Goal: Task Accomplishment & Management: Manage account settings

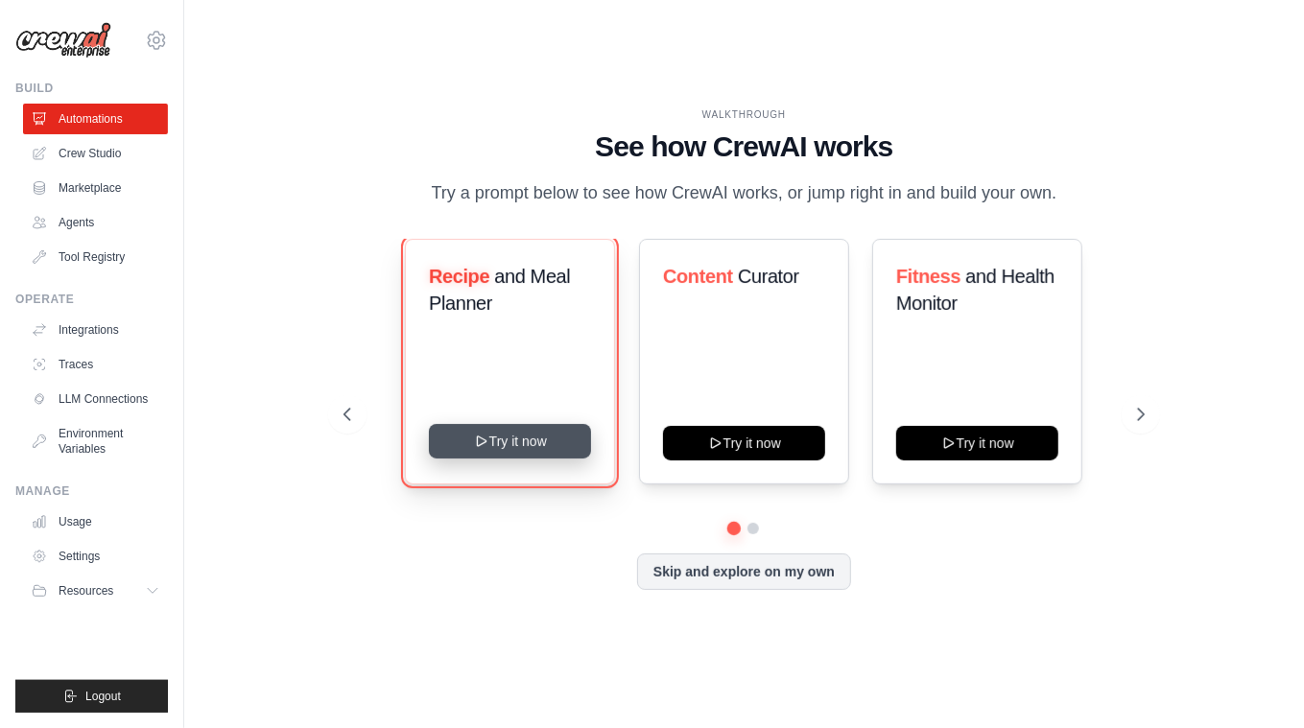
click at [556, 449] on button "Try it now" at bounding box center [510, 441] width 162 height 35
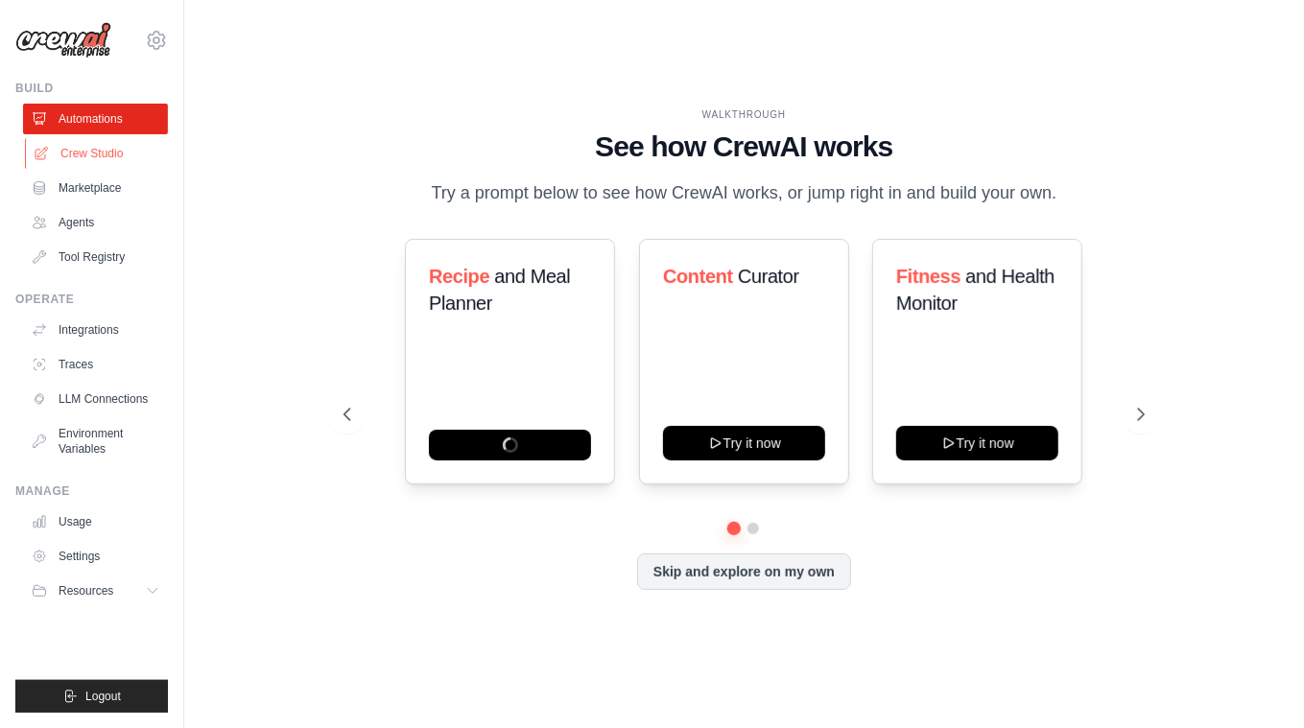
click at [105, 154] on link "Crew Studio" at bounding box center [97, 153] width 145 height 31
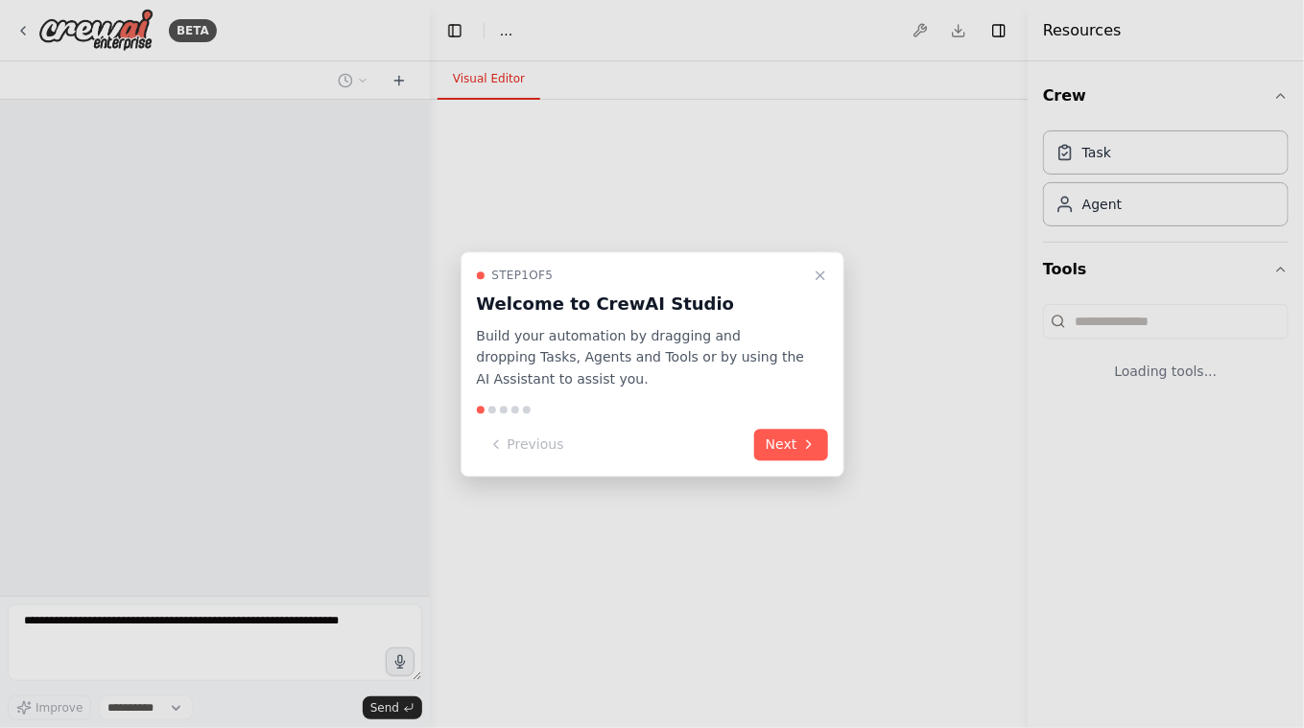
select select "****"
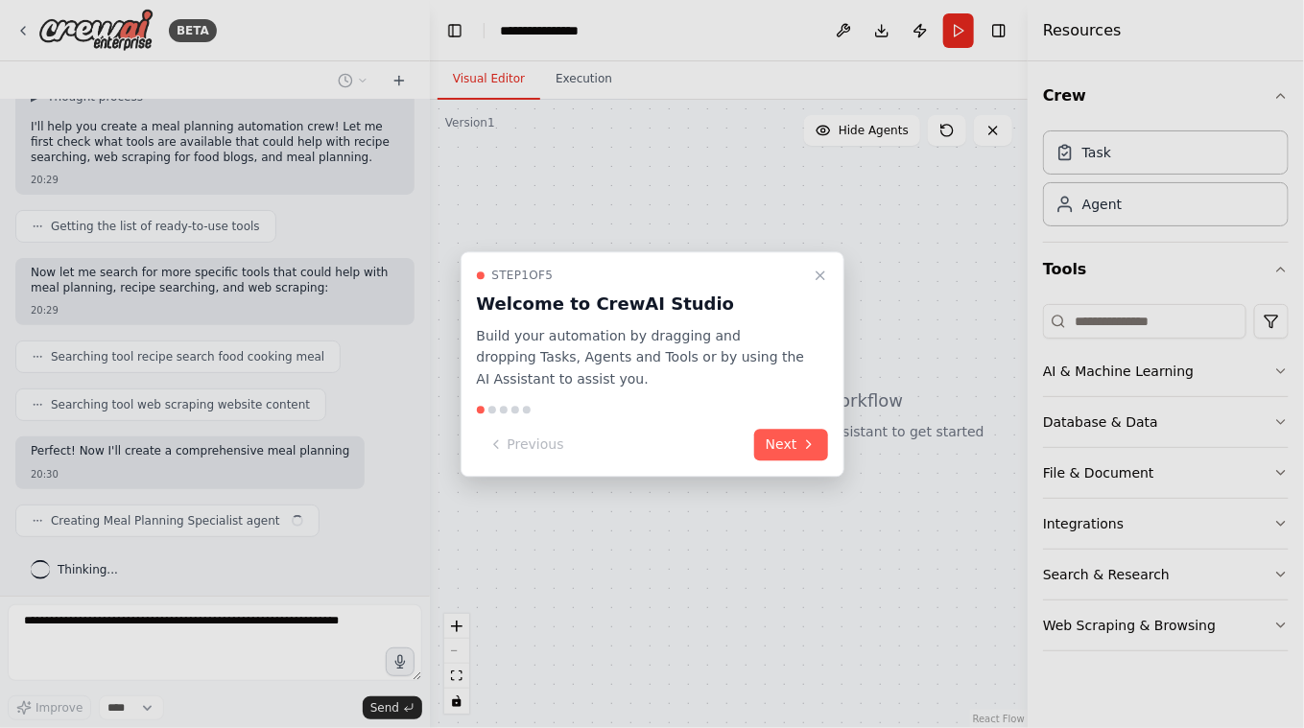
scroll to position [165, 0]
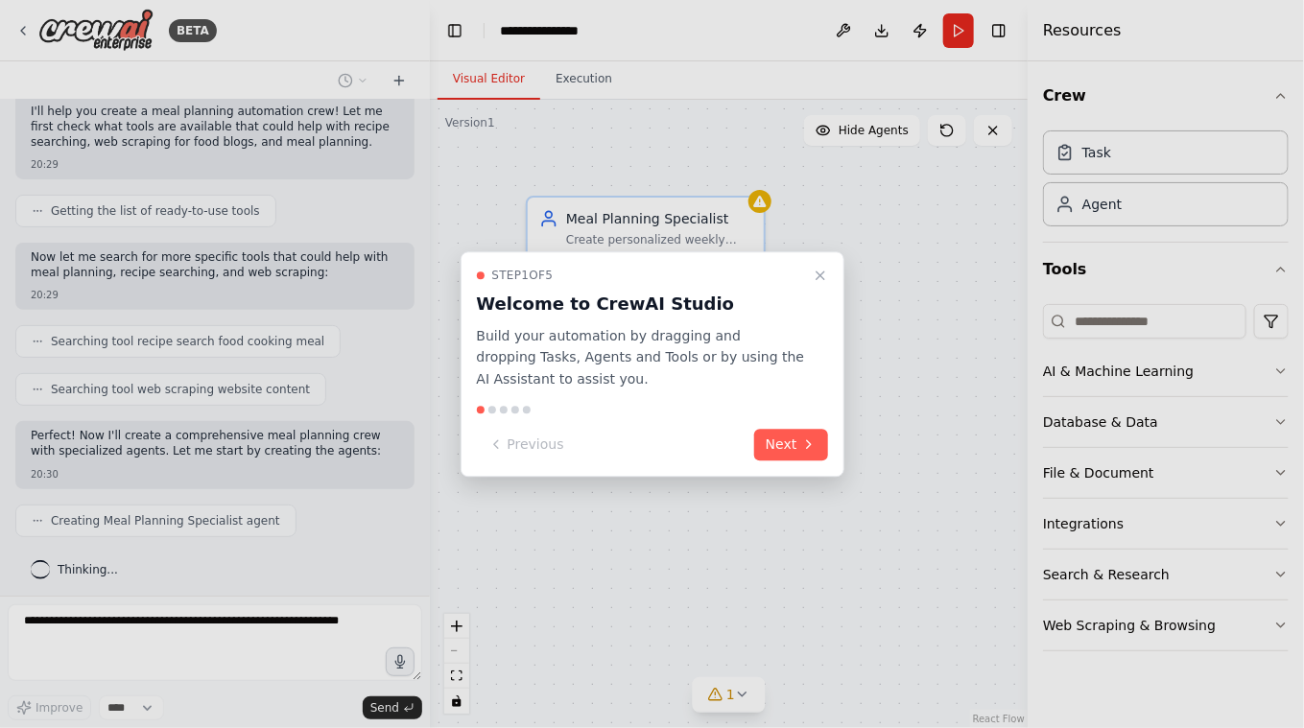
drag, startPoint x: 424, startPoint y: 242, endPoint x: 426, endPoint y: 163, distance: 78.7
click at [426, 163] on div at bounding box center [652, 364] width 1304 height 728
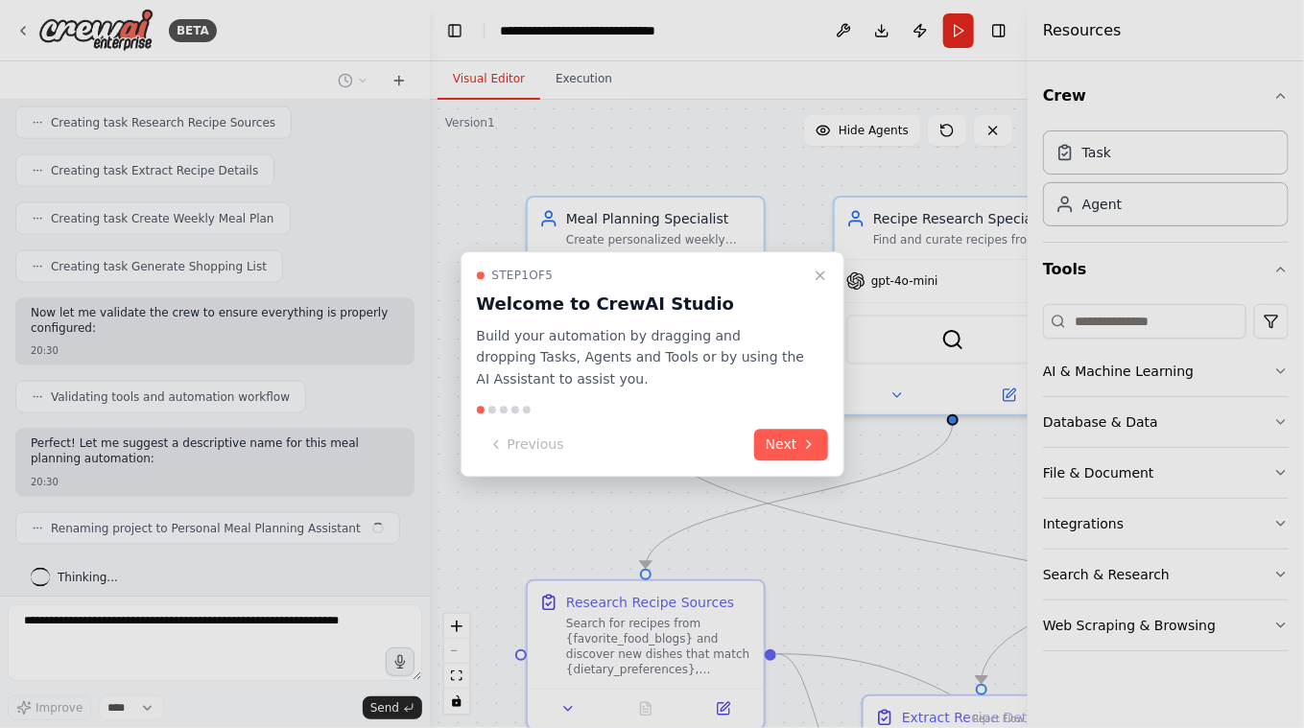
scroll to position [853, 0]
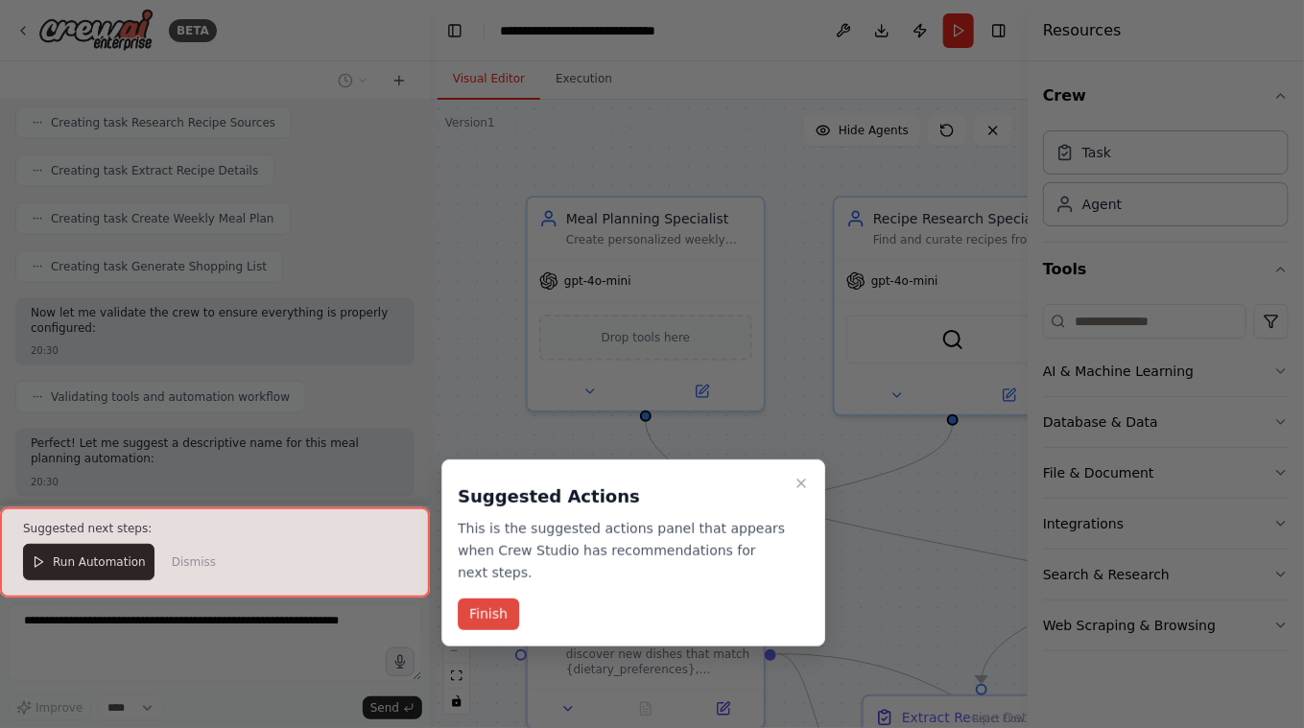
click at [492, 610] on button "Finish" at bounding box center [488, 615] width 61 height 32
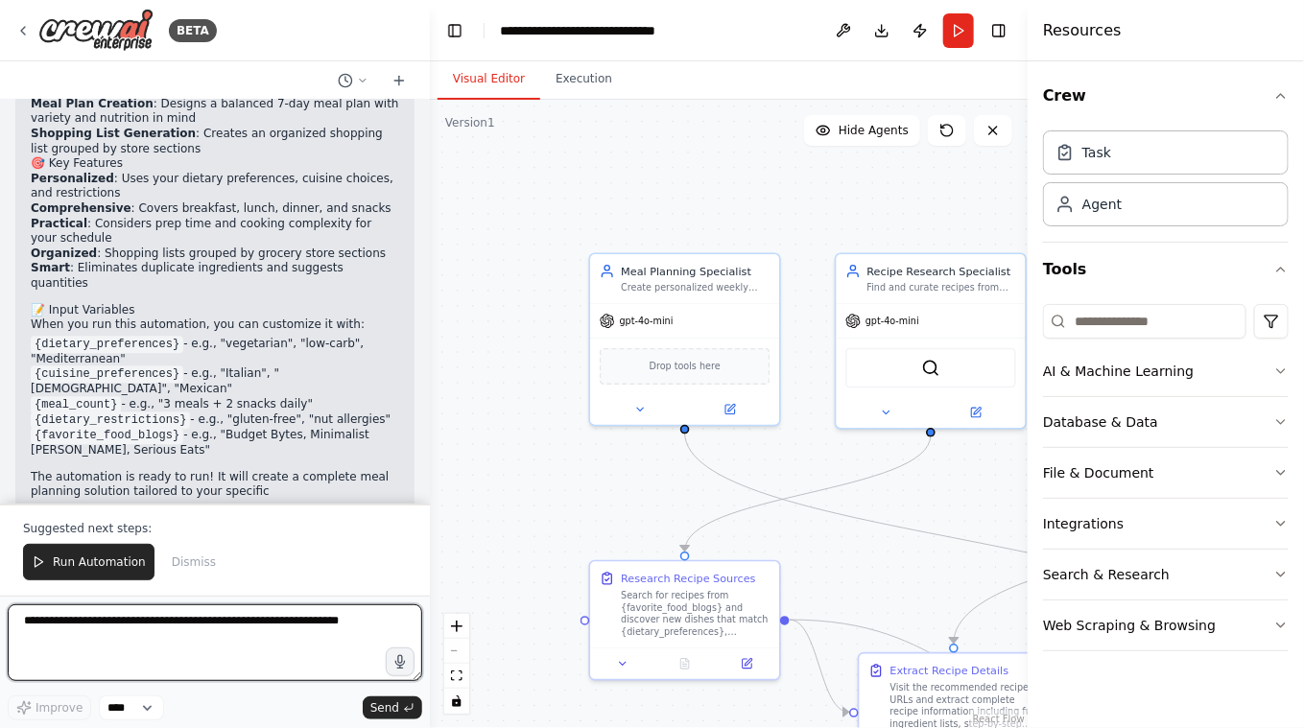
scroll to position [1629, 0]
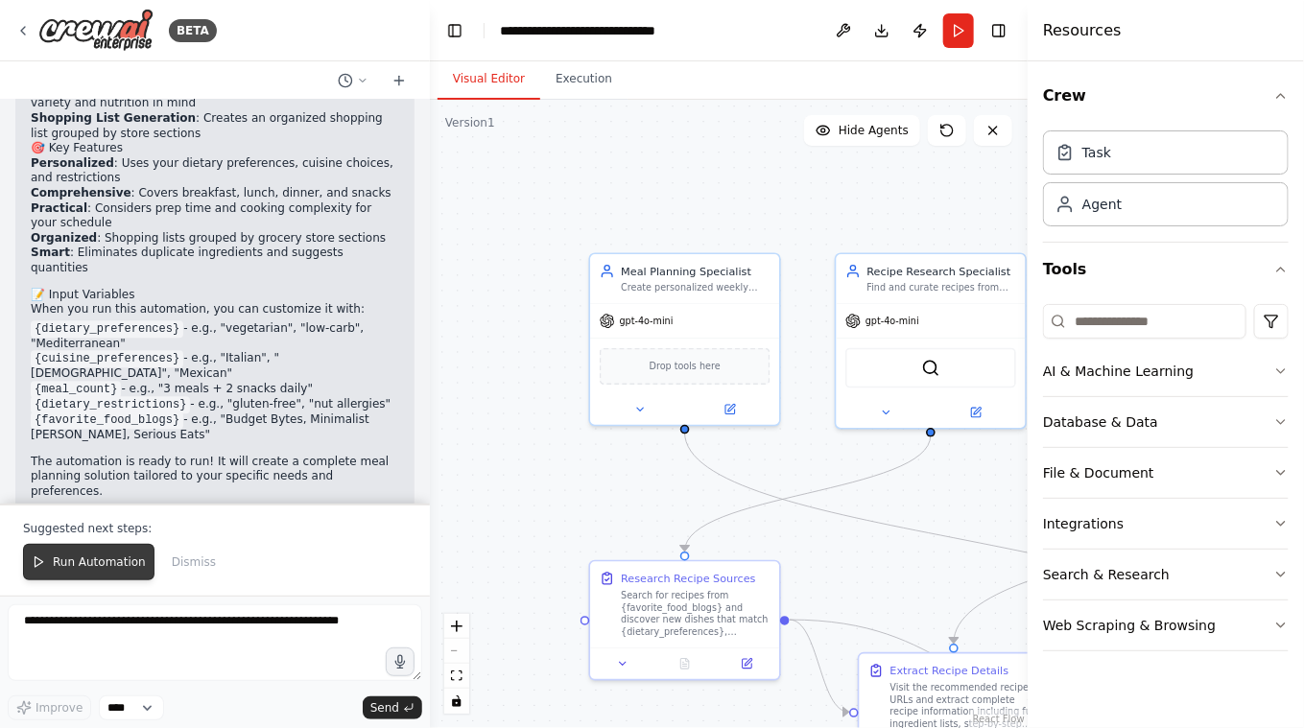
click at [144, 559] on button "Run Automation" at bounding box center [88, 562] width 131 height 36
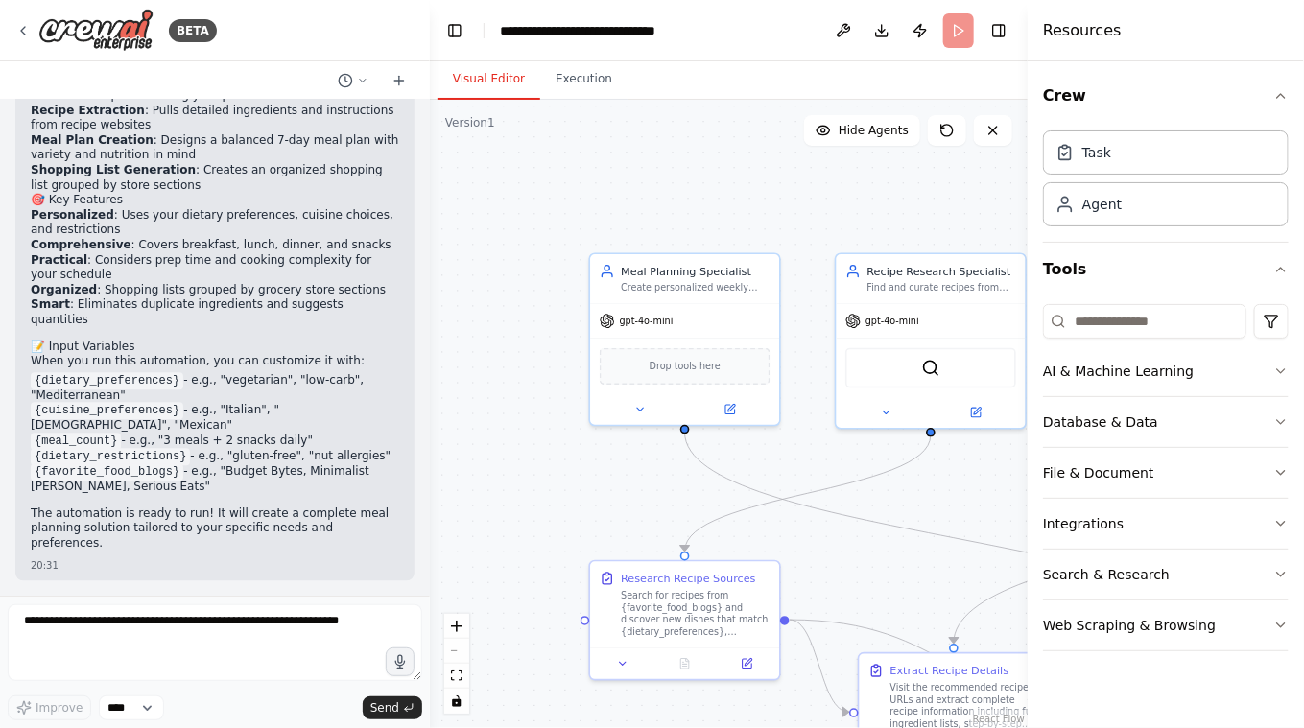
scroll to position [1538, 0]
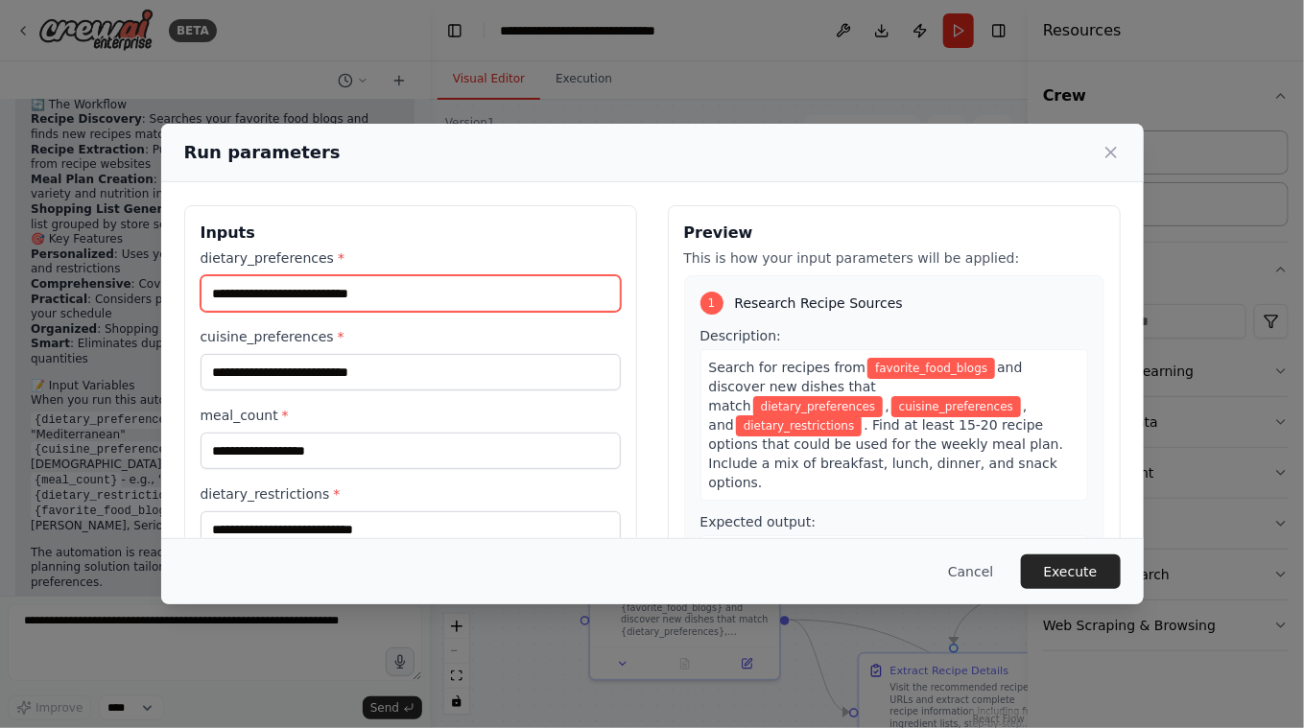
click at [396, 293] on input "dietary_preferences *" at bounding box center [411, 293] width 420 height 36
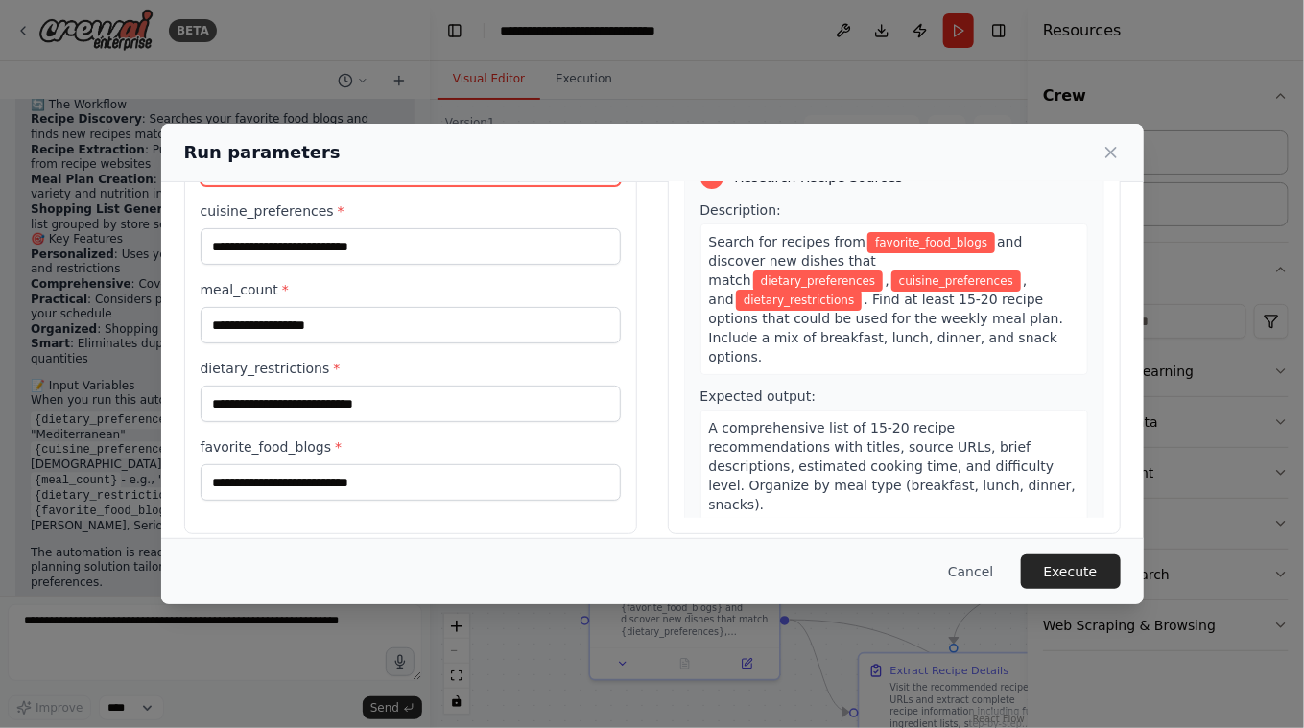
scroll to position [142, 0]
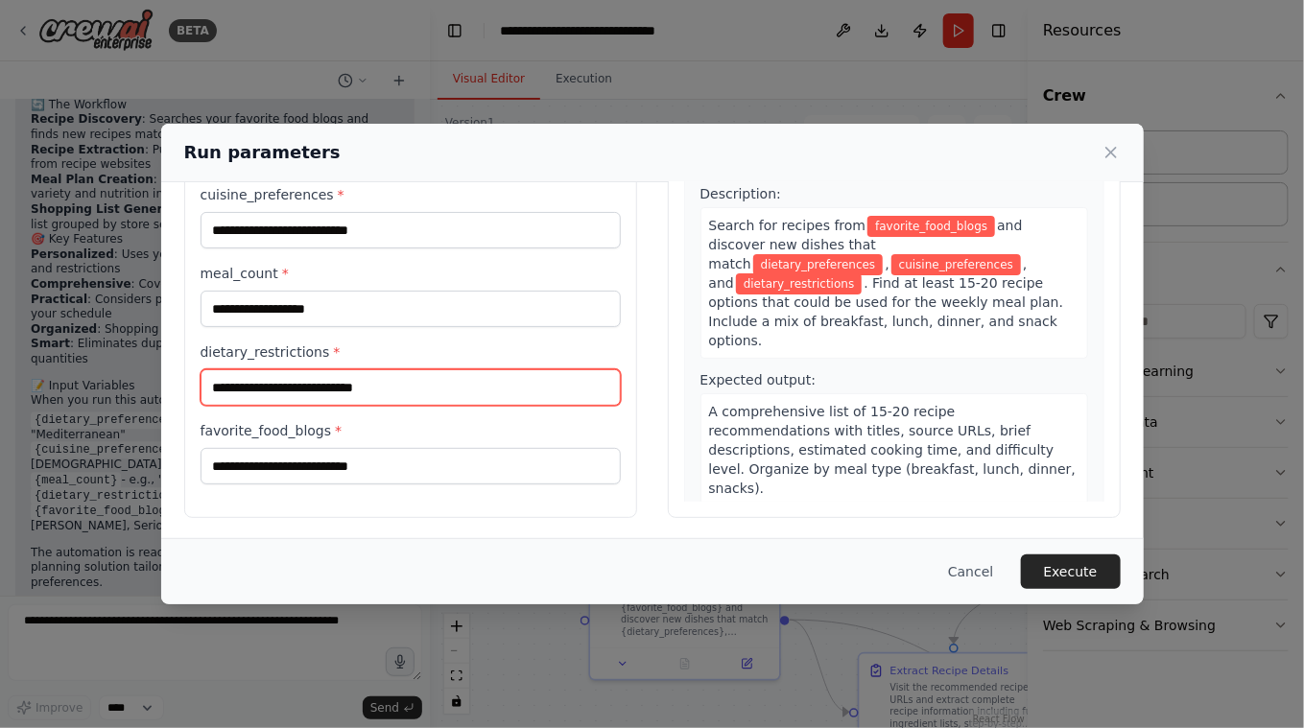
click at [453, 378] on input "dietary_restrictions *" at bounding box center [411, 387] width 420 height 36
click at [973, 563] on button "Cancel" at bounding box center [971, 572] width 76 height 35
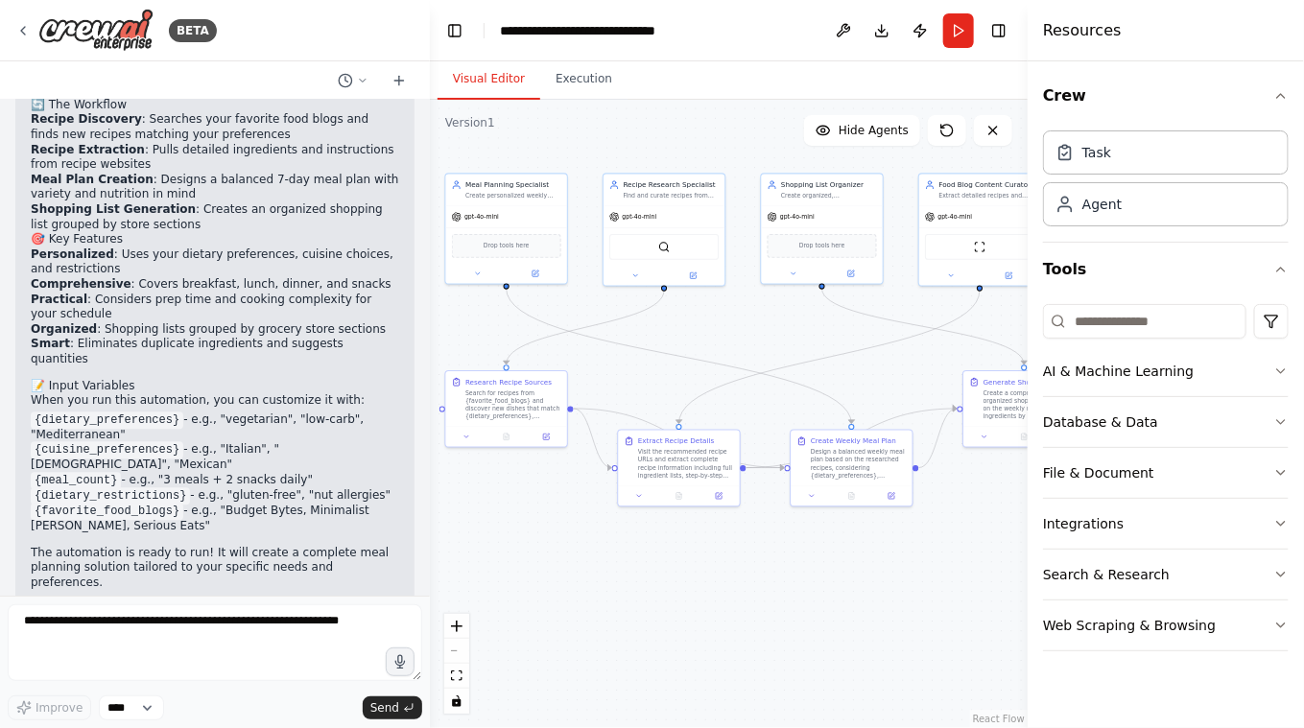
drag, startPoint x: 874, startPoint y: 520, endPoint x: 631, endPoint y: 401, distance: 270.3
click at [631, 401] on div ".deletable-edge-delete-btn { width: 20px; height: 20px; border: 0px solid #ffff…" at bounding box center [729, 414] width 598 height 628
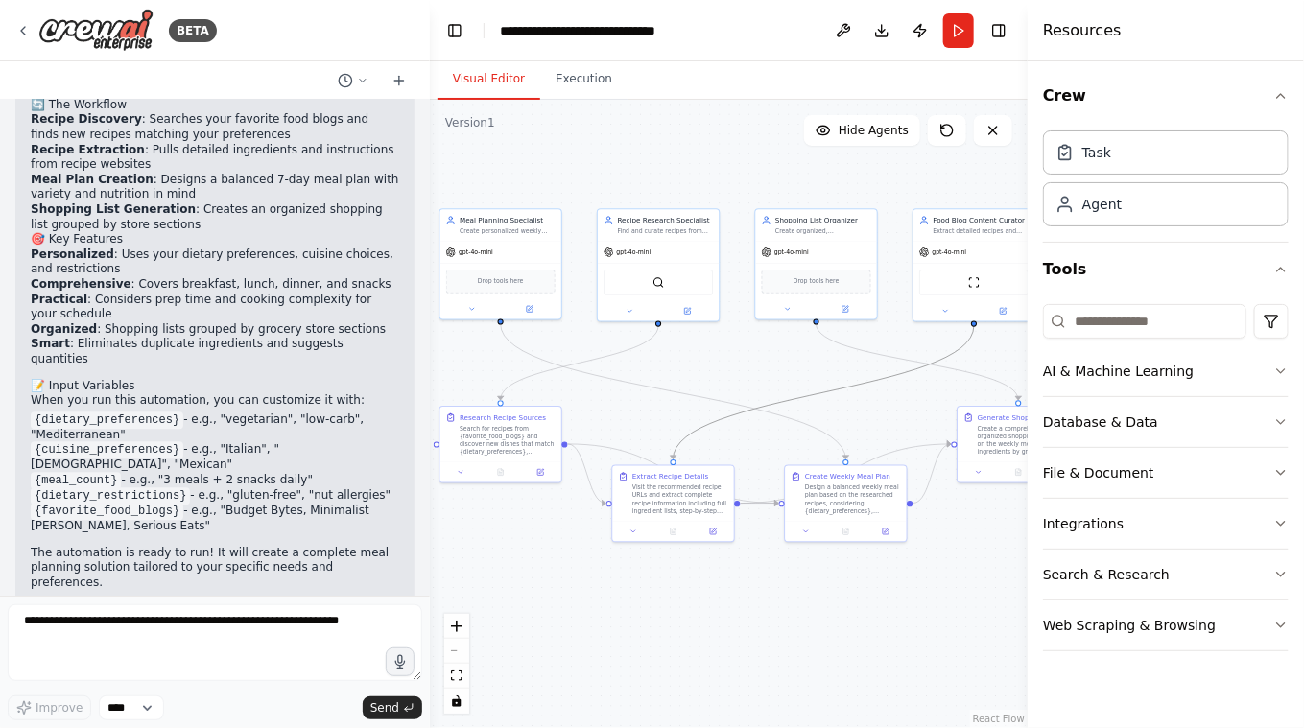
drag, startPoint x: 861, startPoint y: 385, endPoint x: 621, endPoint y: 399, distance: 240.3
click at [621, 399] on div ".deletable-edge-delete-btn { width: 20px; height: 20px; border: 0px solid #ffff…" at bounding box center [729, 414] width 598 height 628
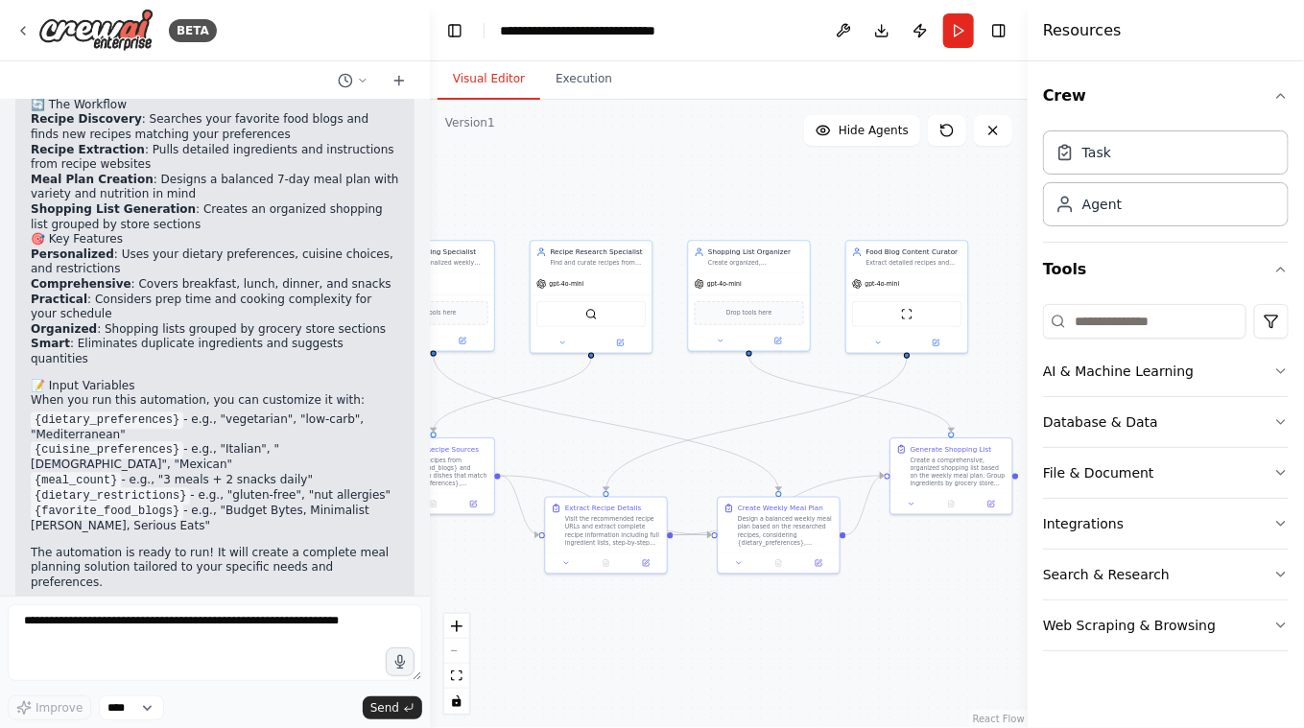
drag, startPoint x: 873, startPoint y: 415, endPoint x: 912, endPoint y: 472, distance: 68.4
click at [912, 472] on div ".deletable-edge-delete-btn { width: 20px; height: 20px; border: 0px solid #ffff…" at bounding box center [729, 414] width 598 height 628
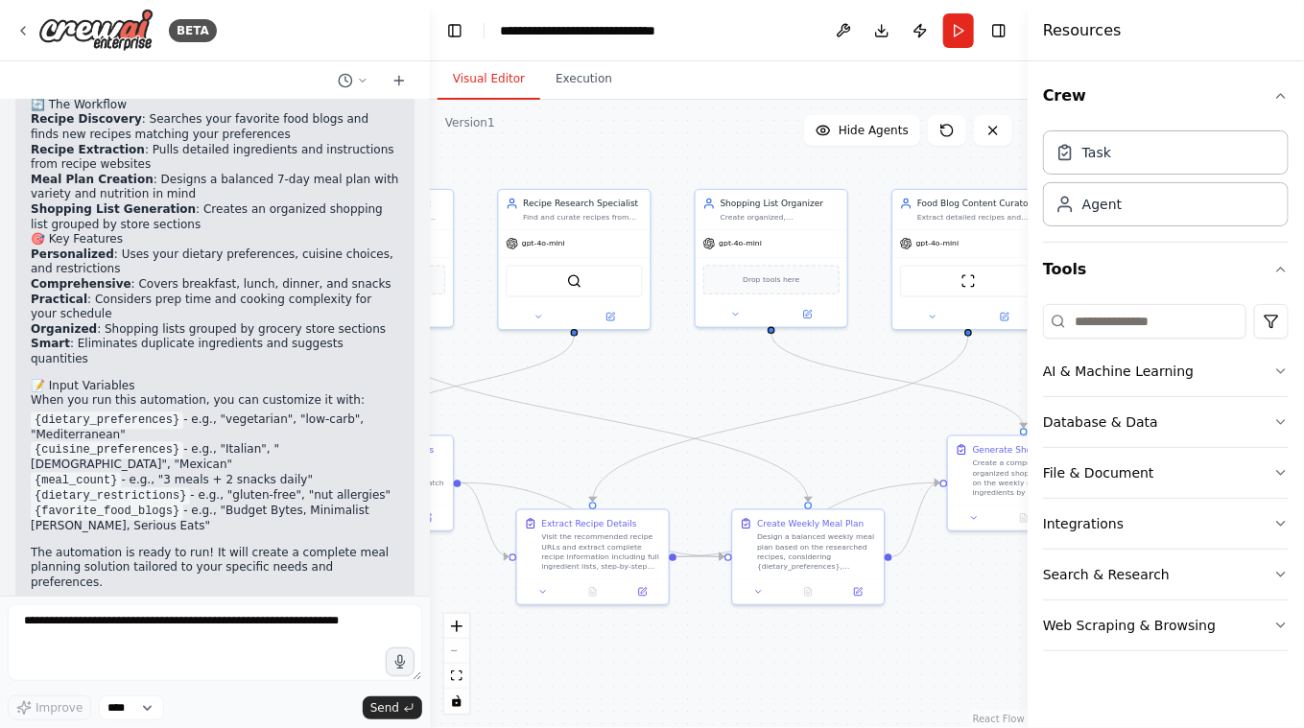
drag, startPoint x: 809, startPoint y: 413, endPoint x: 722, endPoint y: 376, distance: 93.7
click at [722, 376] on div ".deletable-edge-delete-btn { width: 20px; height: 20px; border: 0px solid #ffff…" at bounding box center [729, 414] width 598 height 628
click at [1256, 418] on button "Database & Data" at bounding box center [1166, 422] width 246 height 50
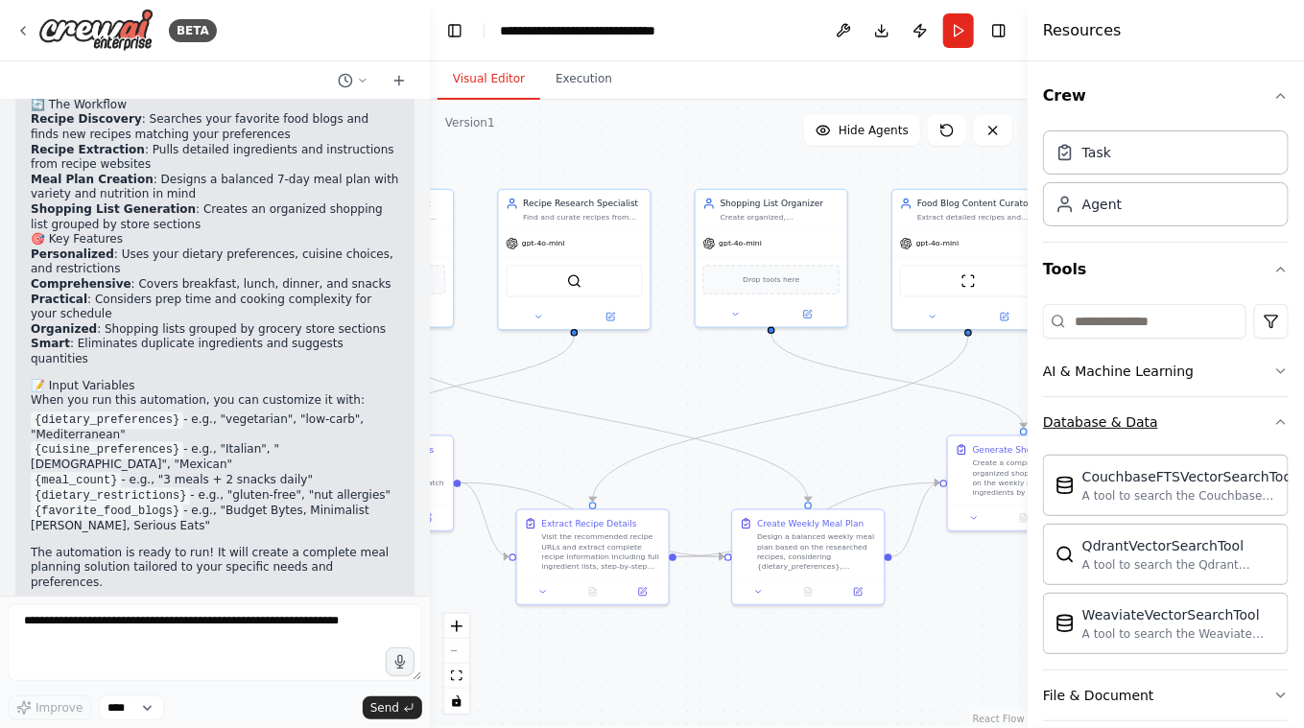
click at [1256, 417] on button "Database & Data" at bounding box center [1166, 422] width 246 height 50
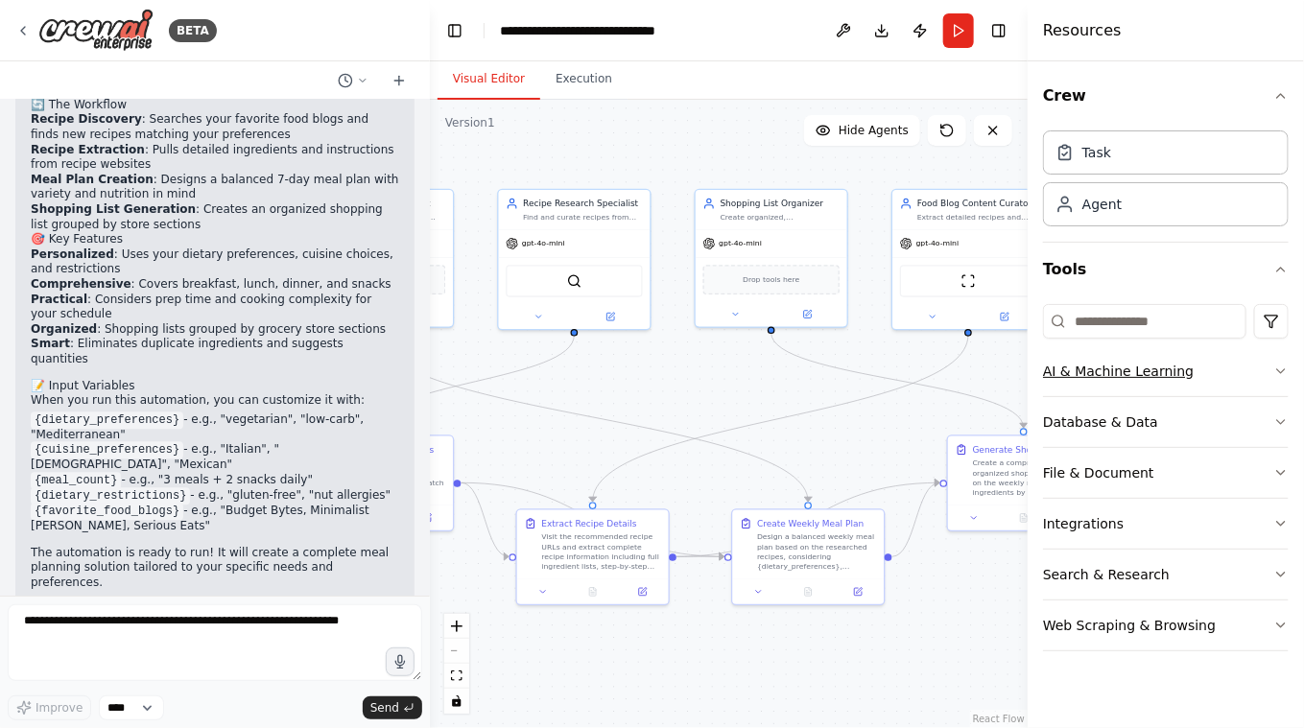
click at [1274, 372] on icon "button" at bounding box center [1280, 371] width 15 height 15
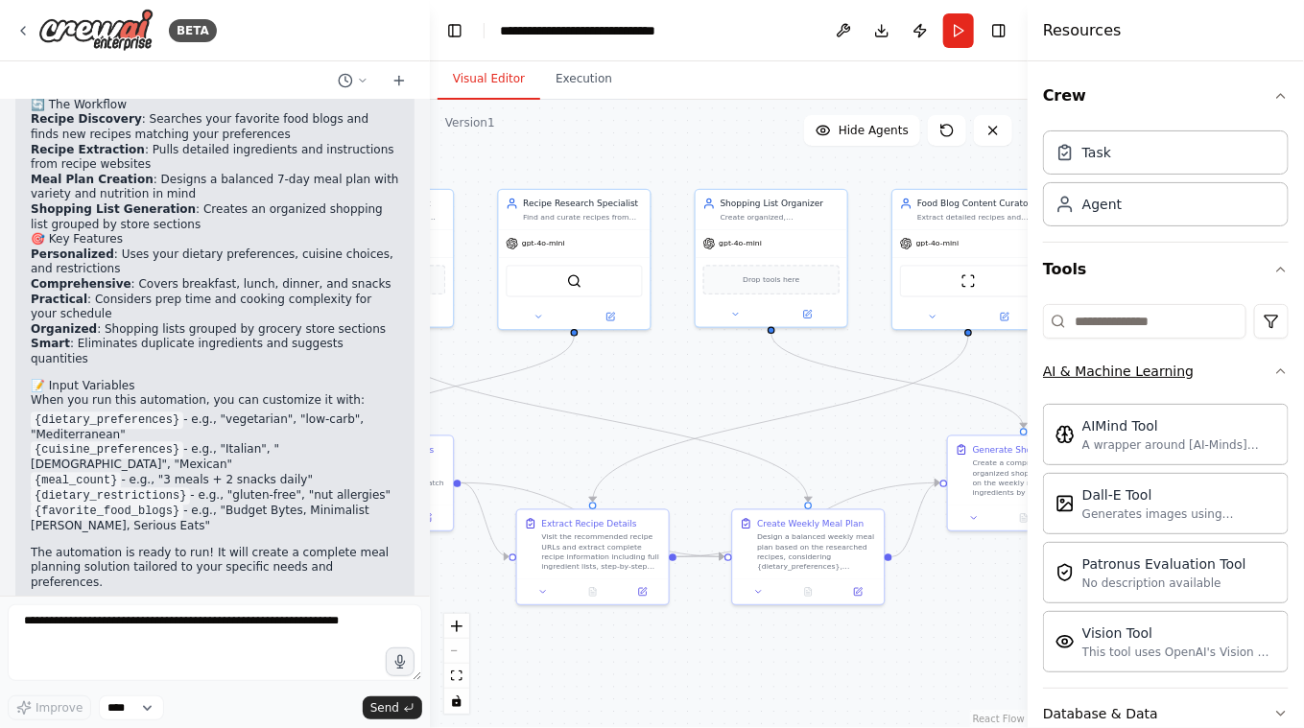
click at [1274, 372] on icon "button" at bounding box center [1280, 371] width 15 height 15
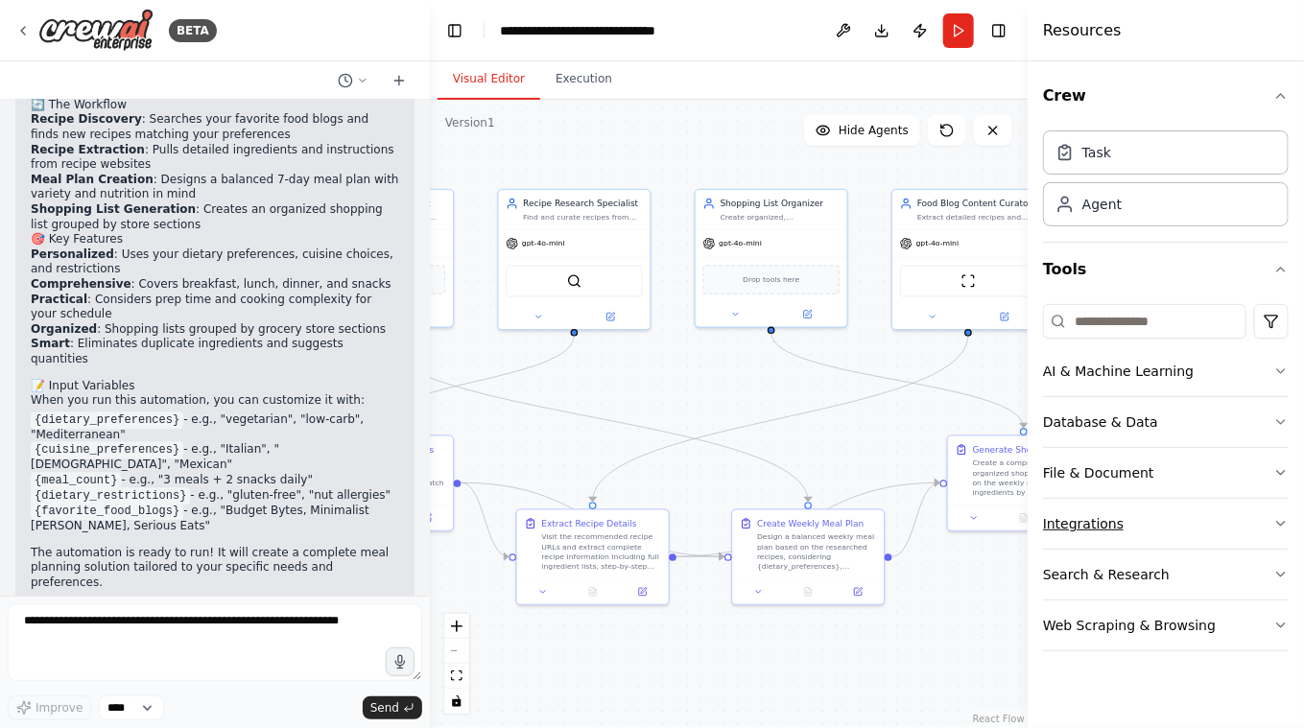
click at [1274, 518] on icon "button" at bounding box center [1280, 523] width 15 height 15
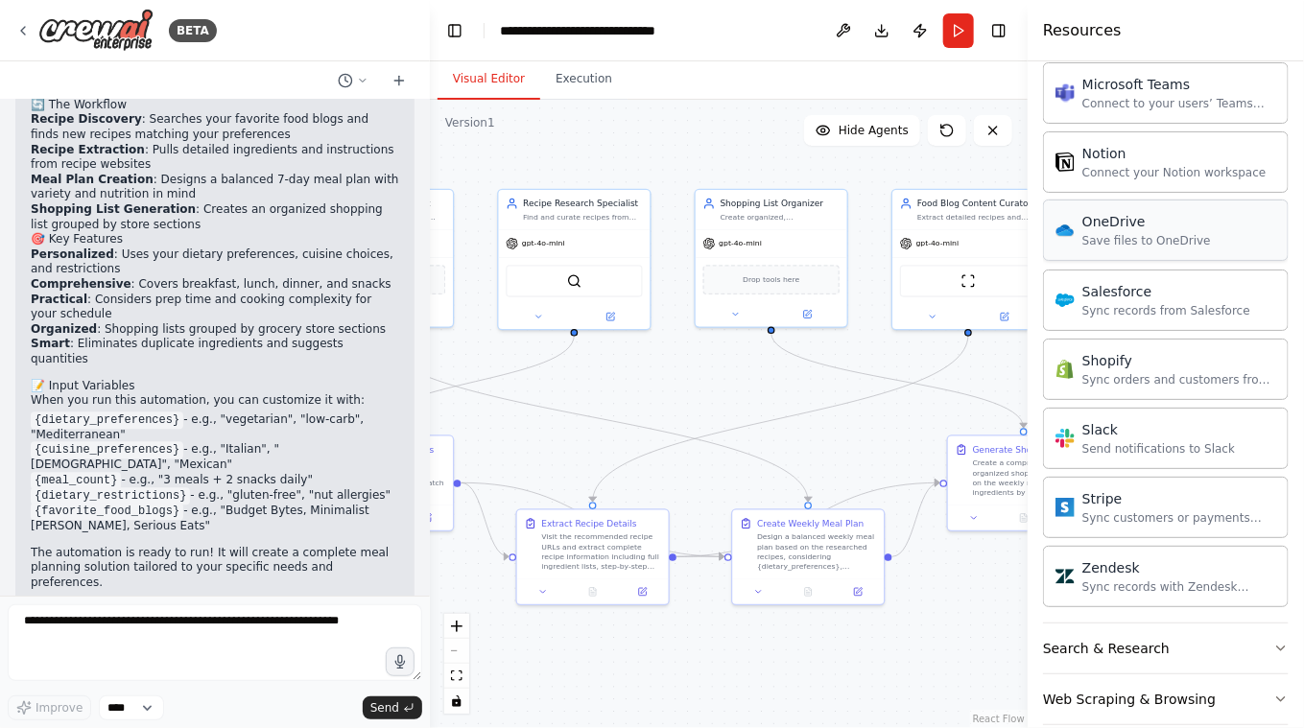
scroll to position [1395, 0]
click at [1196, 621] on button "Search & Research" at bounding box center [1166, 646] width 246 height 50
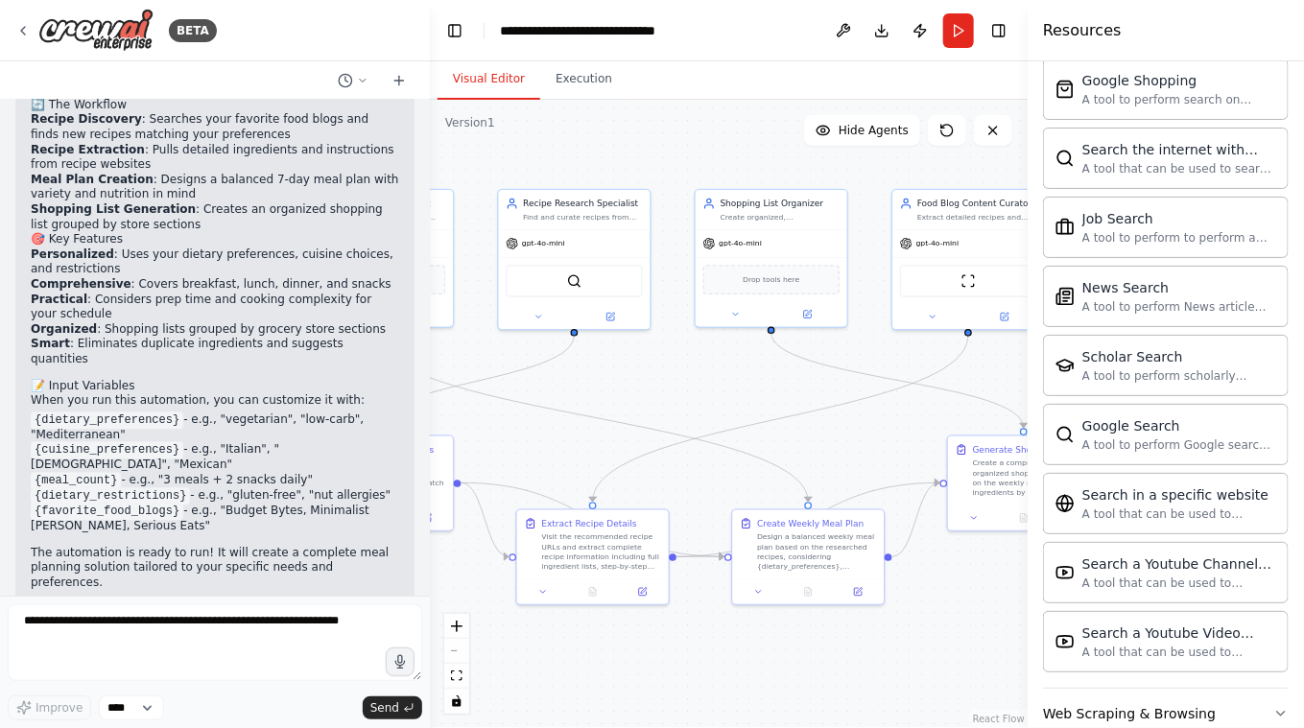
scroll to position [2365, 0]
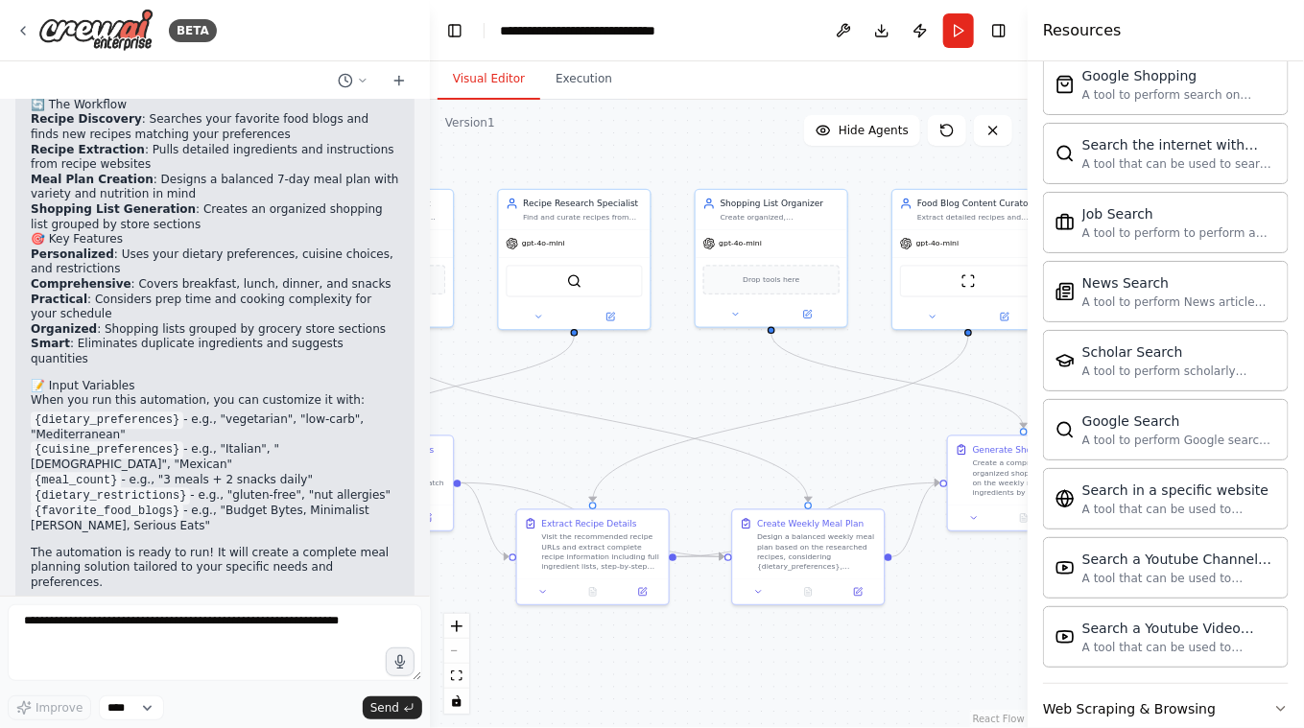
click at [938, 655] on div ".deletable-edge-delete-btn { width: 20px; height: 20px; border: 0px solid #ffff…" at bounding box center [729, 414] width 598 height 628
click at [1228, 684] on button "Web Scraping & Browsing" at bounding box center [1166, 709] width 246 height 50
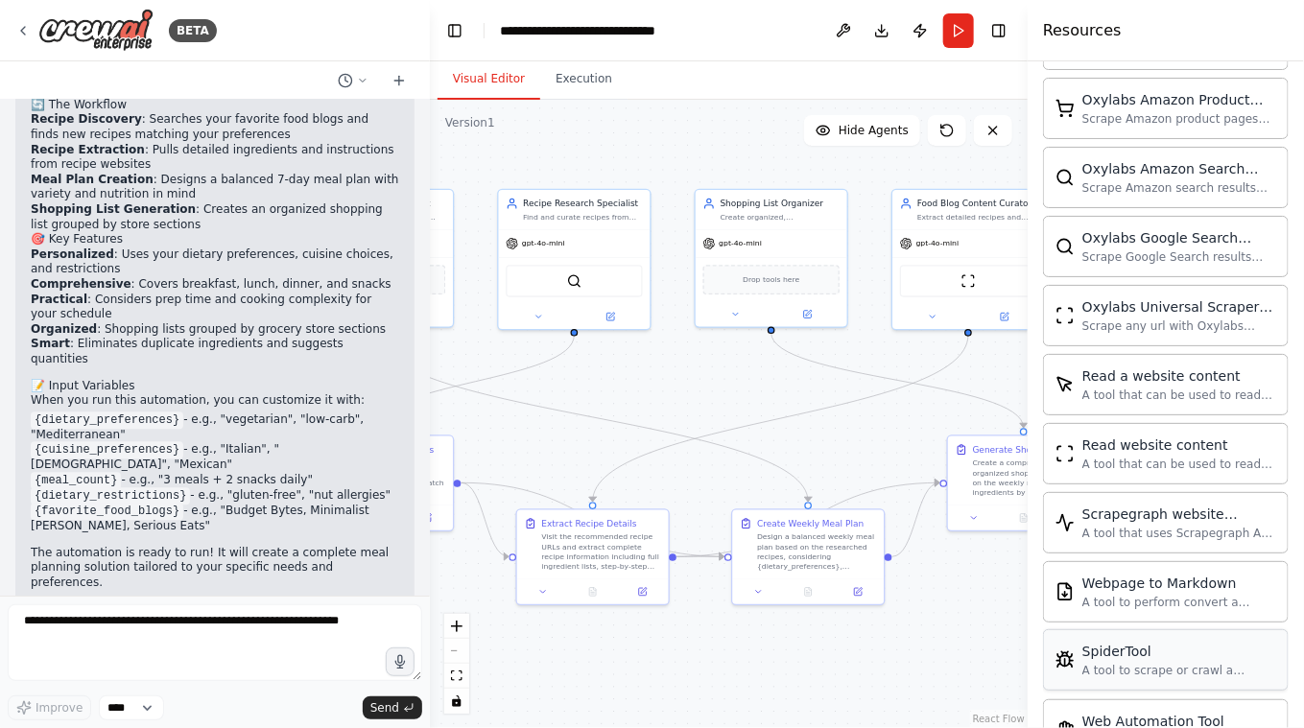
scroll to position [3403, 0]
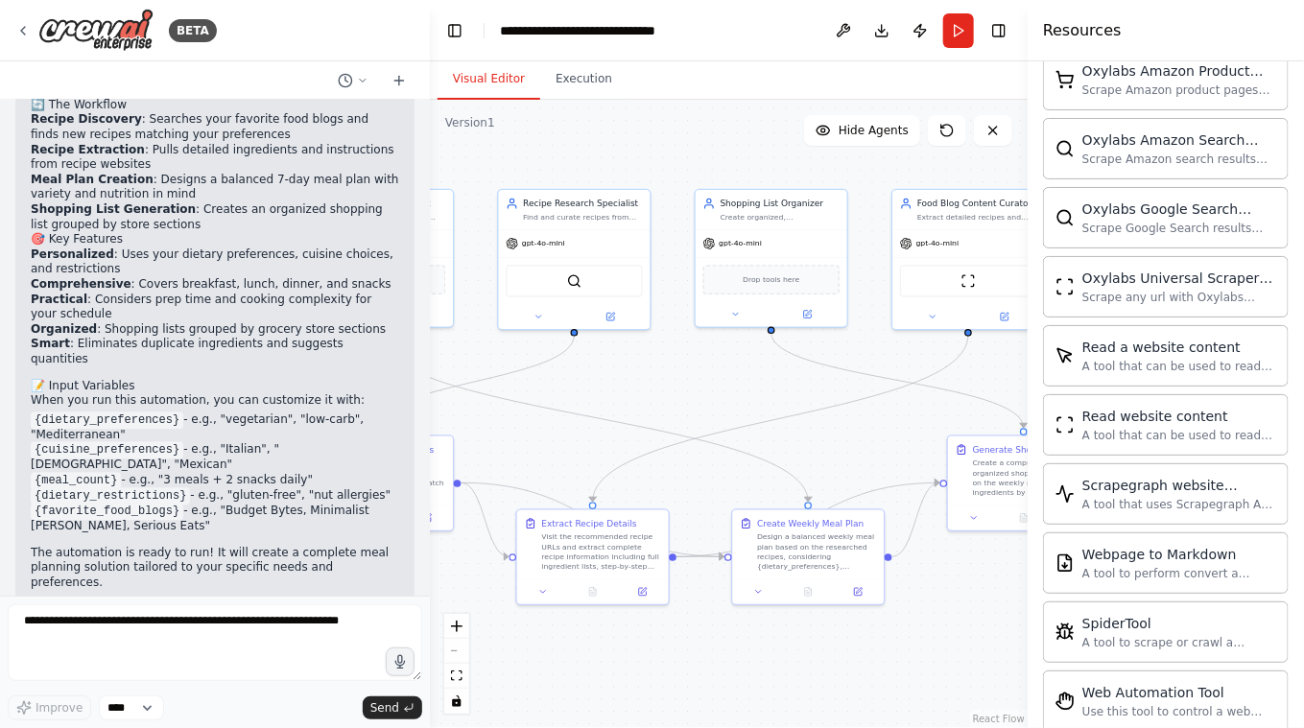
click at [992, 646] on div ".deletable-edge-delete-btn { width: 20px; height: 20px; border: 0px solid #ffff…" at bounding box center [729, 414] width 598 height 628
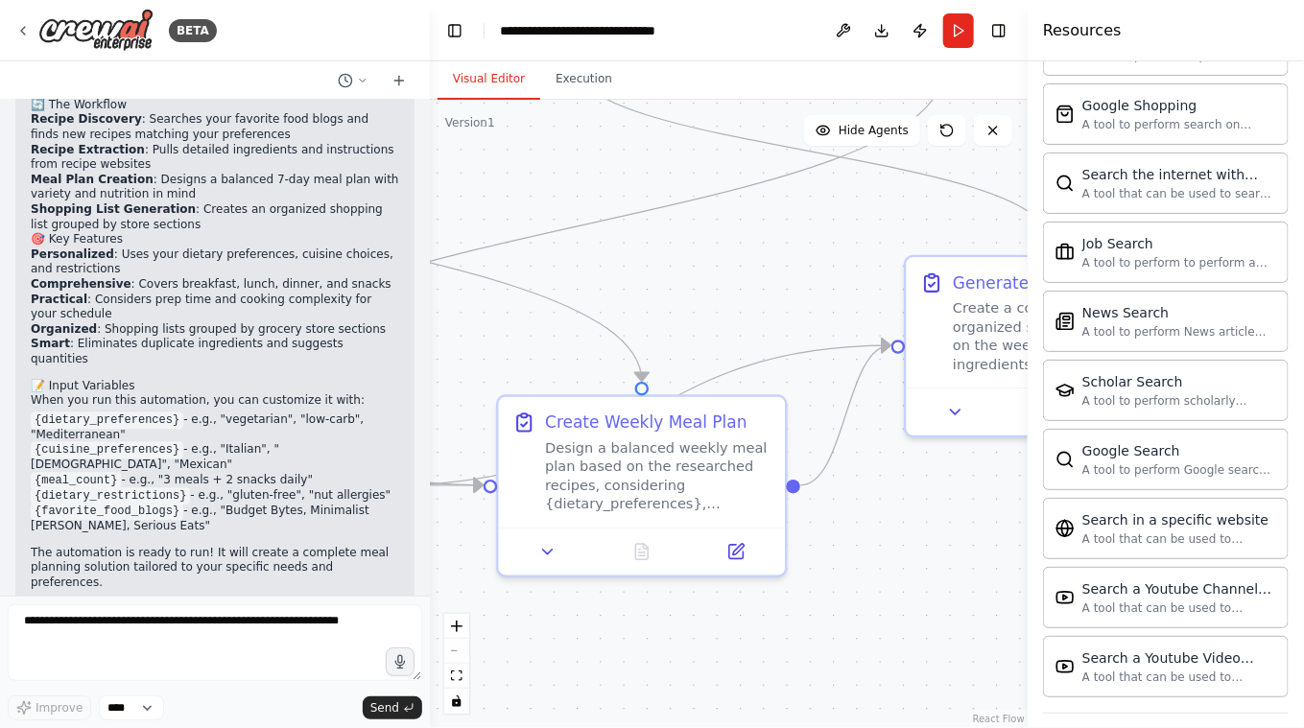
scroll to position [2598, 0]
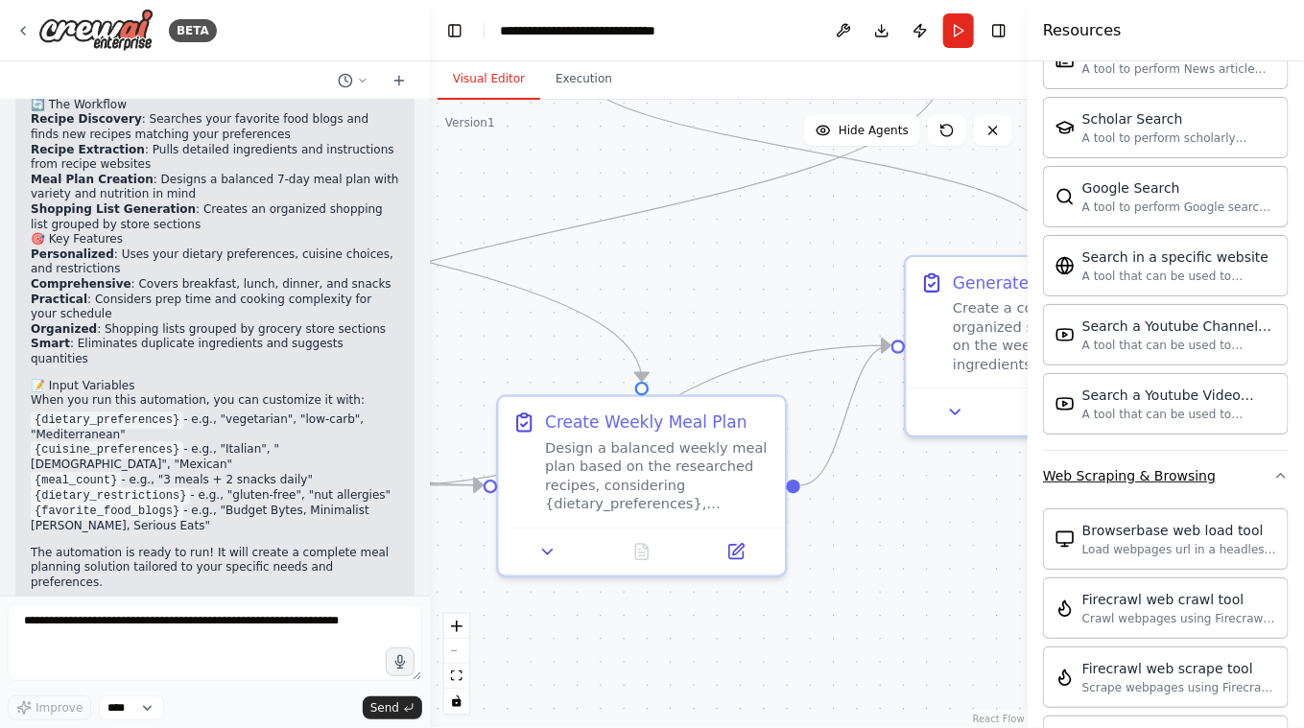
click at [1273, 468] on icon "button" at bounding box center [1280, 475] width 15 height 15
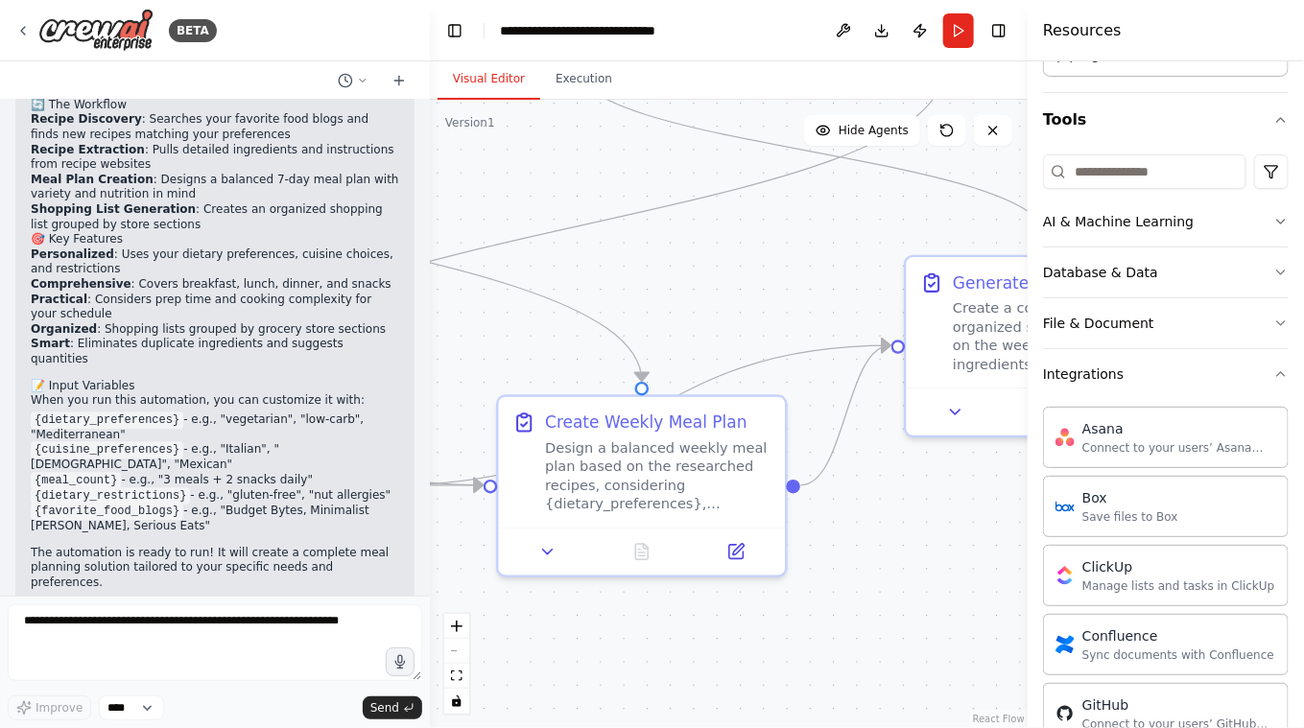
scroll to position [0, 0]
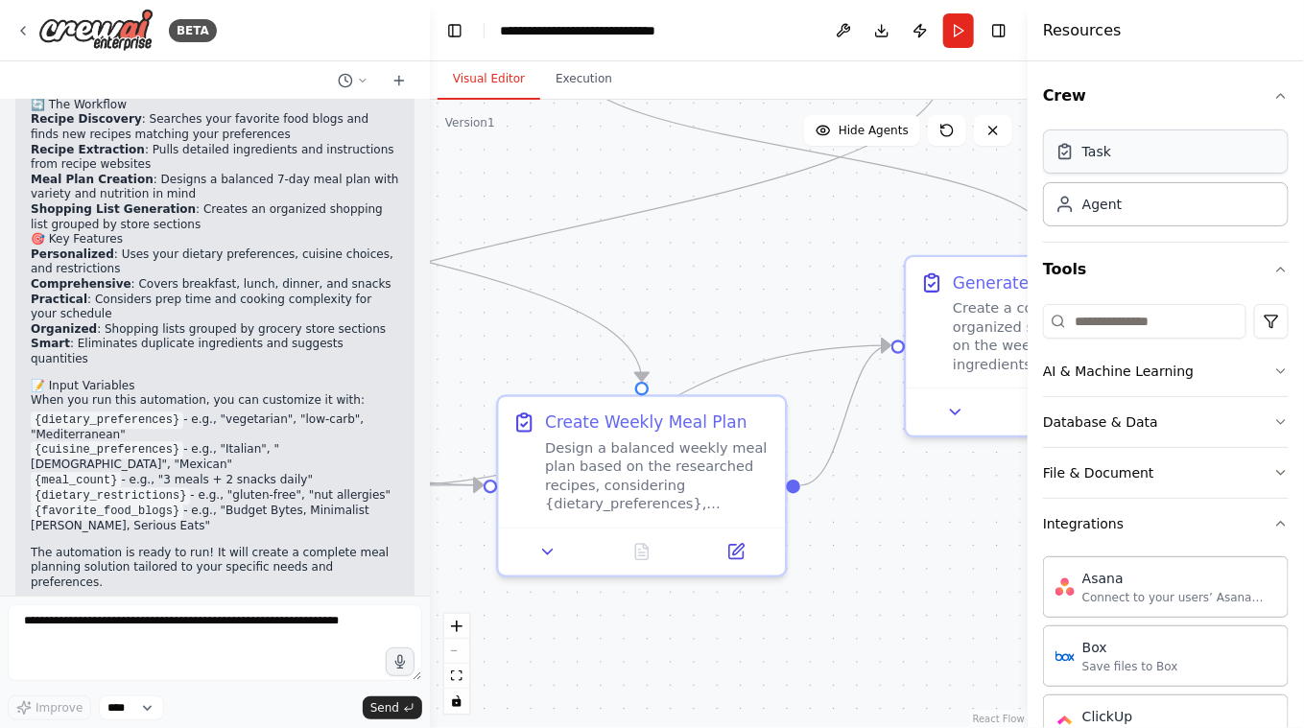
click at [1173, 143] on div "Task" at bounding box center [1166, 152] width 246 height 44
click at [1078, 160] on div "Task" at bounding box center [1083, 151] width 56 height 19
click at [1273, 271] on icon "button" at bounding box center [1280, 269] width 15 height 15
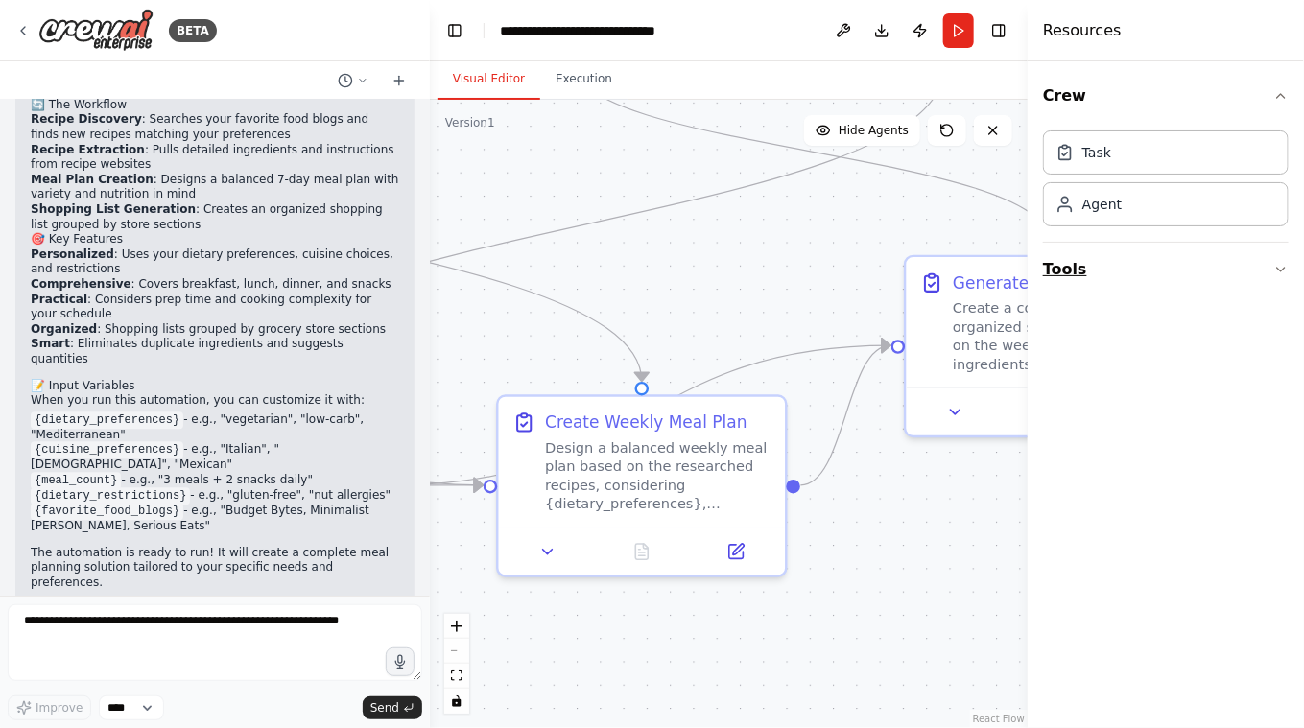
click at [1271, 268] on button "Tools" at bounding box center [1166, 270] width 246 height 54
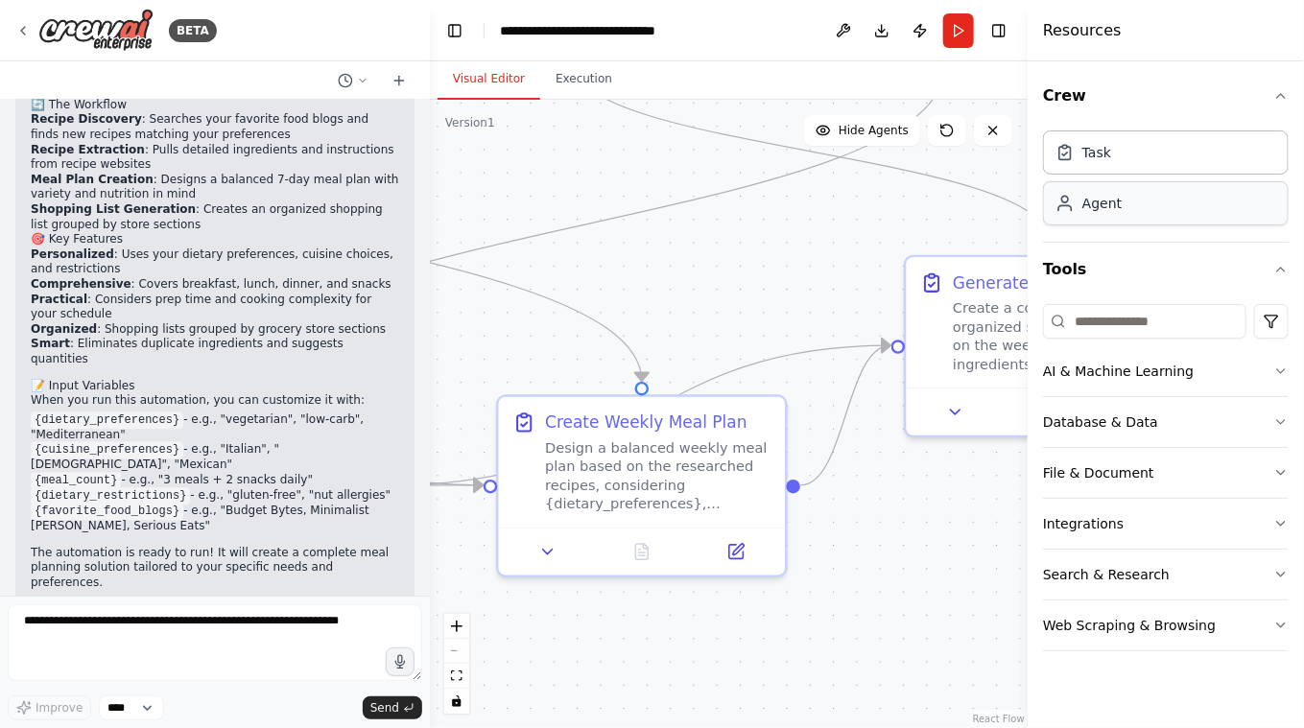
click at [1109, 220] on div "Agent" at bounding box center [1166, 203] width 246 height 44
click at [1107, 207] on div "Agent" at bounding box center [1101, 203] width 39 height 19
click at [119, 21] on img at bounding box center [95, 30] width 115 height 43
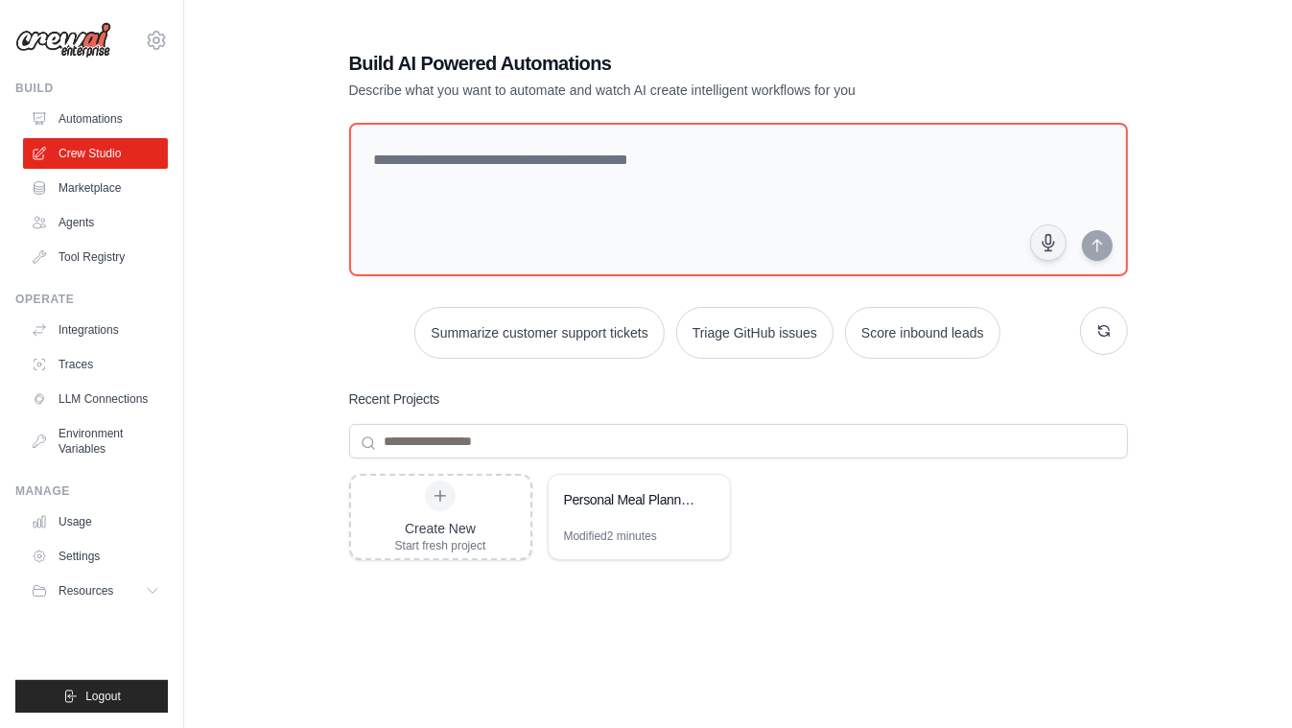
click at [104, 185] on link "Marketplace" at bounding box center [95, 188] width 145 height 31
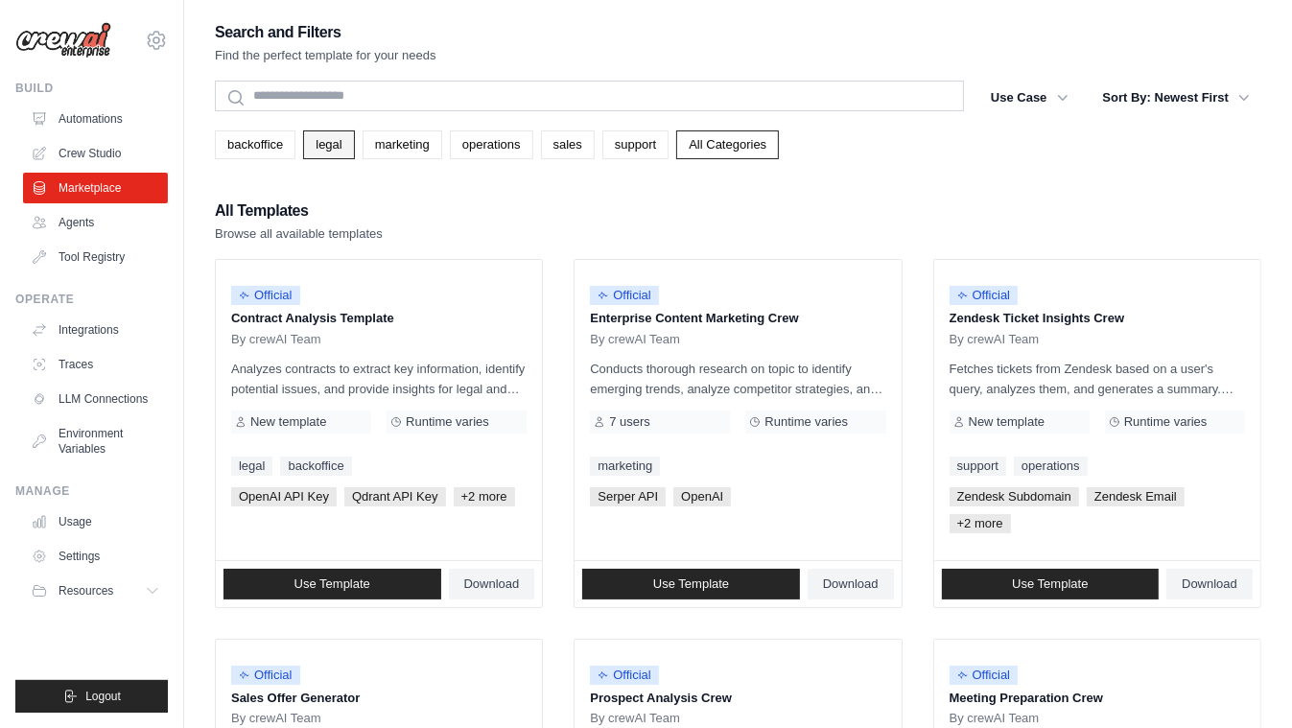
click at [343, 149] on link "legal" at bounding box center [328, 144] width 51 height 29
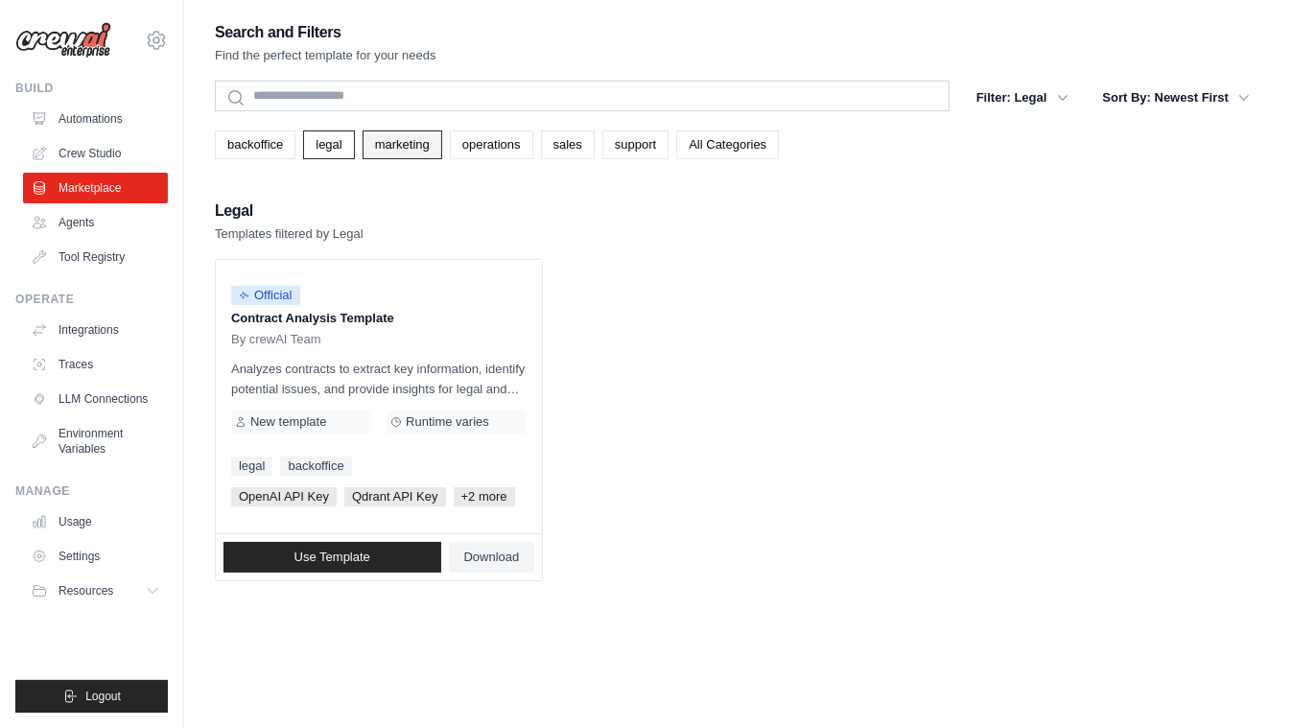
click at [413, 152] on link "marketing" at bounding box center [403, 144] width 80 height 29
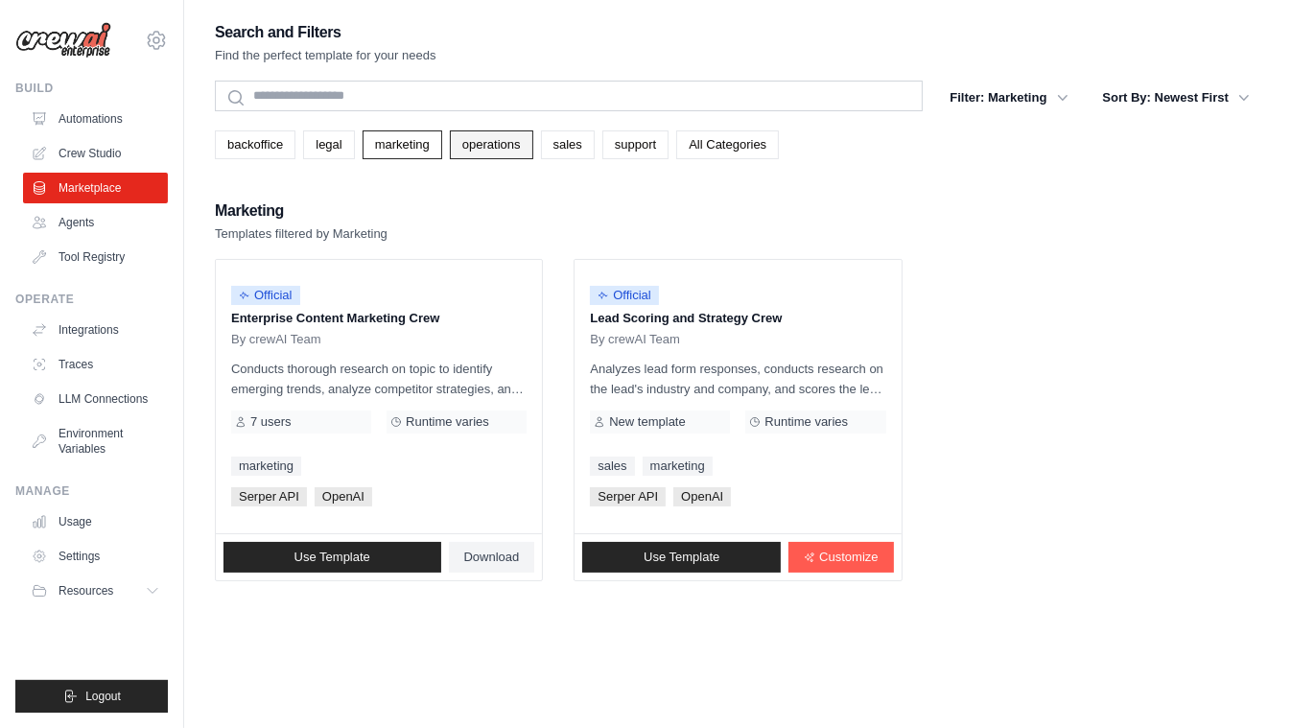
click at [531, 140] on link "operations" at bounding box center [491, 144] width 83 height 29
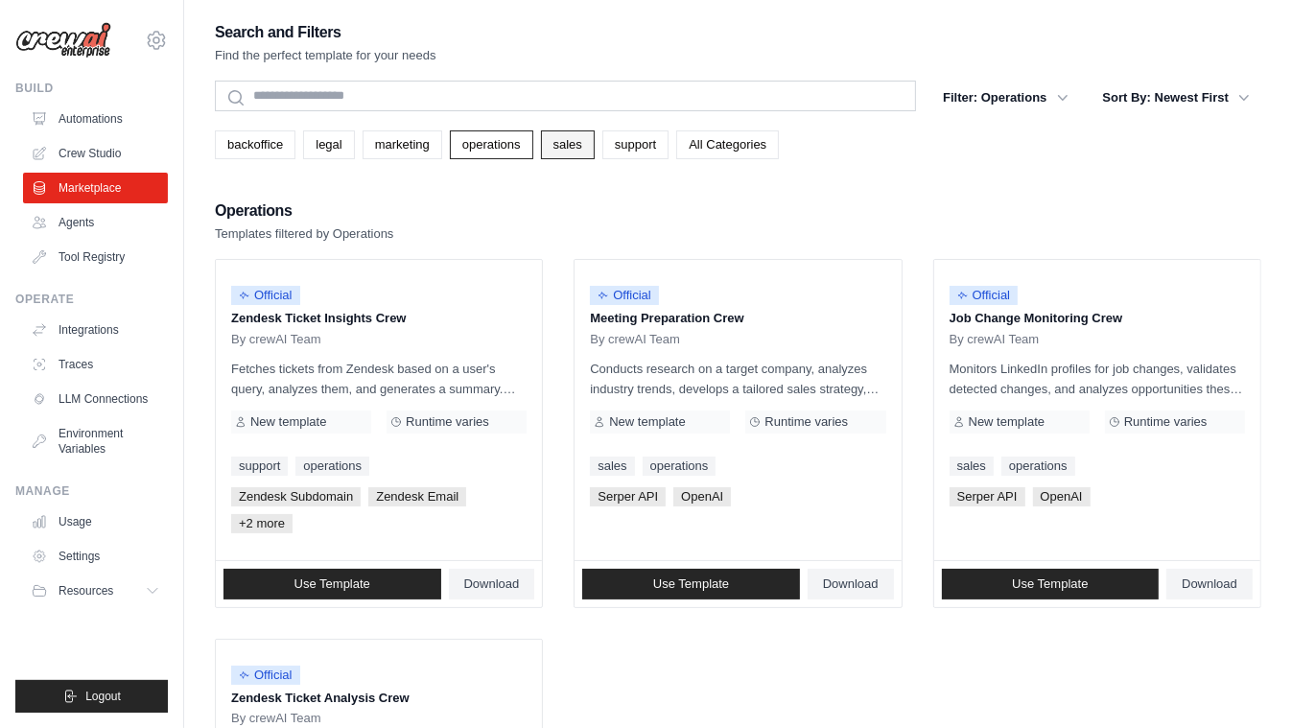
click at [584, 156] on link "sales" at bounding box center [568, 144] width 54 height 29
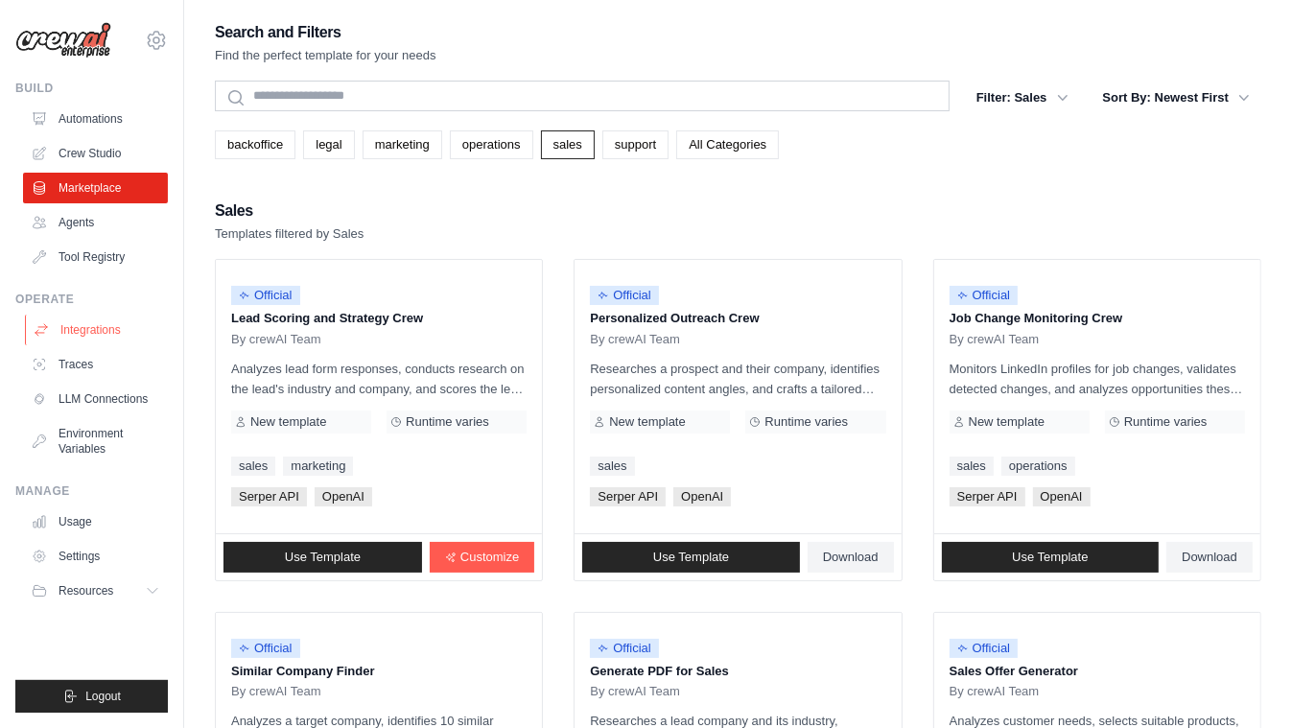
click at [109, 325] on link "Integrations" at bounding box center [97, 330] width 145 height 31
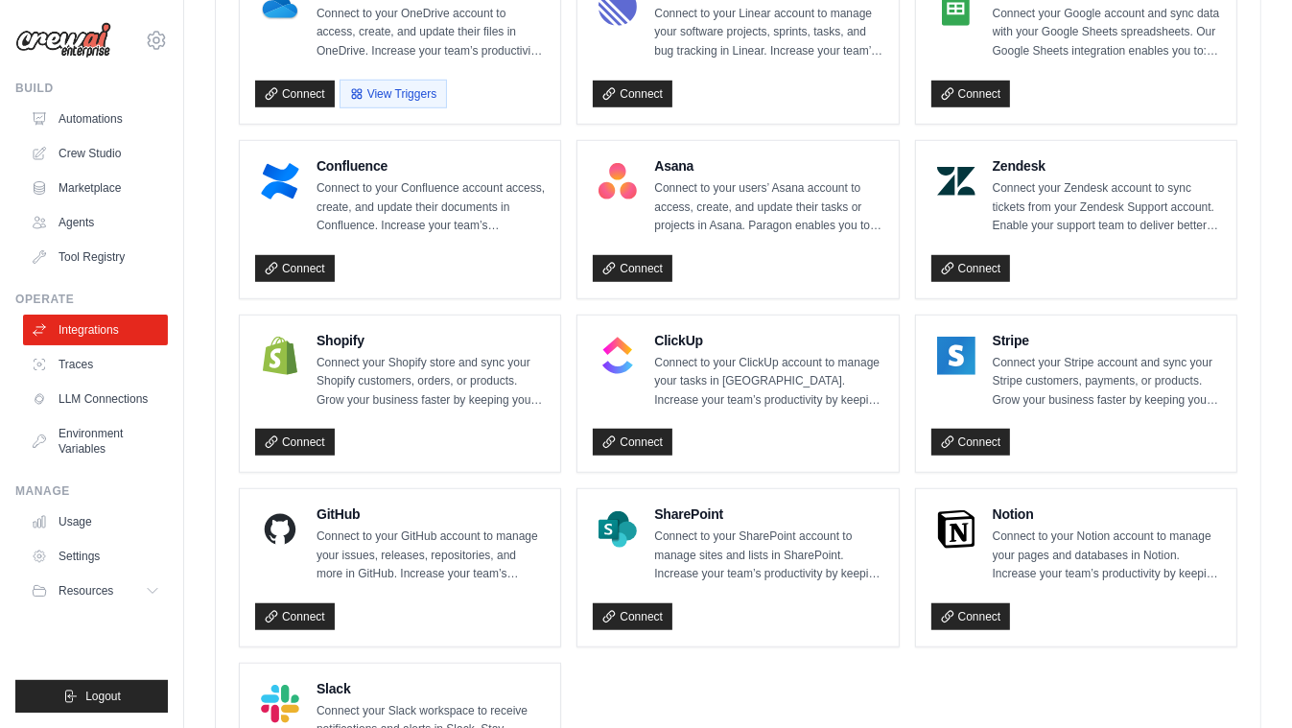
scroll to position [1290, 0]
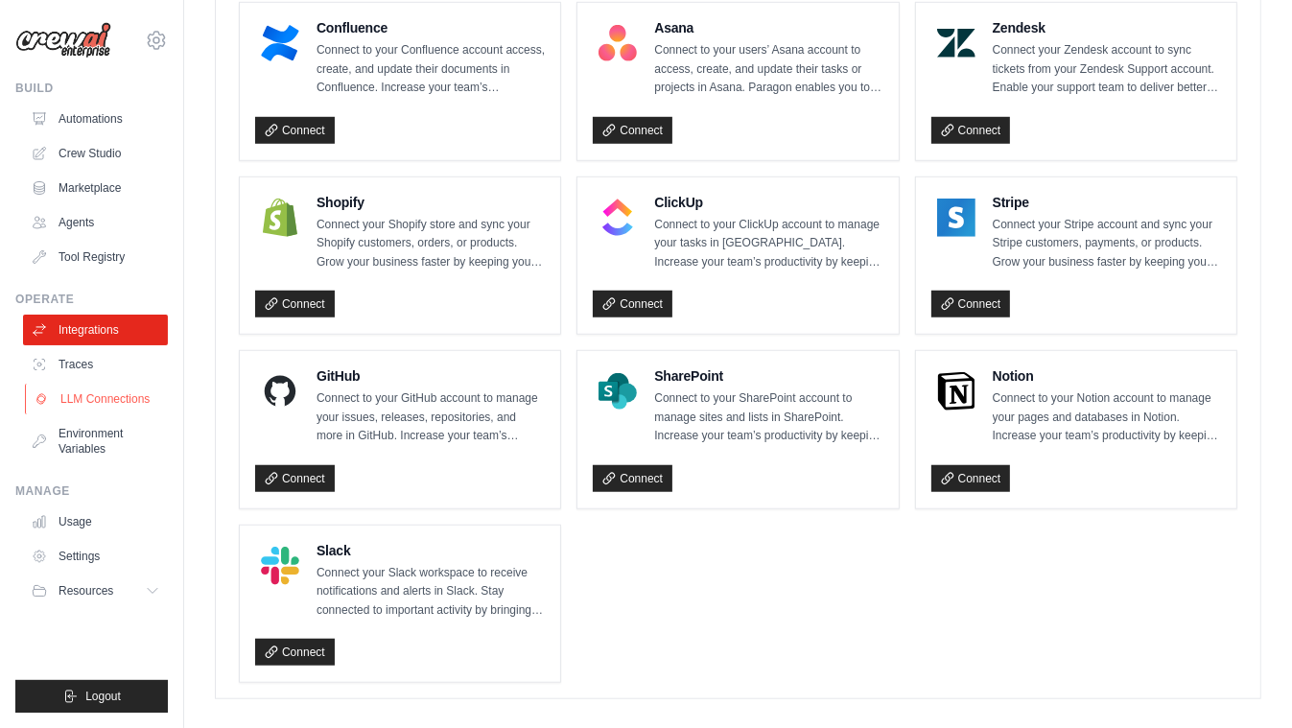
click at [134, 401] on link "LLM Connections" at bounding box center [97, 399] width 145 height 31
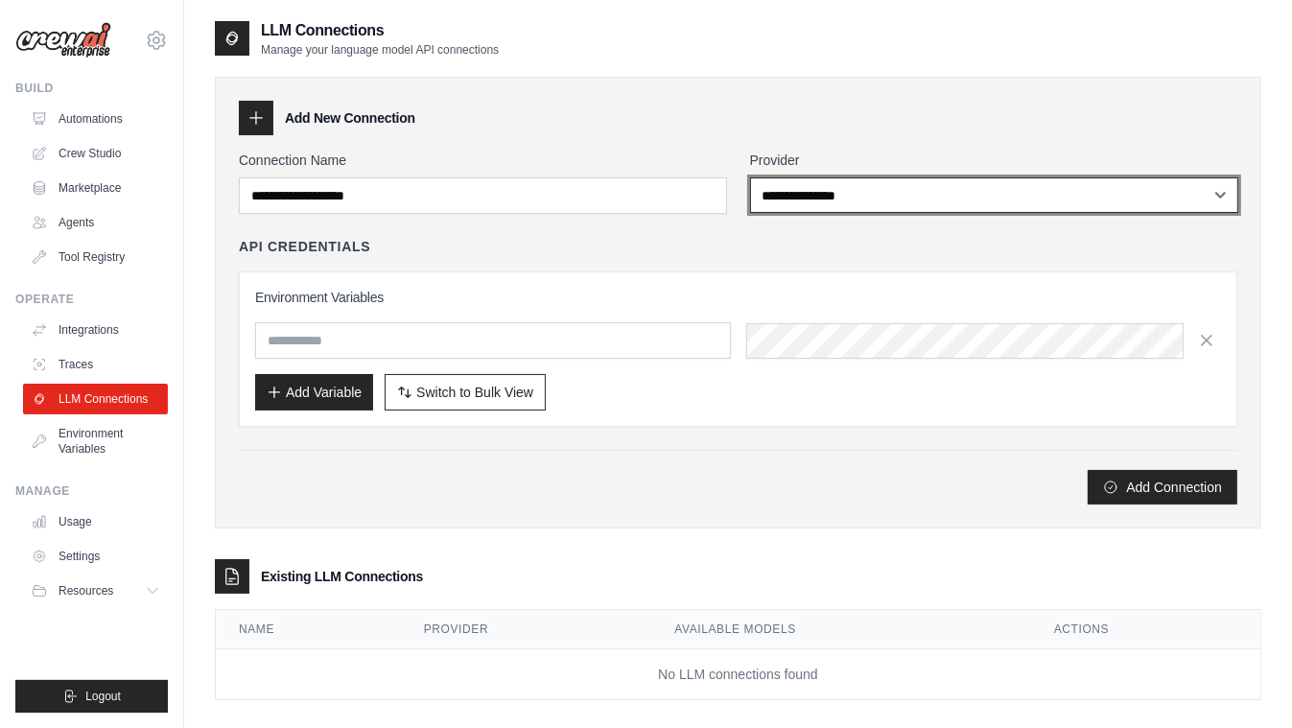
click at [862, 190] on select "**********" at bounding box center [994, 196] width 488 height 36
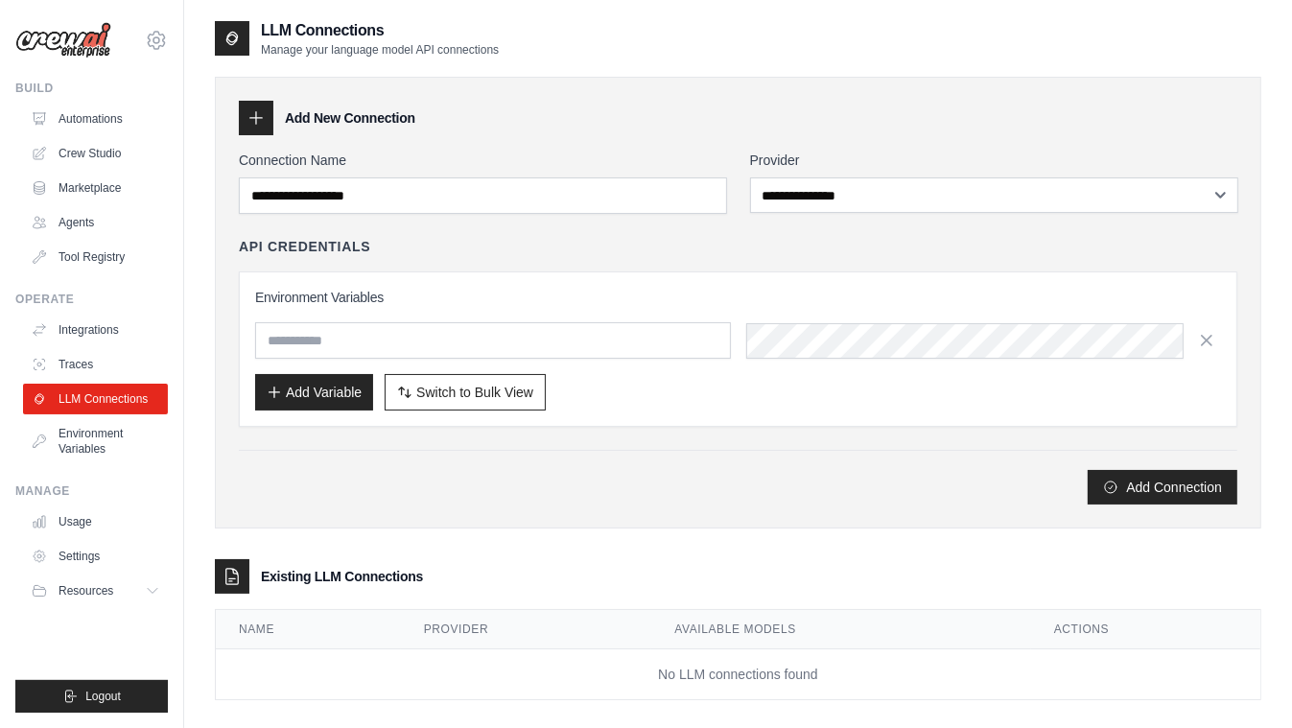
click at [733, 275] on div "Environment Variables Add Variable Switch to Bulk View Switch to Table View" at bounding box center [738, 349] width 999 height 155
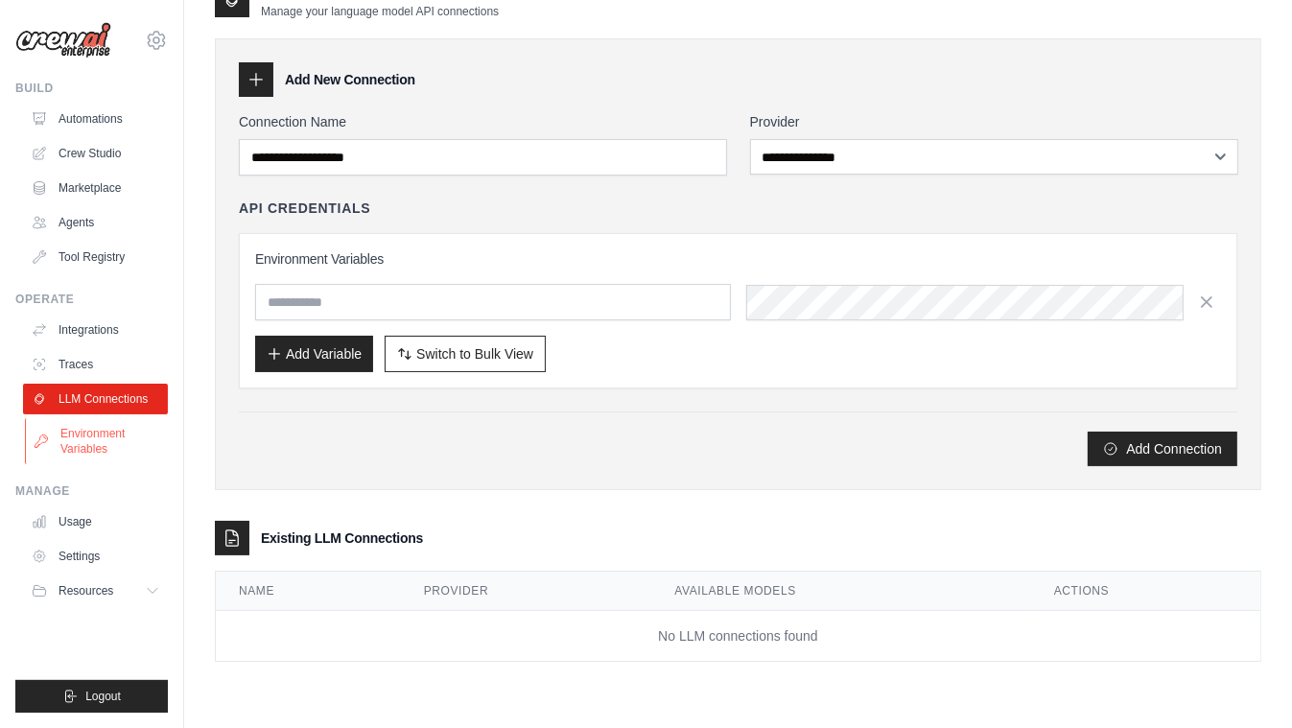
click at [88, 443] on link "Environment Variables" at bounding box center [97, 441] width 145 height 46
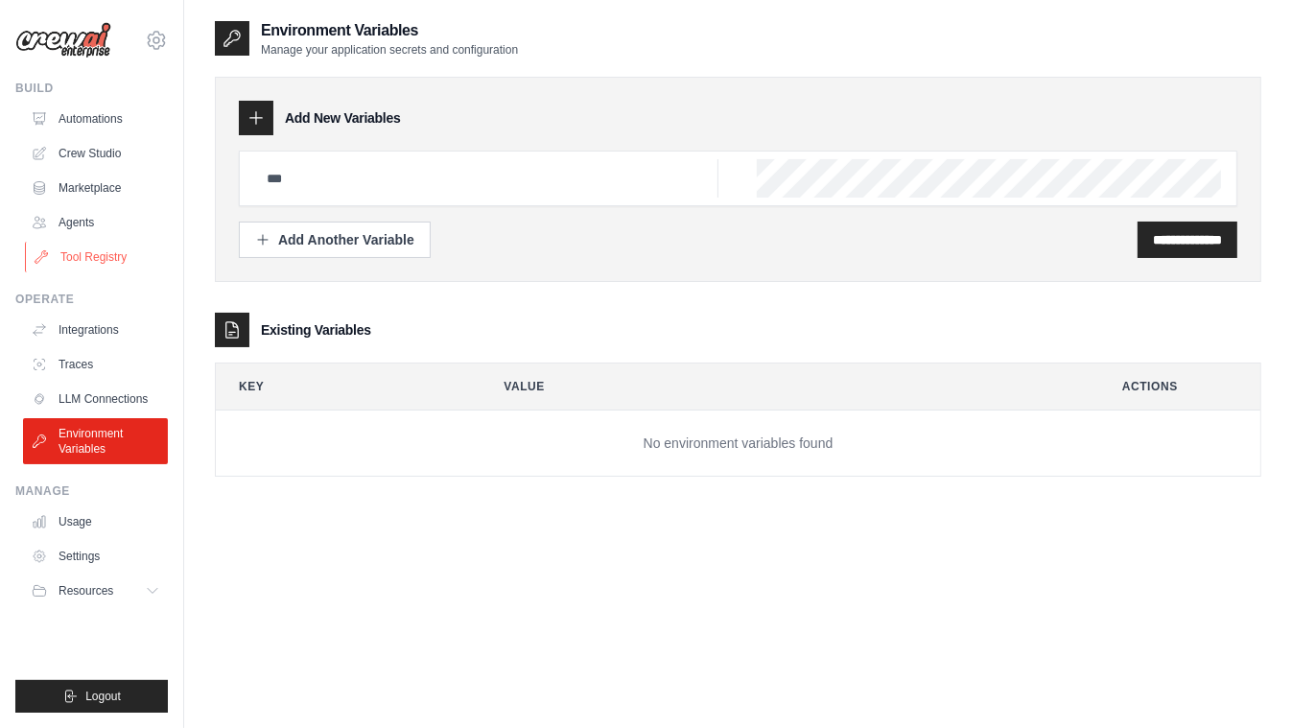
click at [101, 259] on link "Tool Registry" at bounding box center [97, 257] width 145 height 31
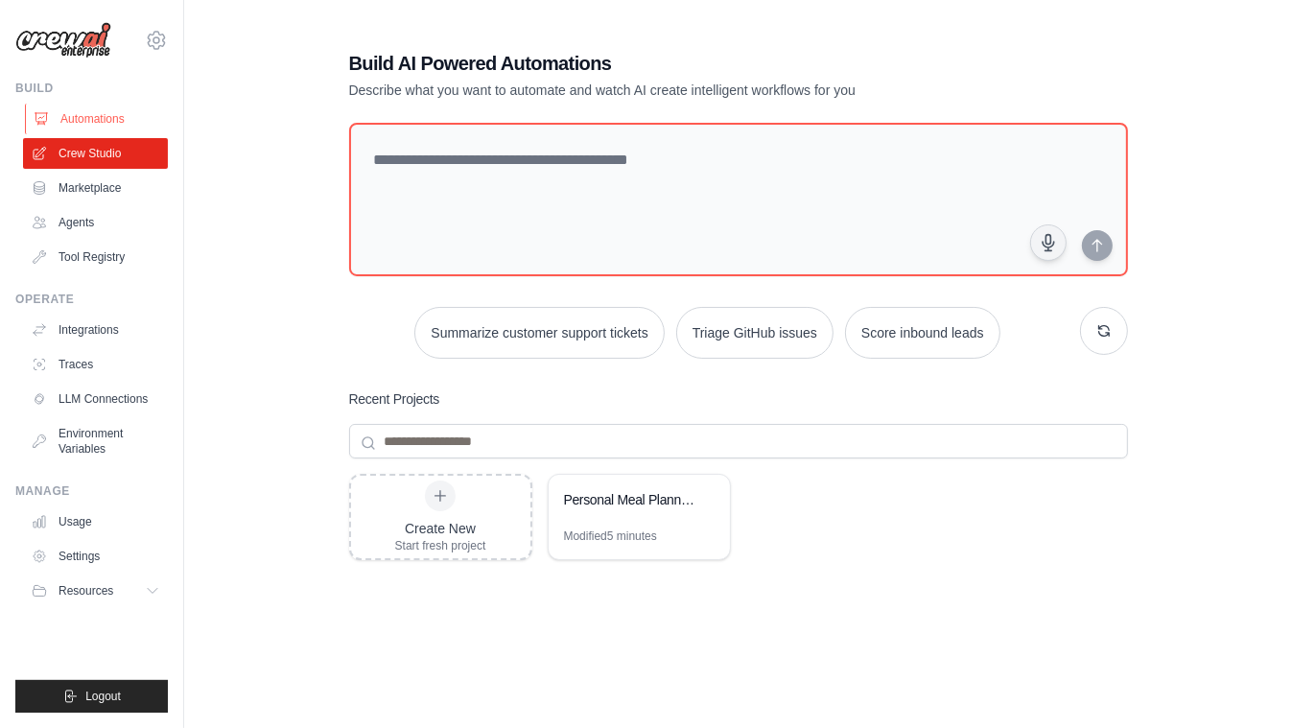
click at [101, 122] on link "Automations" at bounding box center [97, 119] width 145 height 31
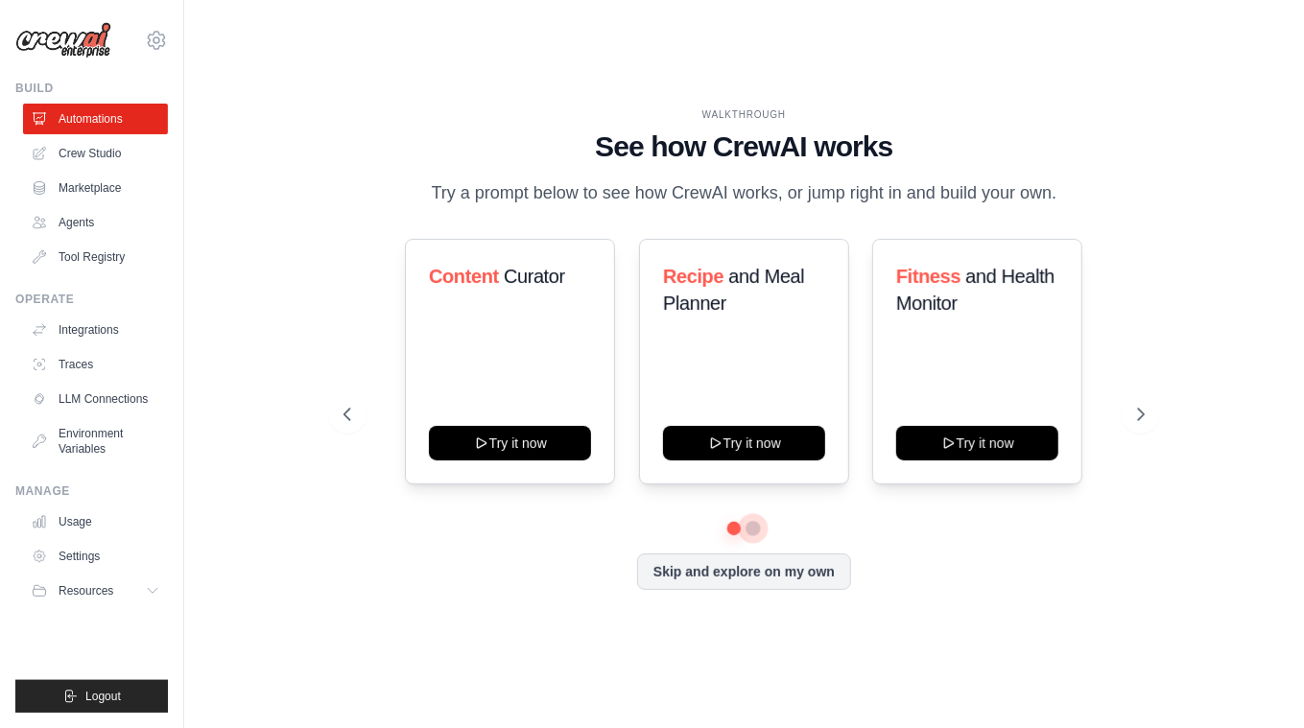
click at [755, 536] on button at bounding box center [753, 528] width 15 height 15
click at [1145, 424] on icon at bounding box center [1142, 414] width 19 height 19
click at [756, 535] on button at bounding box center [753, 528] width 14 height 14
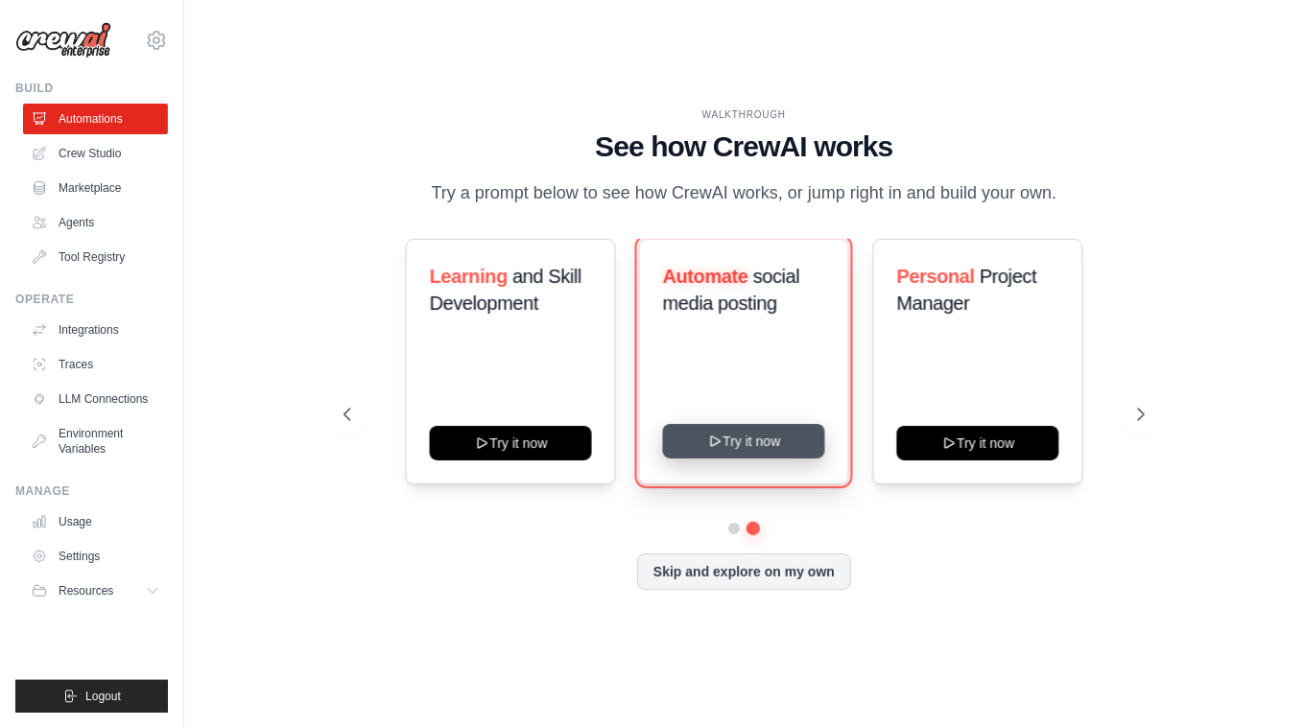
click at [750, 459] on button "Try it now" at bounding box center [744, 441] width 162 height 35
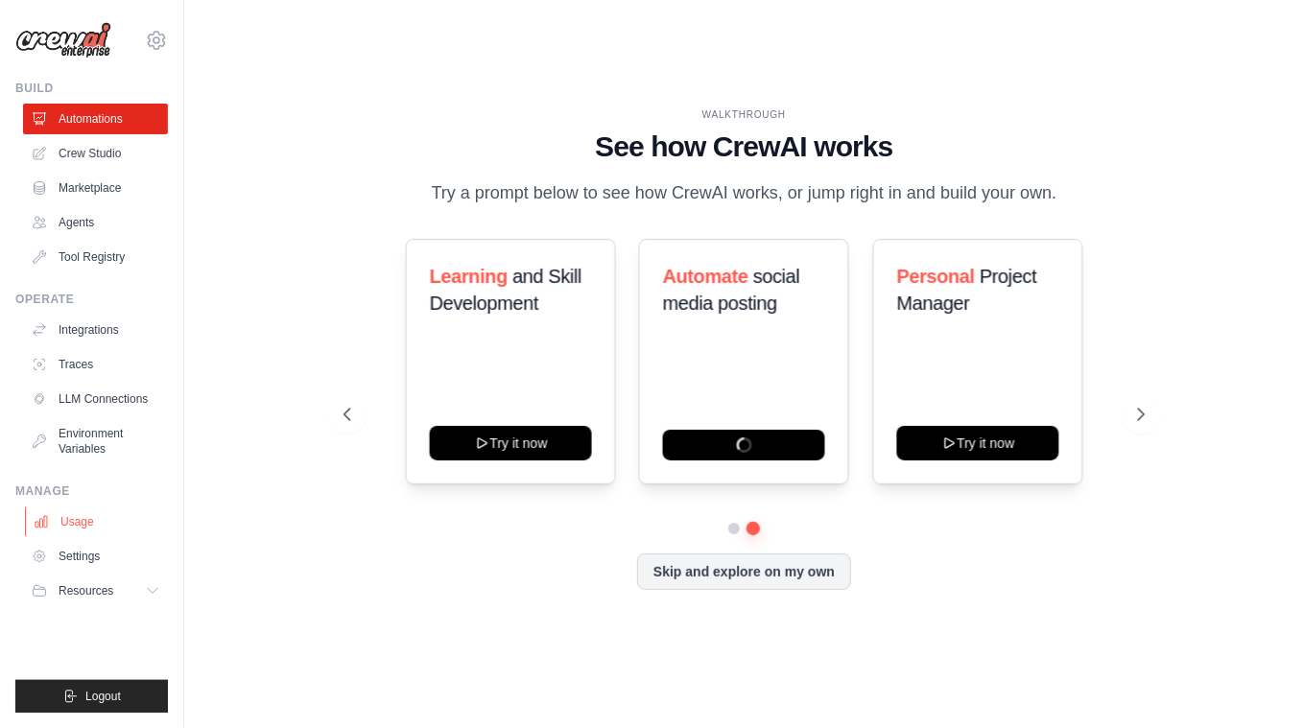
click at [85, 527] on link "Usage" at bounding box center [97, 522] width 145 height 31
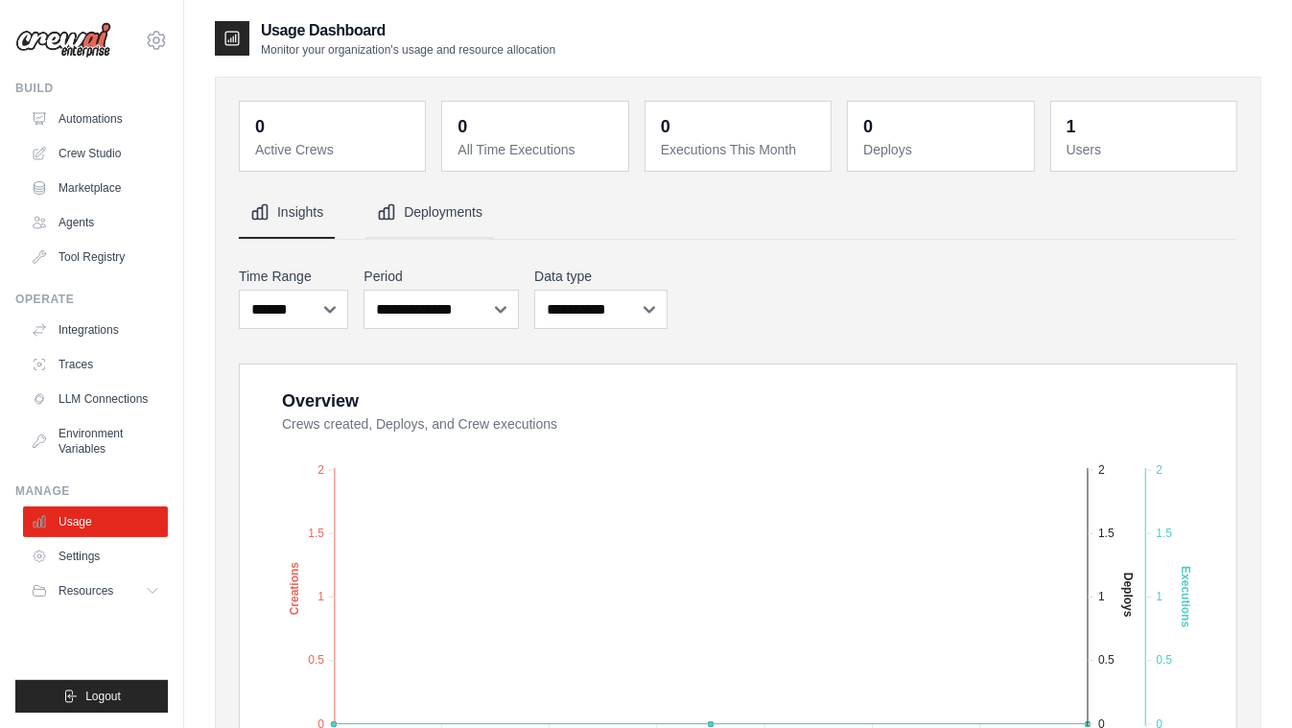
click at [474, 209] on button "Deployments" at bounding box center [430, 213] width 129 height 52
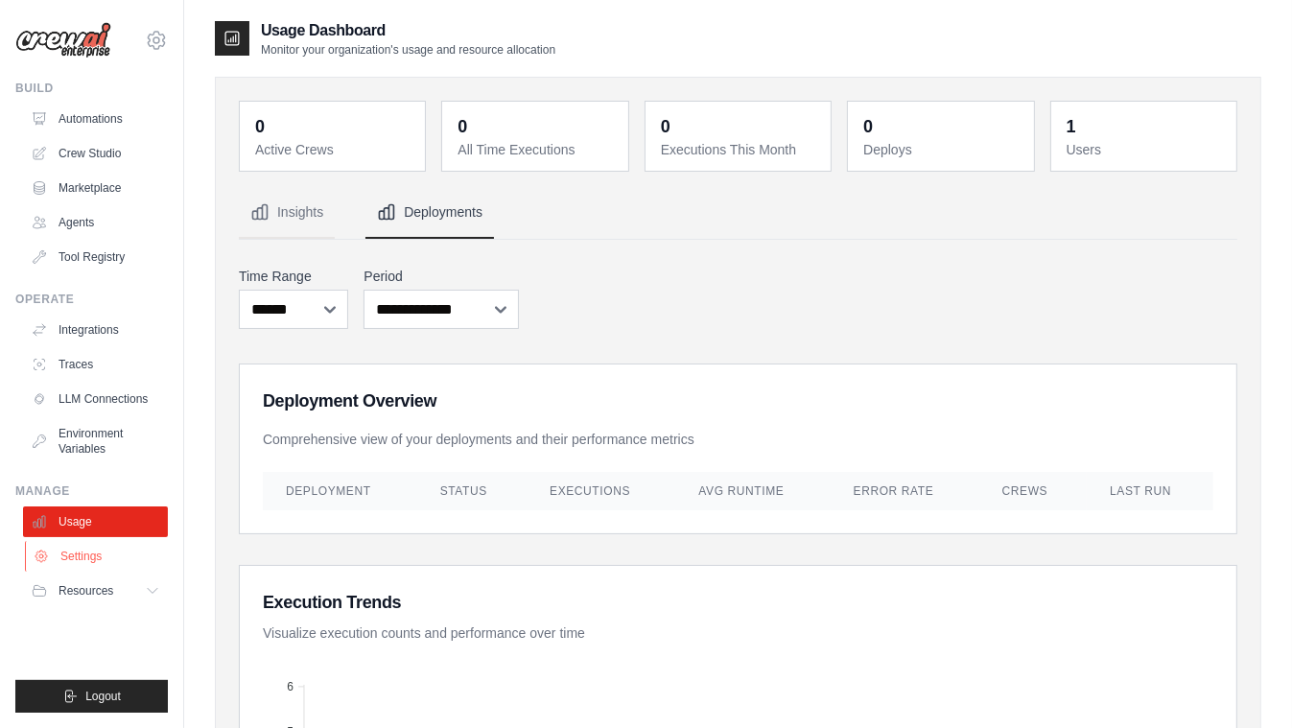
click at [91, 551] on link "Settings" at bounding box center [97, 556] width 145 height 31
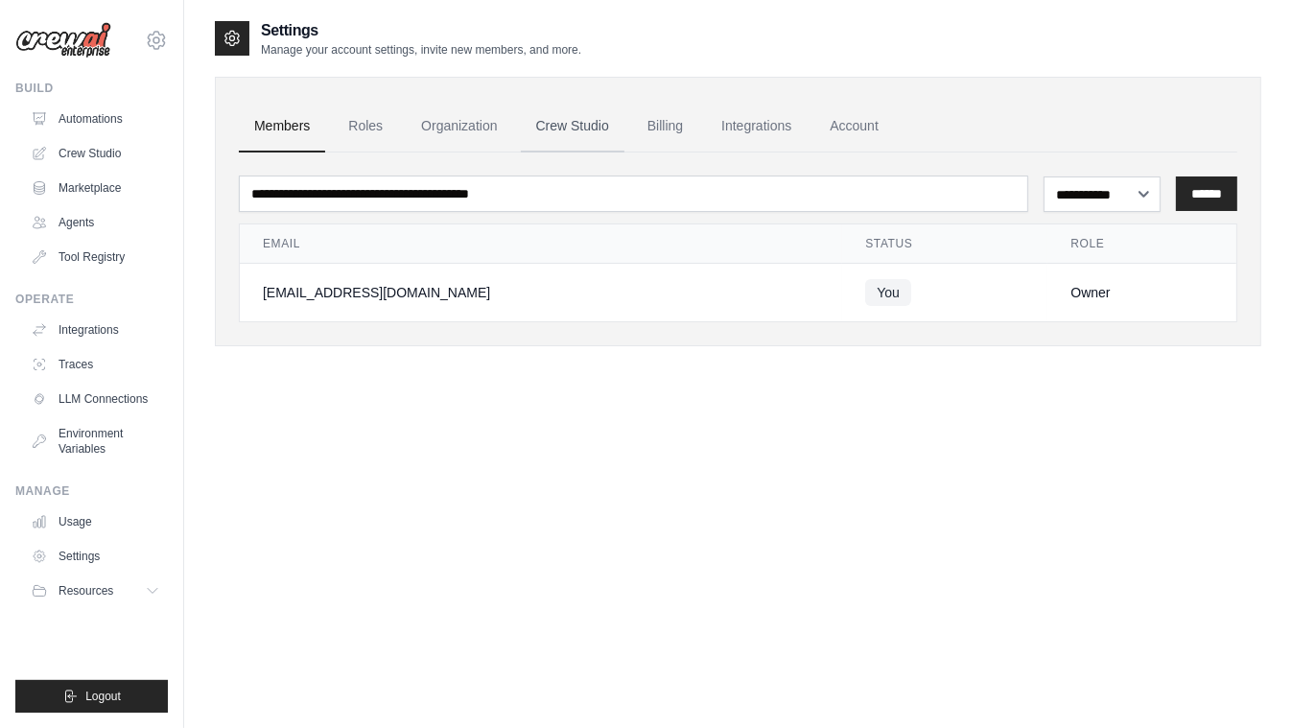
click at [603, 126] on link "Crew Studio" at bounding box center [573, 127] width 104 height 52
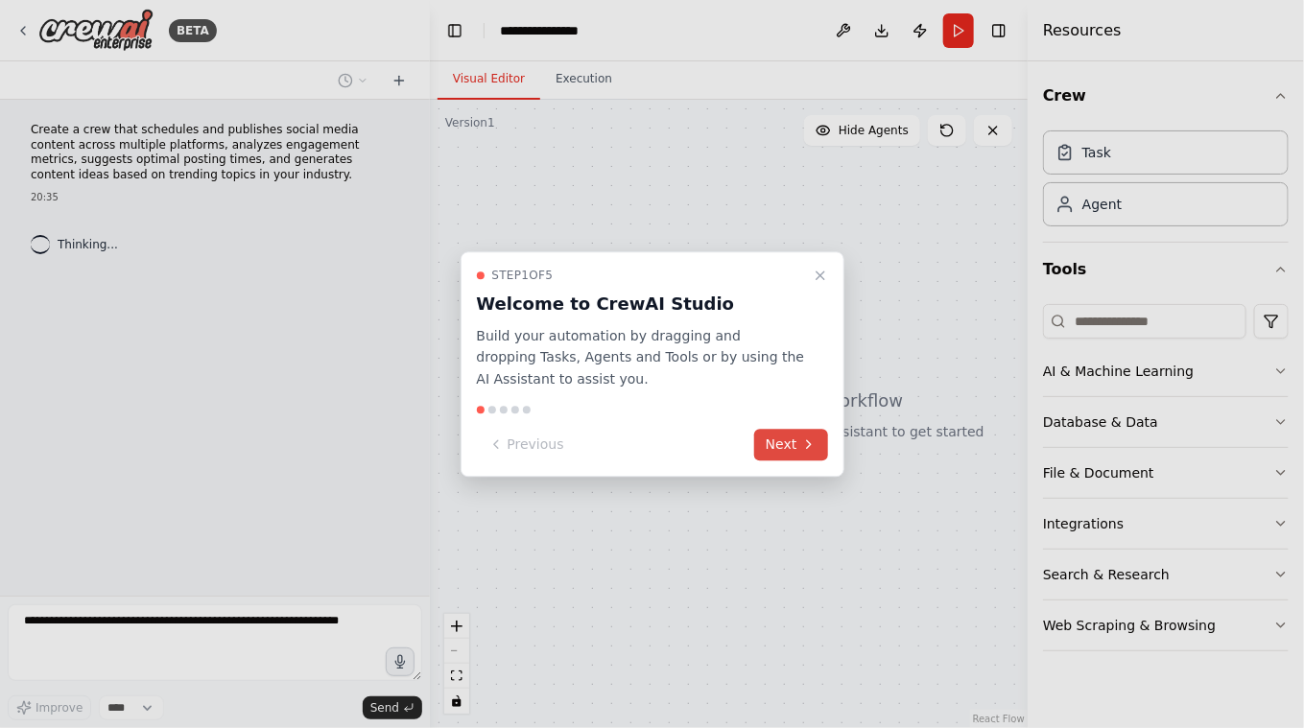
click at [773, 442] on button "Next" at bounding box center [791, 445] width 74 height 32
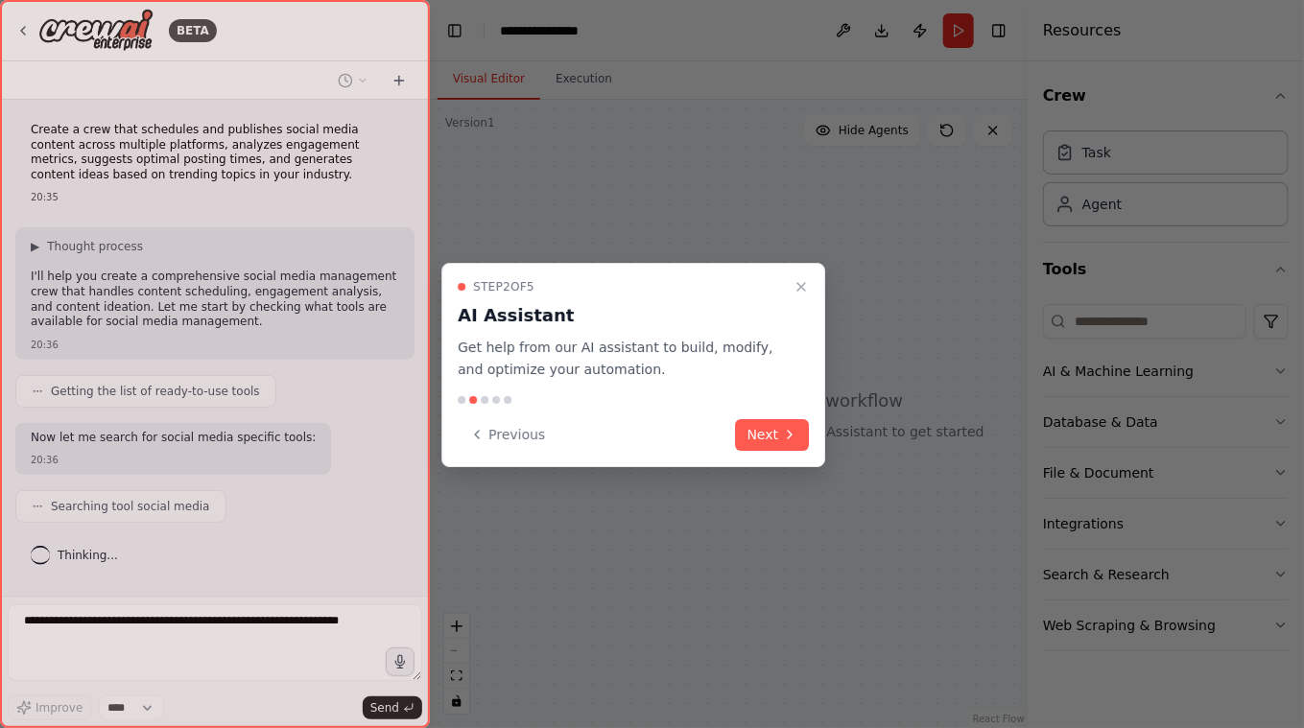
click at [773, 442] on button "Next" at bounding box center [773, 435] width 74 height 32
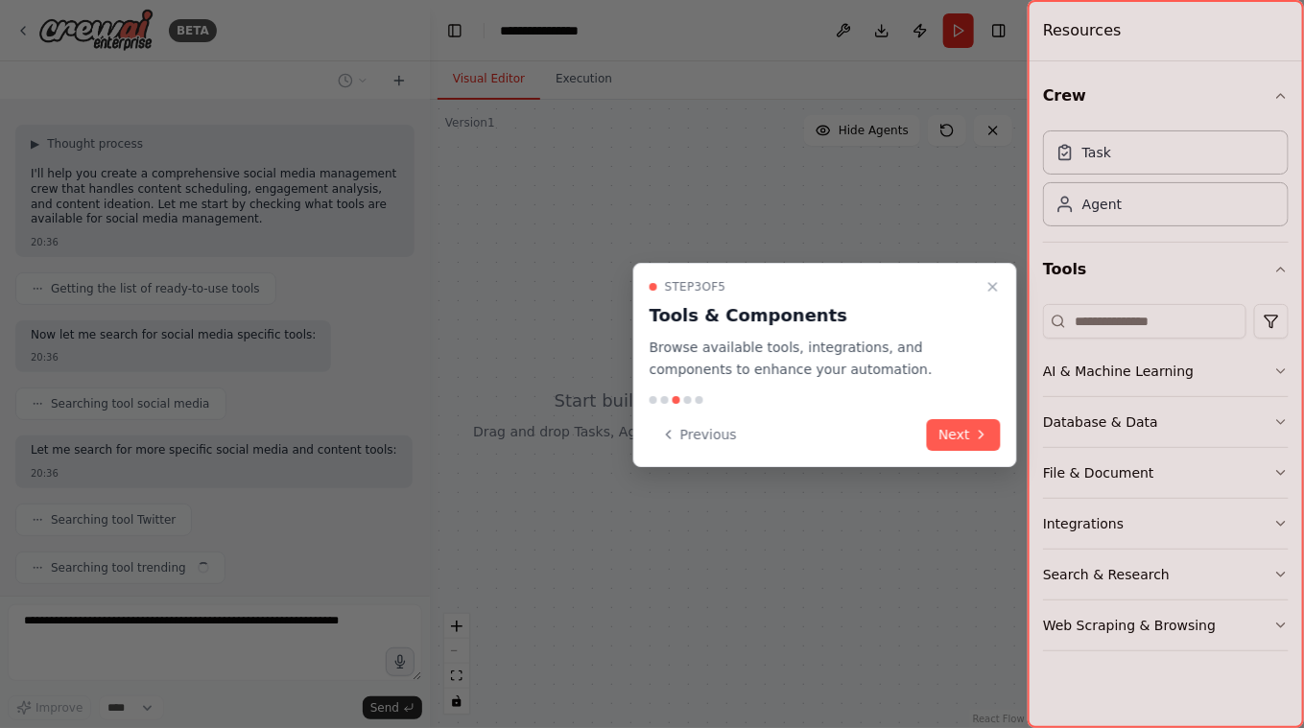
scroll to position [150, 0]
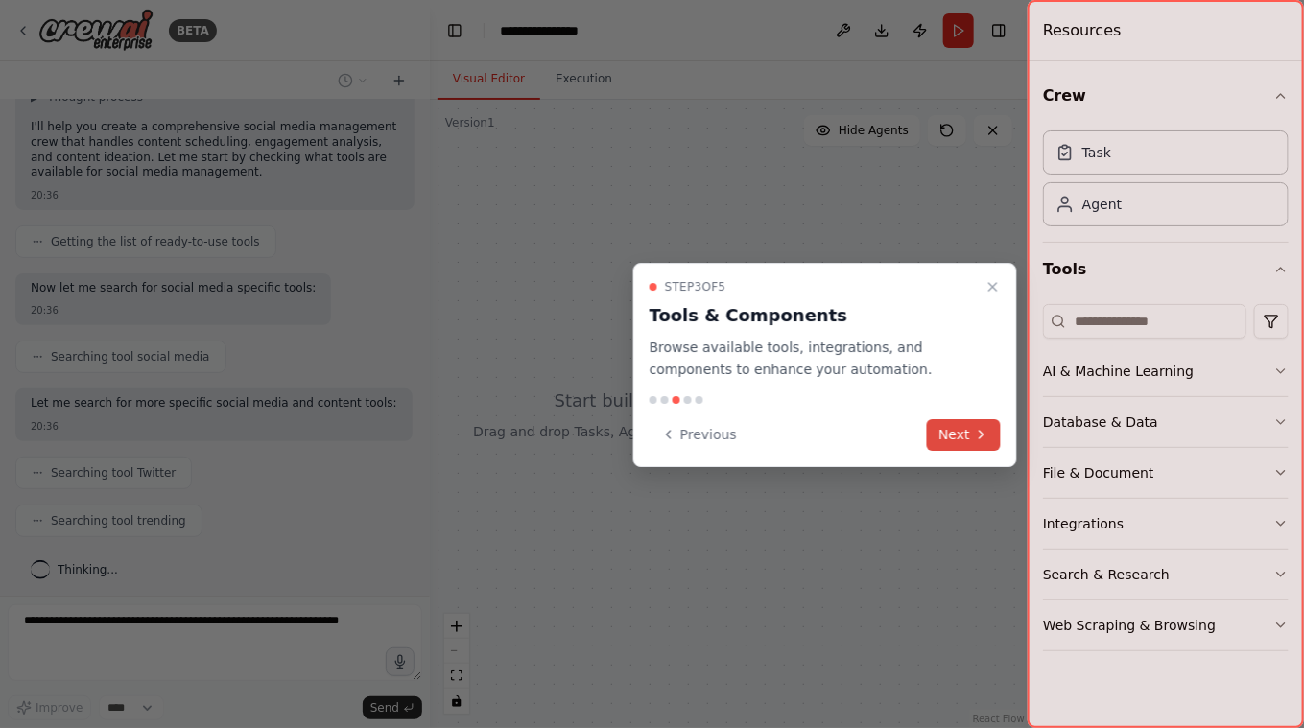
click at [949, 426] on button "Next" at bounding box center [964, 435] width 74 height 32
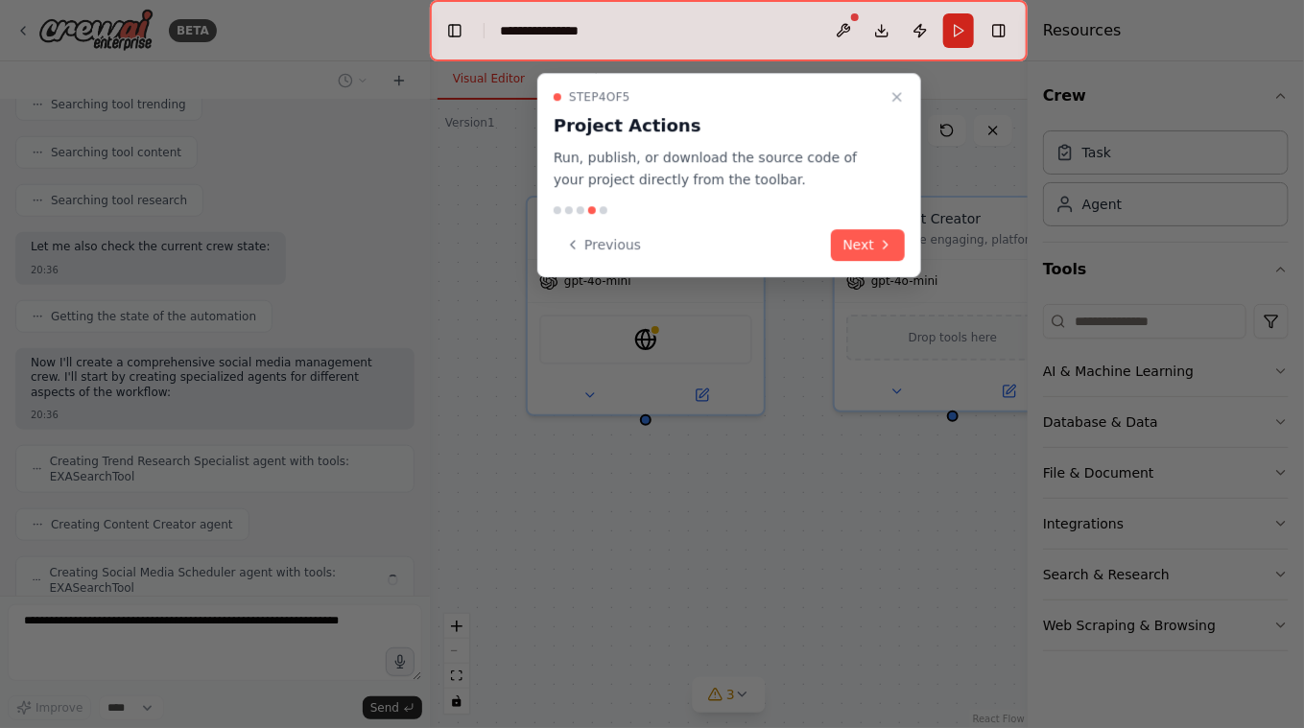
scroll to position [628, 0]
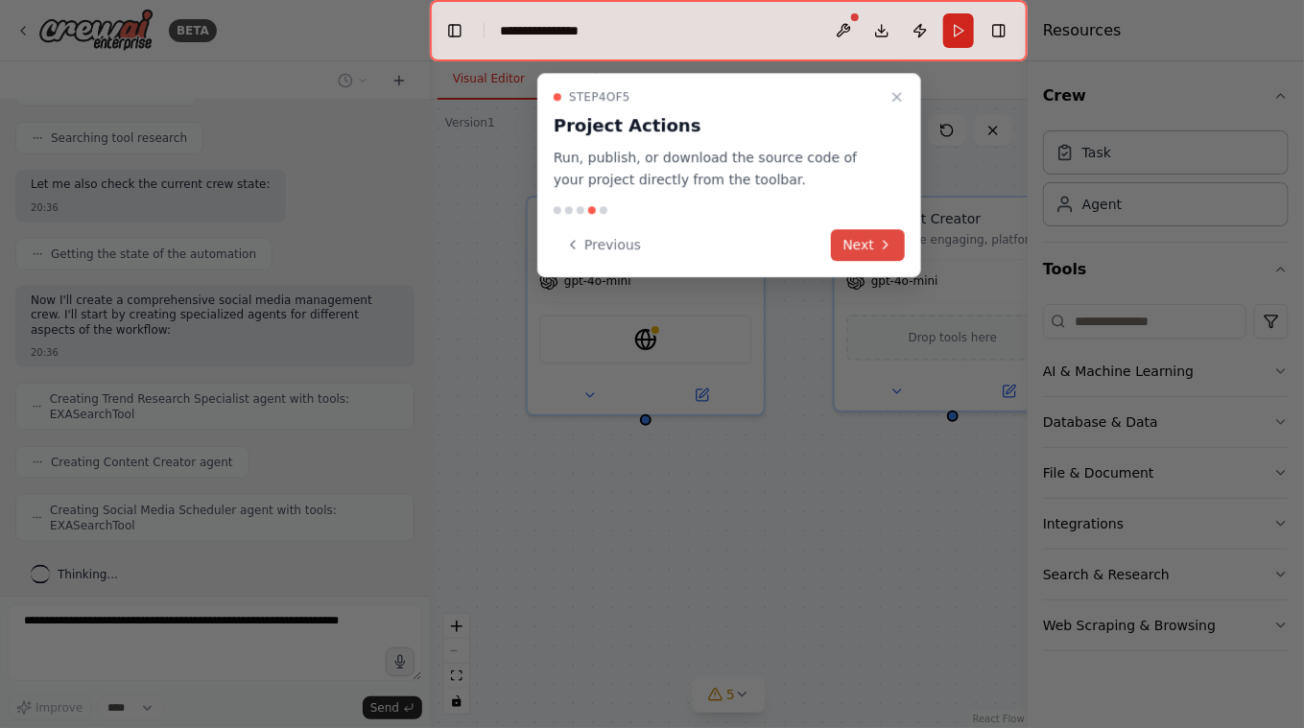
click at [860, 247] on button "Next" at bounding box center [868, 245] width 74 height 32
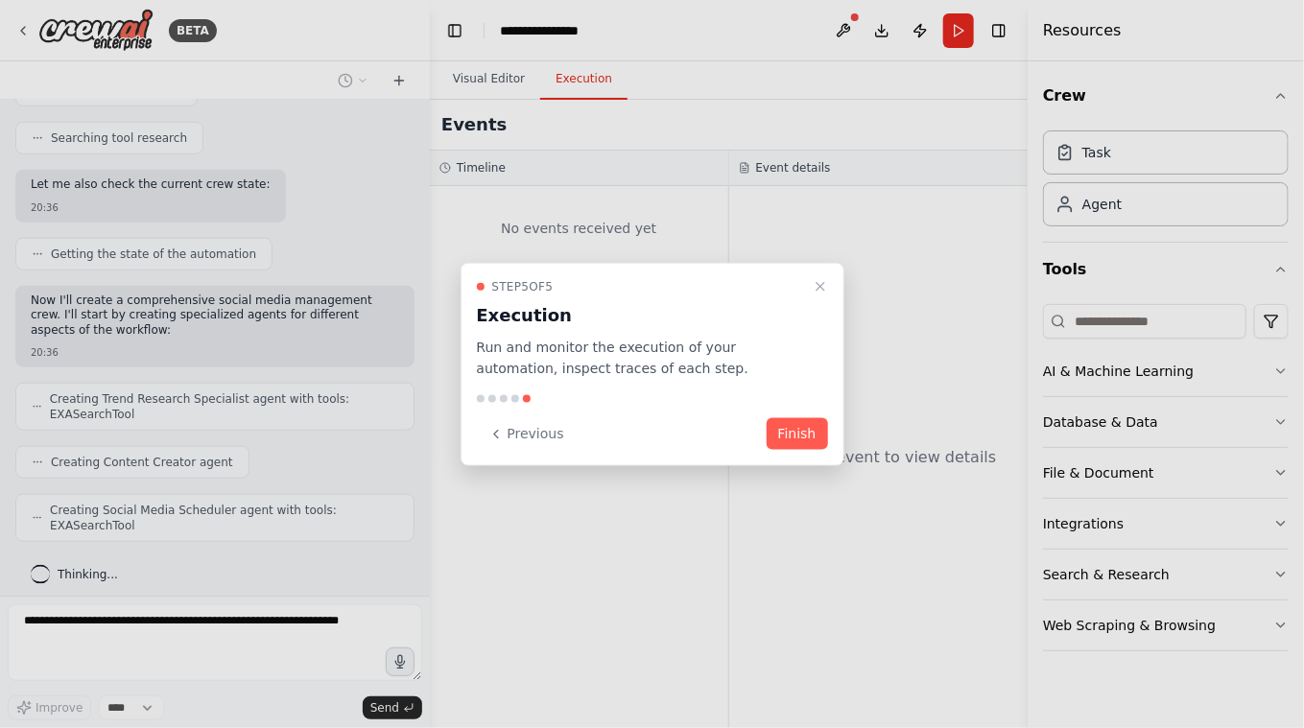
click at [762, 40] on div at bounding box center [652, 364] width 1304 height 728
click at [689, 24] on div at bounding box center [652, 364] width 1304 height 728
click at [547, 18] on div at bounding box center [652, 364] width 1304 height 728
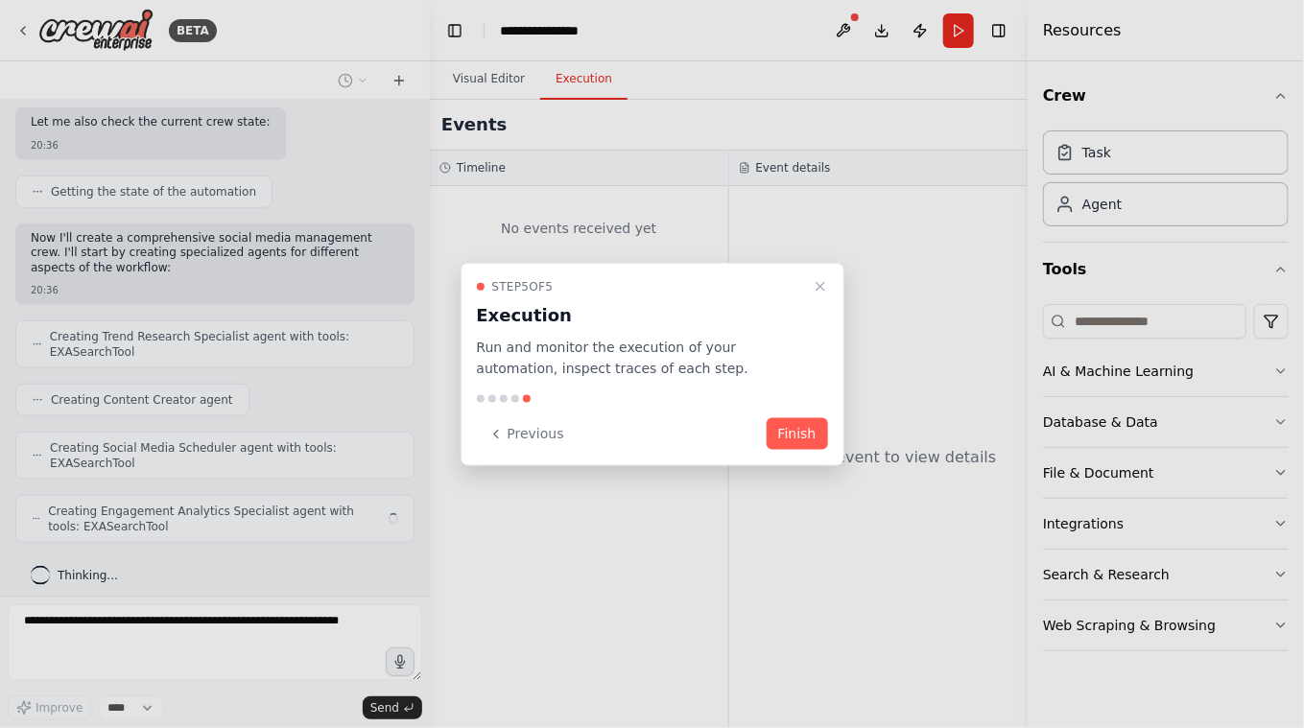
click at [550, 32] on div at bounding box center [652, 364] width 1304 height 728
click at [881, 35] on div at bounding box center [652, 364] width 1304 height 728
click at [799, 429] on button "Finish" at bounding box center [797, 434] width 61 height 32
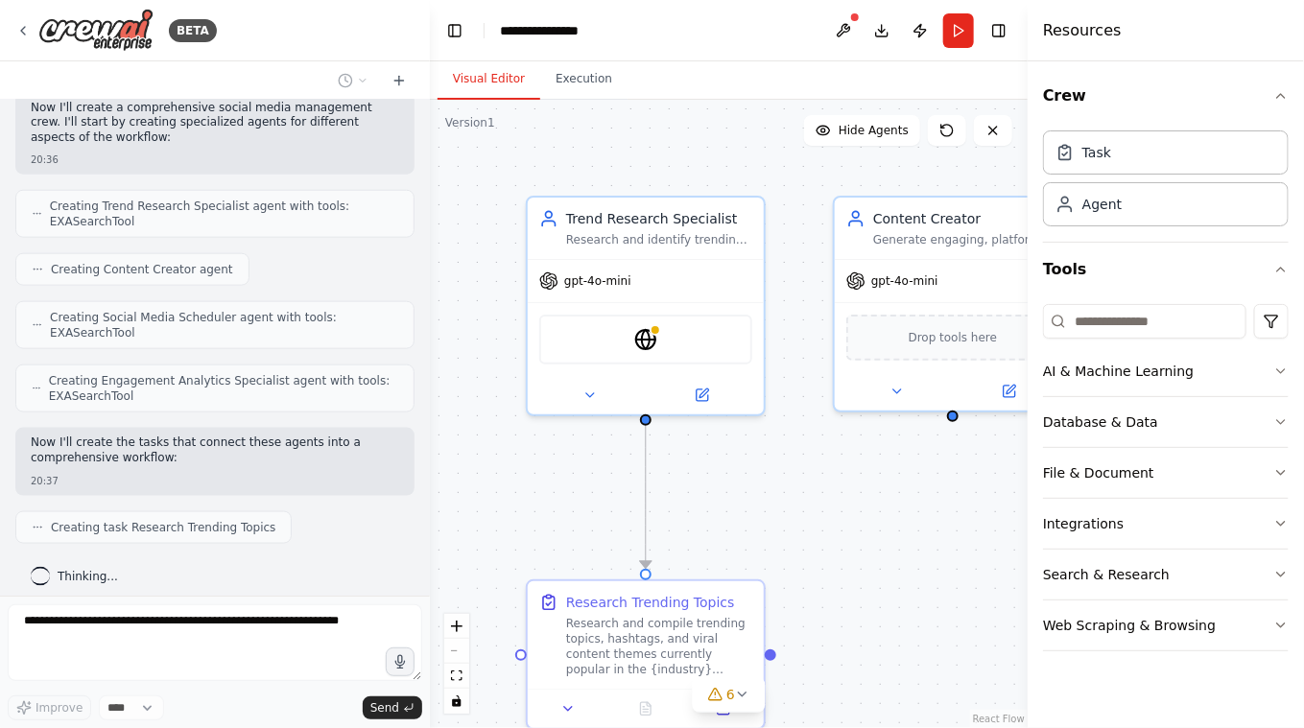
scroll to position [868, 0]
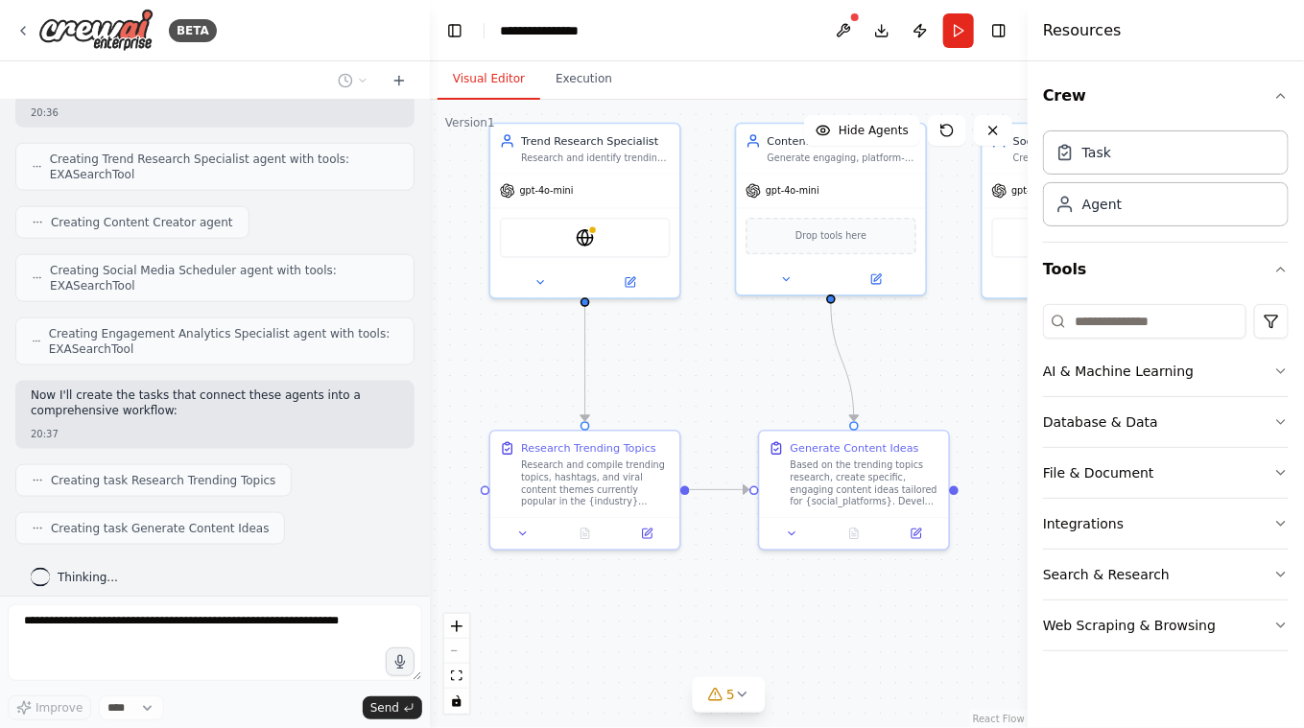
drag, startPoint x: 812, startPoint y: 495, endPoint x: 722, endPoint y: 357, distance: 165.0
click at [722, 357] on div ".deletable-edge-delete-btn { width: 20px; height: 20px; border: 0px solid #ffff…" at bounding box center [729, 414] width 598 height 628
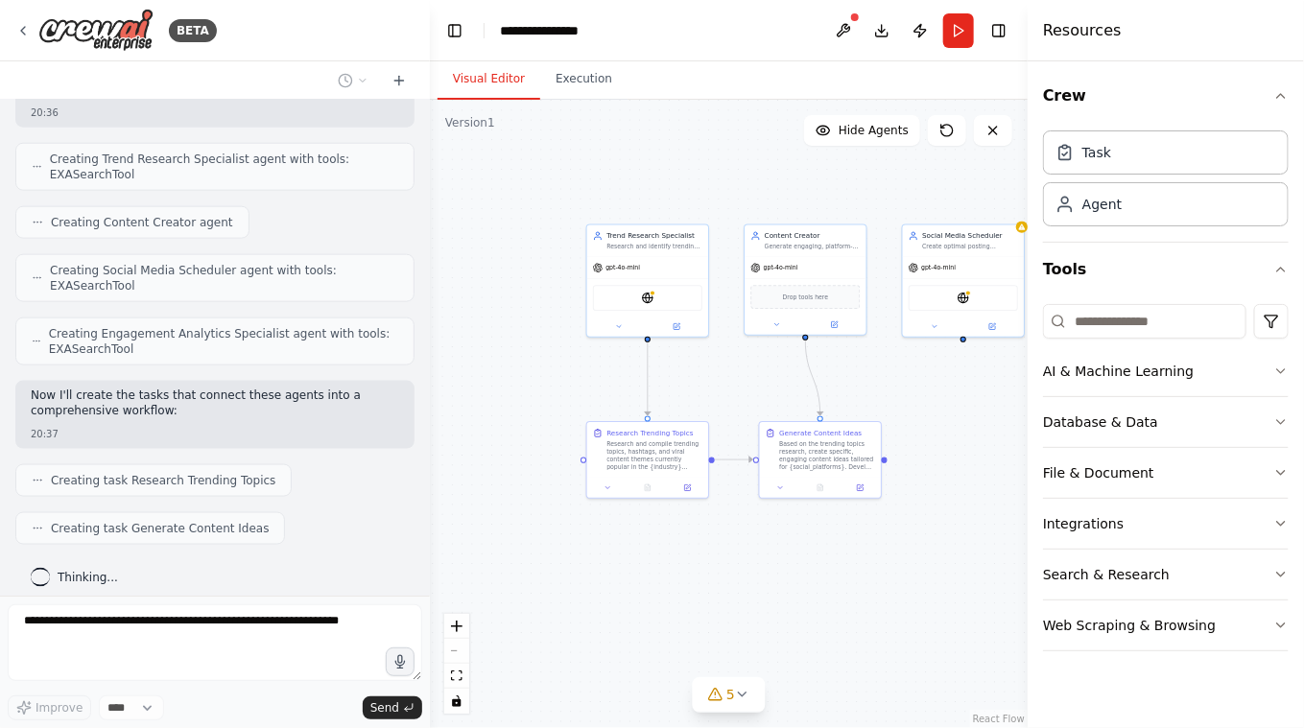
scroll to position [915, 0]
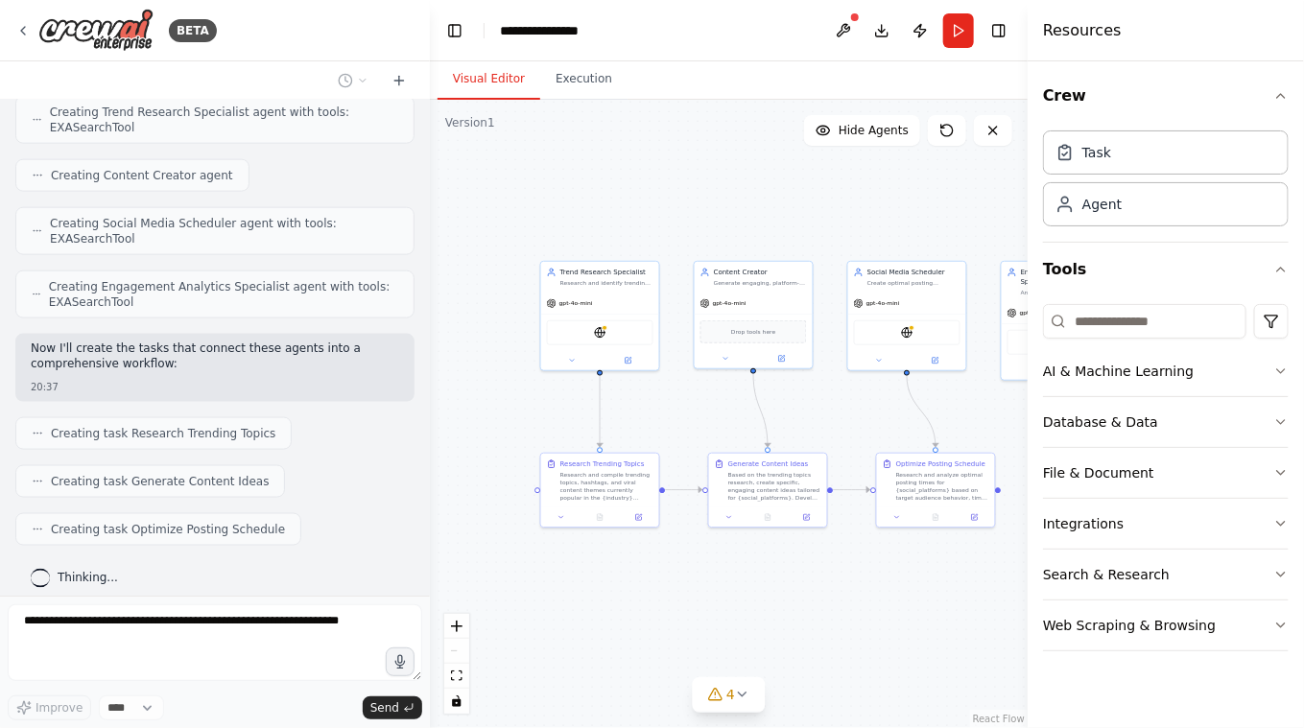
drag, startPoint x: 904, startPoint y: 394, endPoint x: 853, endPoint y: 428, distance: 60.9
click at [853, 428] on div ".deletable-edge-delete-btn { width: 20px; height: 20px; border: 0px solid #ffff…" at bounding box center [729, 414] width 598 height 628
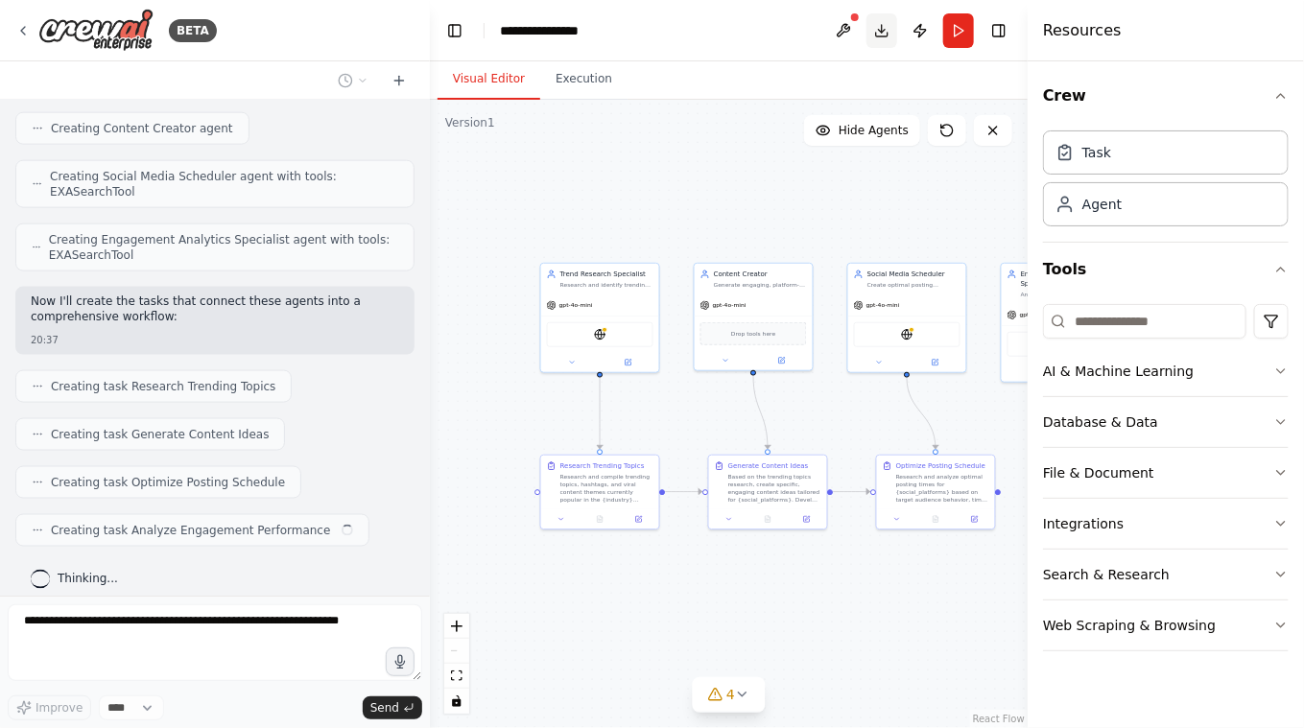
click at [888, 32] on button "Download" at bounding box center [881, 30] width 31 height 35
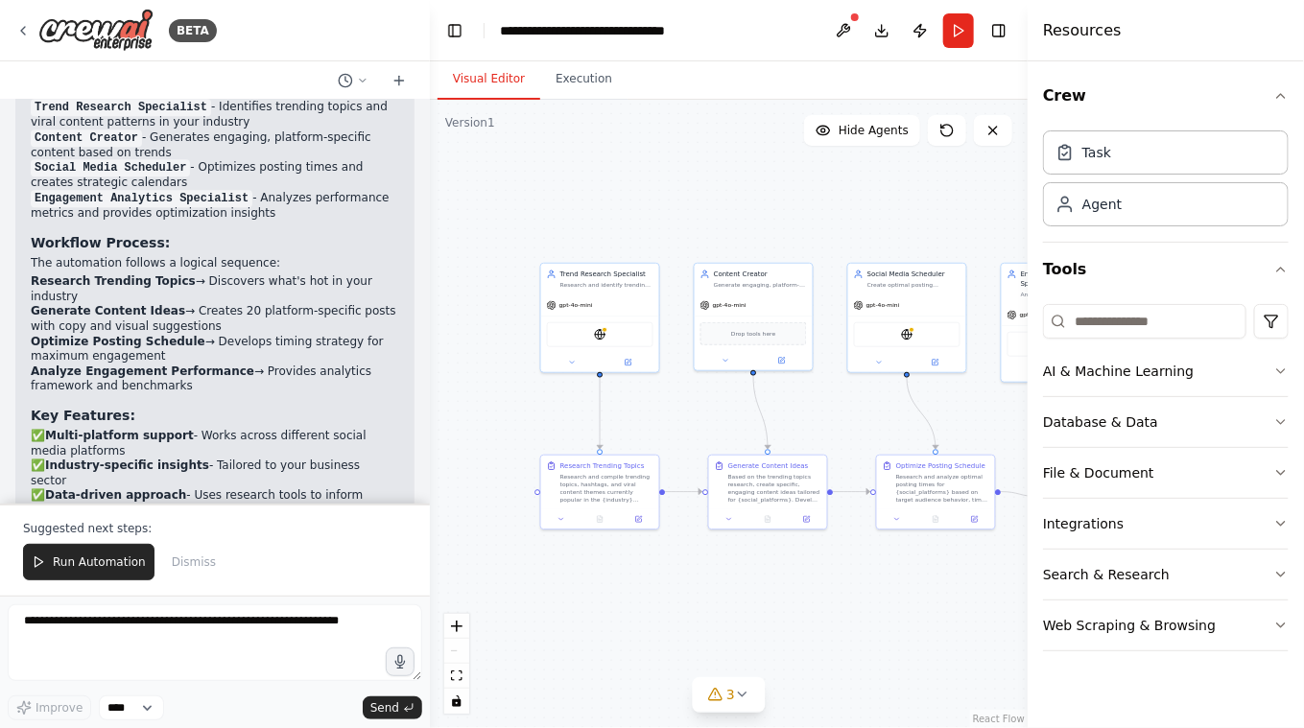
scroll to position [1842, 0]
click at [772, 3] on header "**********" at bounding box center [729, 30] width 598 height 61
click at [885, 28] on button "Download" at bounding box center [881, 30] width 31 height 35
click at [1242, 36] on div "Resources" at bounding box center [1166, 30] width 276 height 61
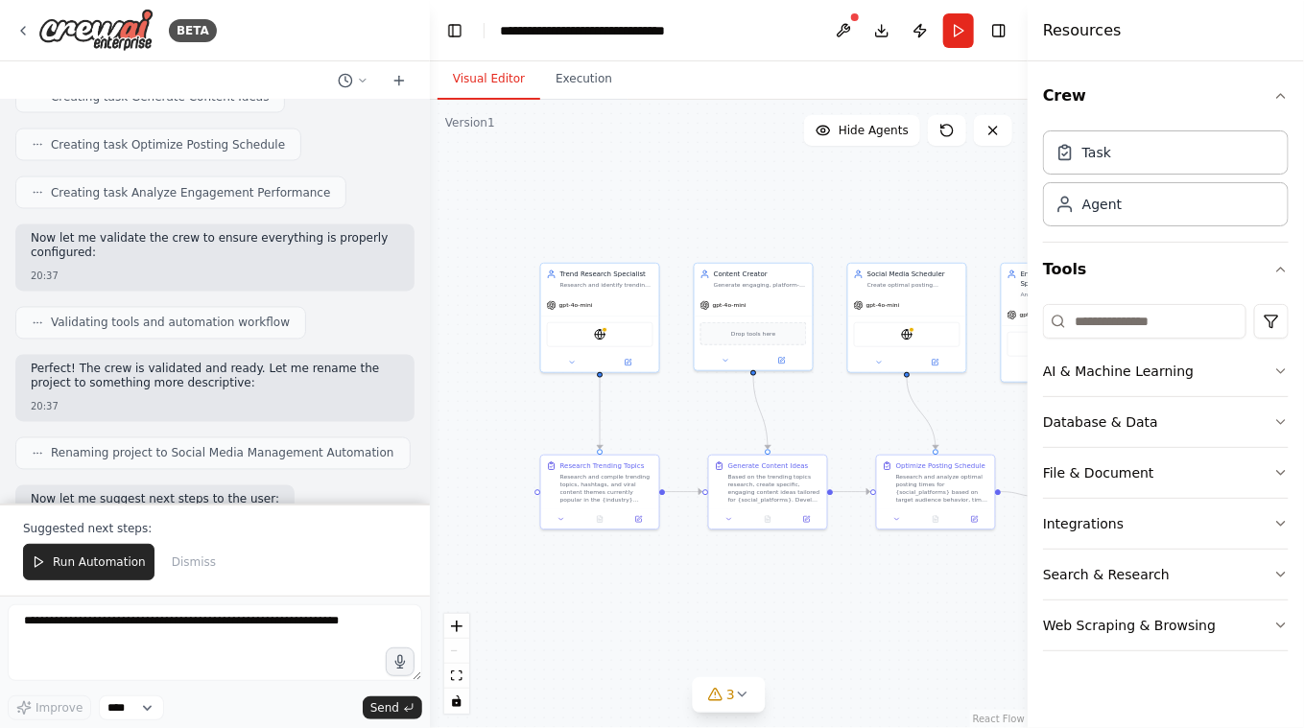
scroll to position [1382, 0]
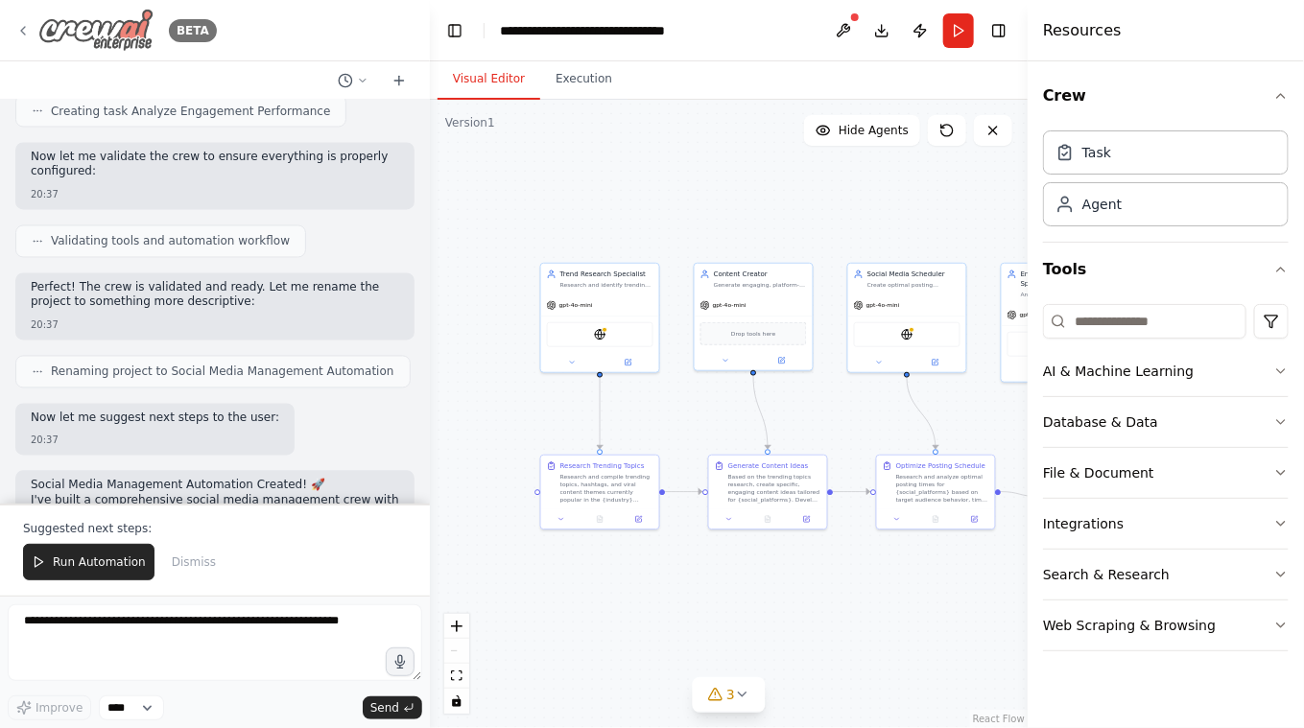
click at [129, 33] on img at bounding box center [95, 30] width 115 height 43
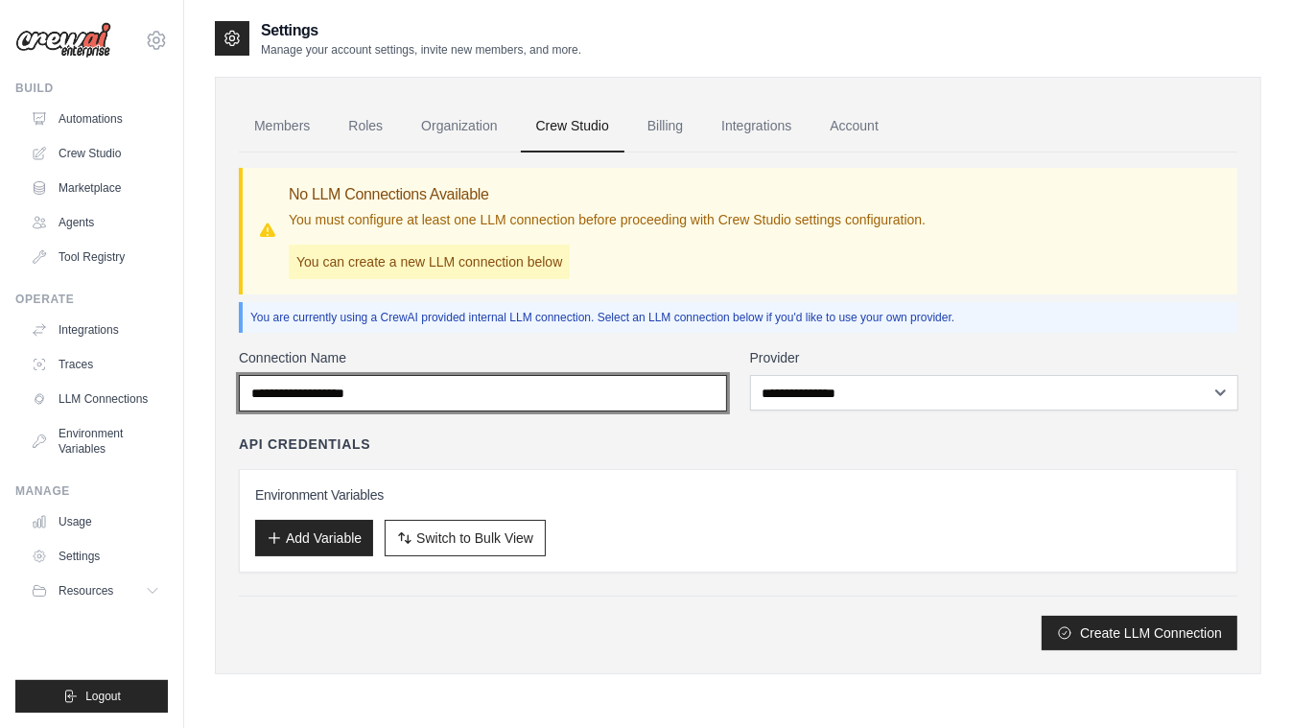
click at [471, 391] on input "Connection Name" at bounding box center [483, 393] width 488 height 36
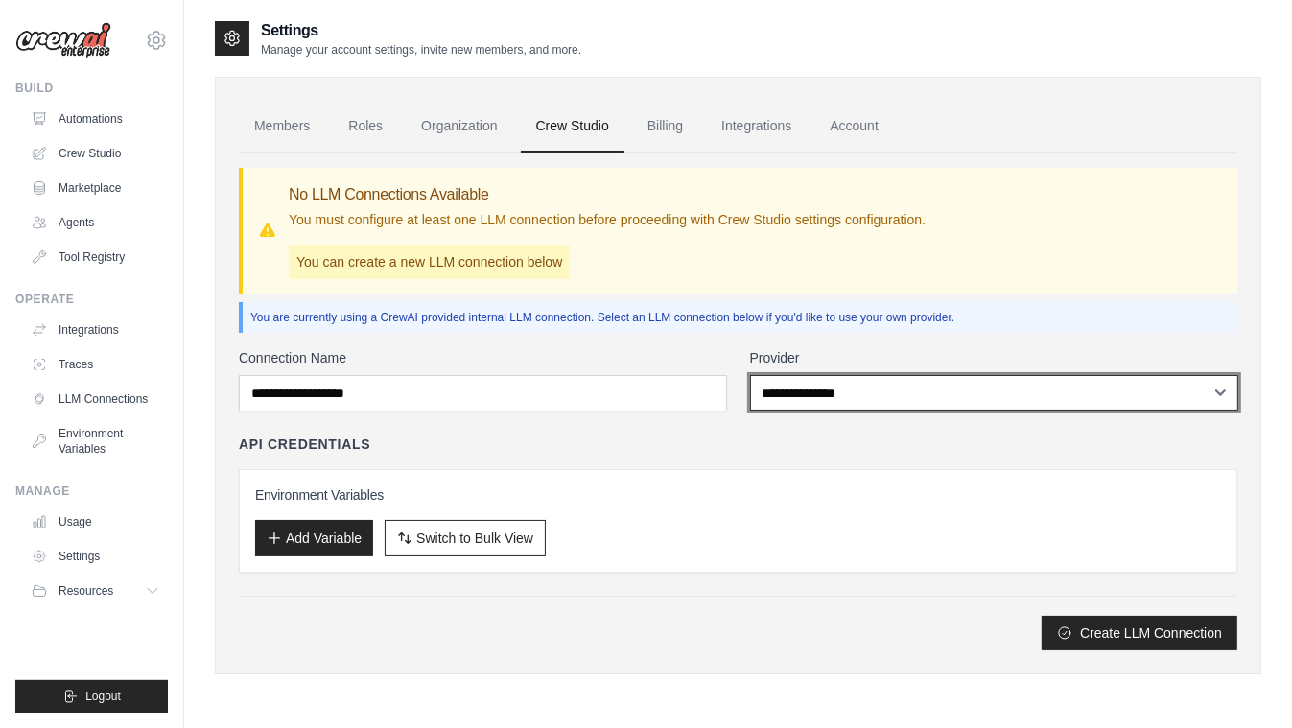
click at [817, 388] on select "**********" at bounding box center [994, 393] width 488 height 36
click at [750, 375] on select "**********" at bounding box center [994, 393] width 488 height 36
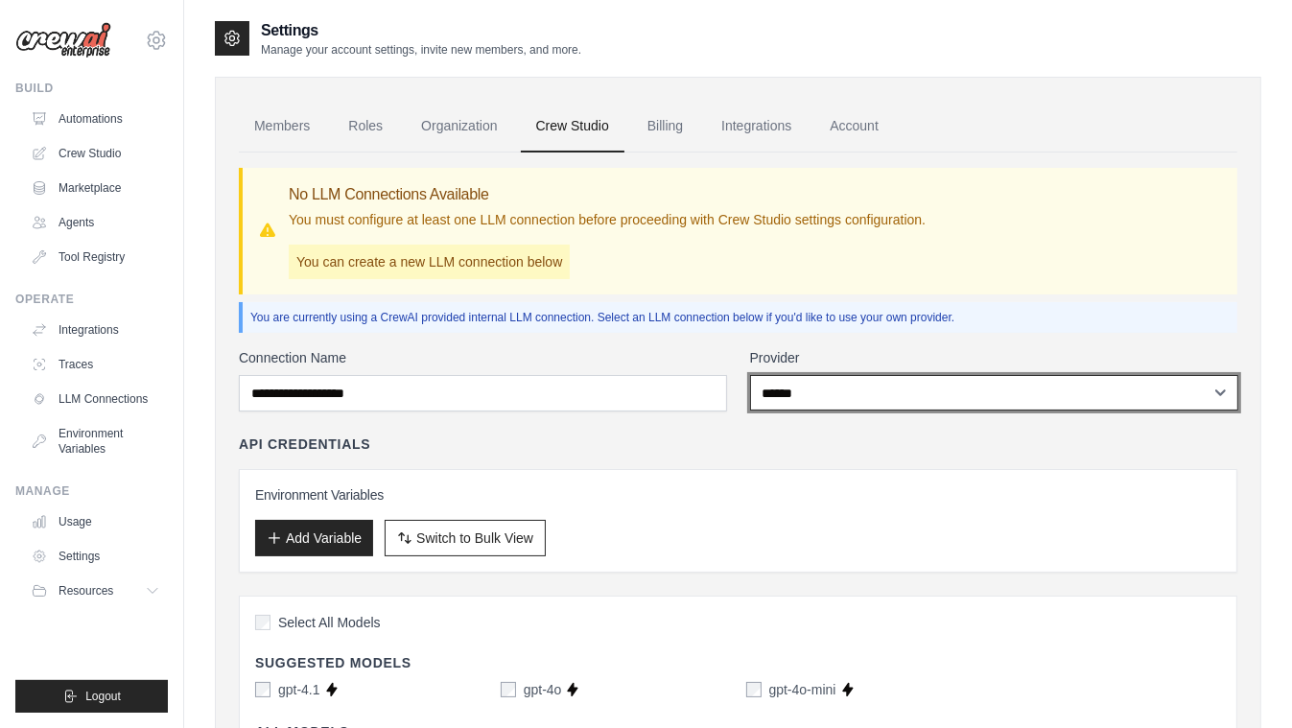
click at [806, 387] on select "**********" at bounding box center [994, 393] width 488 height 36
click at [750, 375] on select "**********" at bounding box center [994, 393] width 488 height 36
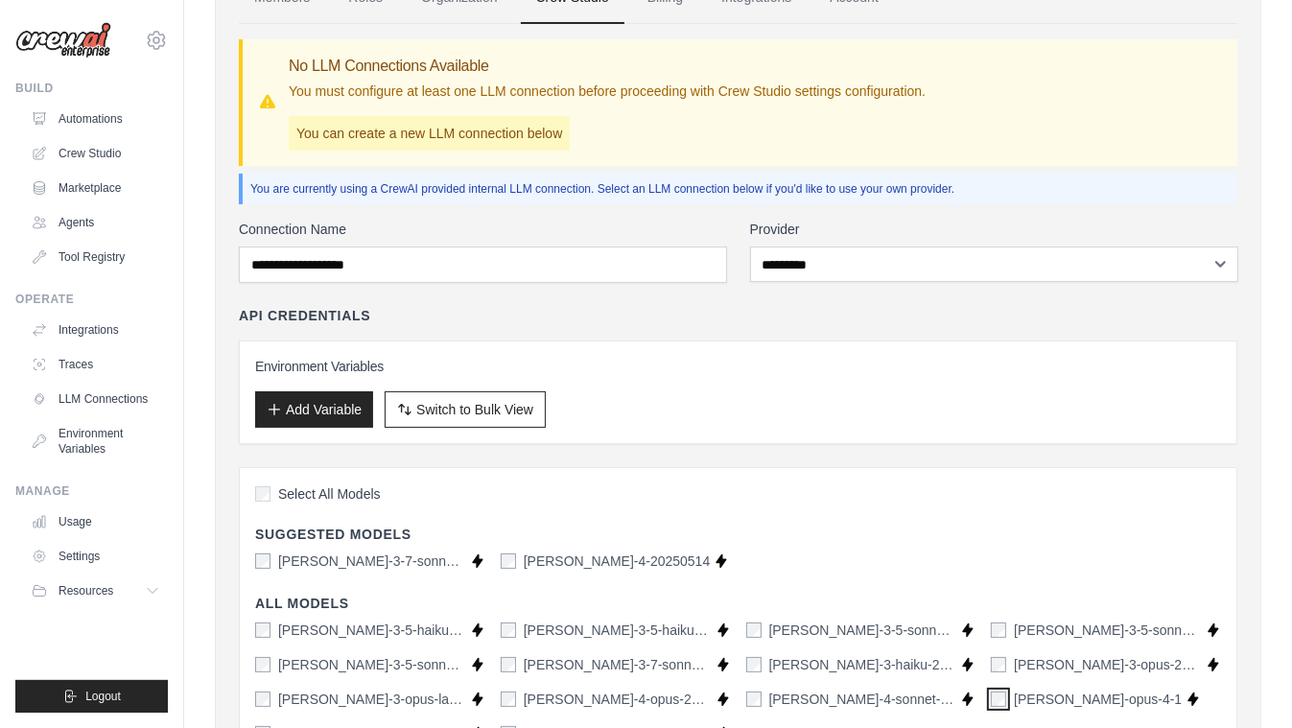
scroll to position [95, 0]
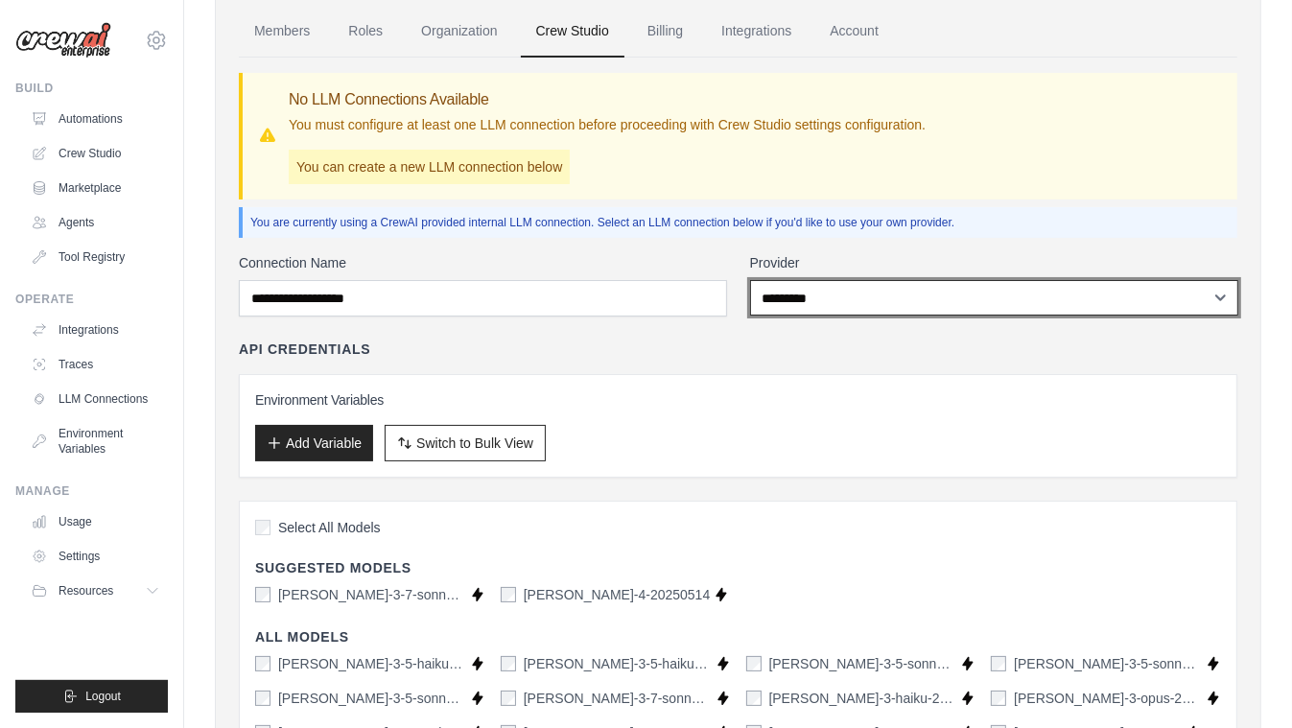
click at [833, 300] on select "**********" at bounding box center [994, 298] width 488 height 36
select select "*****"
click at [750, 280] on select "**********" at bounding box center [994, 298] width 488 height 36
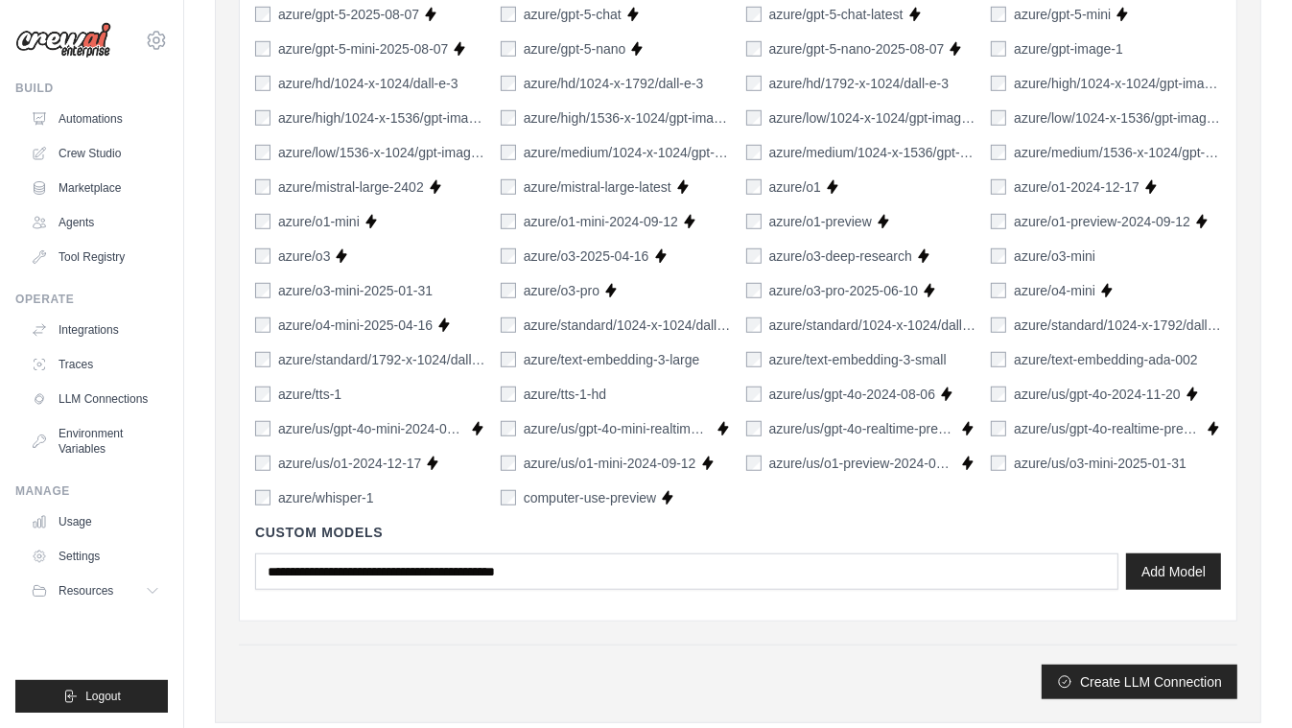
scroll to position [1266, 0]
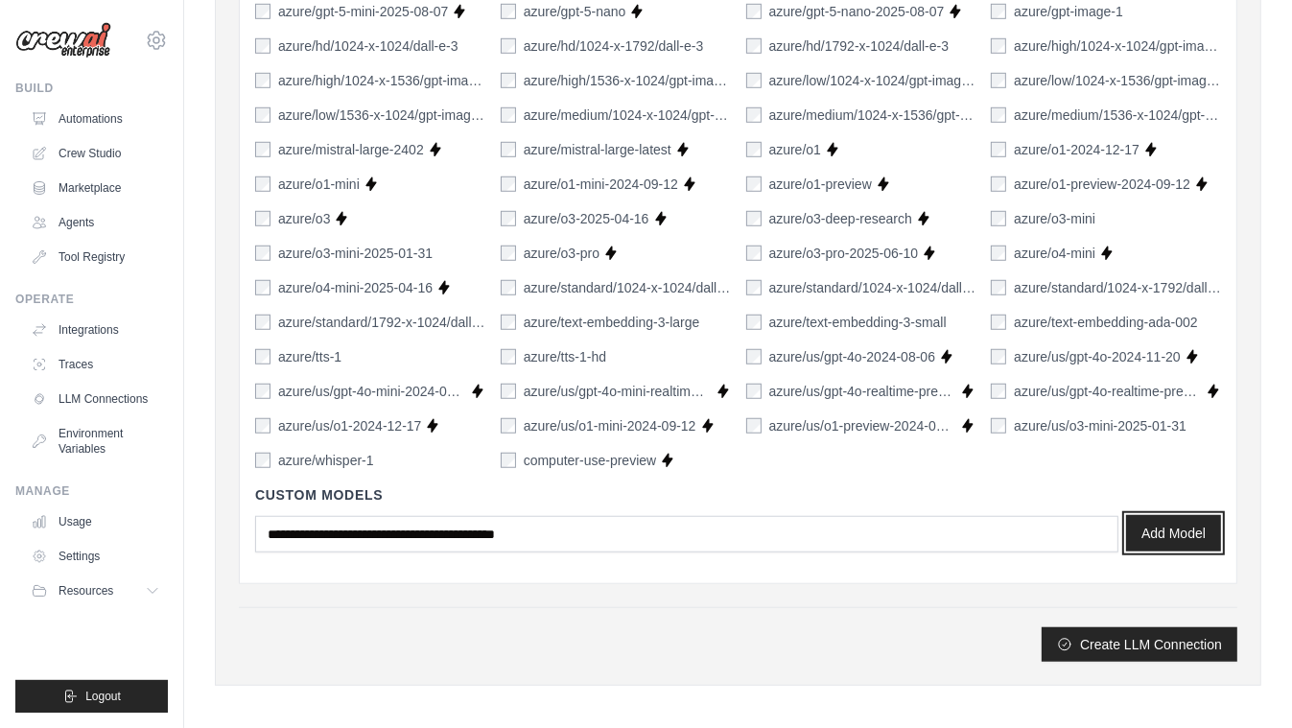
click at [1184, 529] on button "Add Model" at bounding box center [1173, 533] width 95 height 36
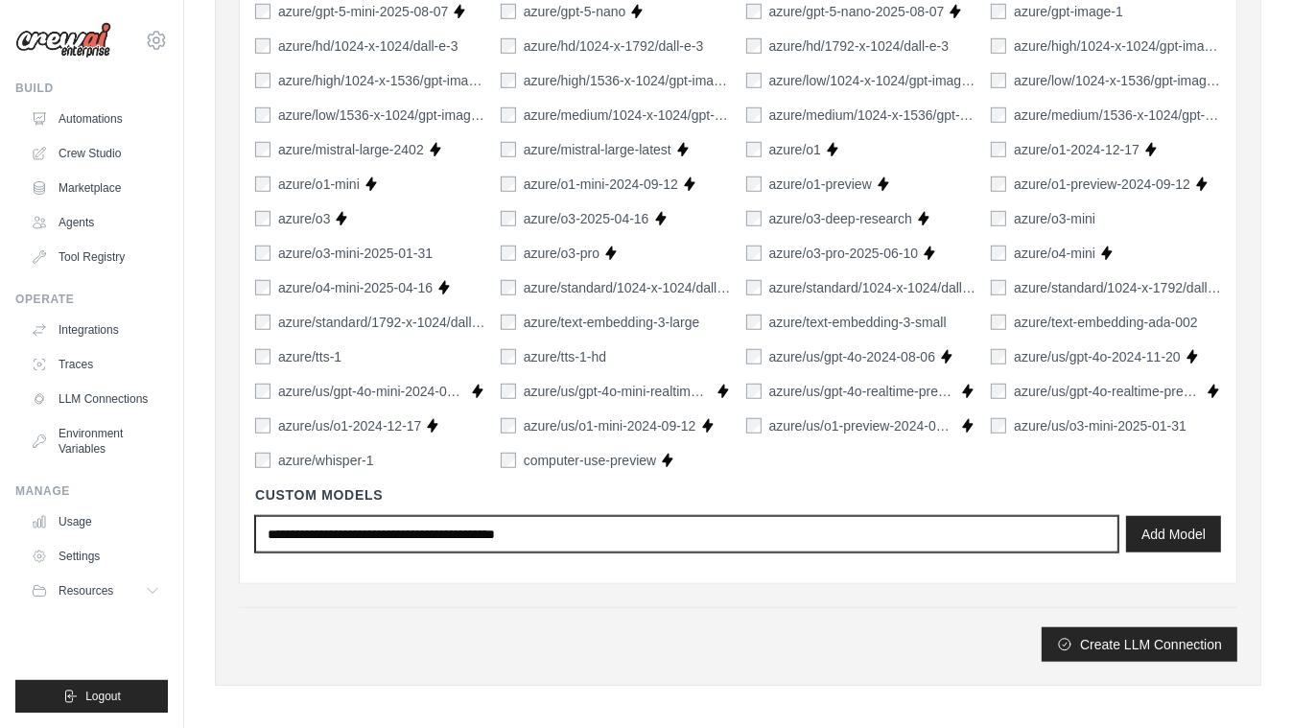
click at [377, 525] on input "text" at bounding box center [687, 534] width 864 height 36
type input "*"
type input "**********"
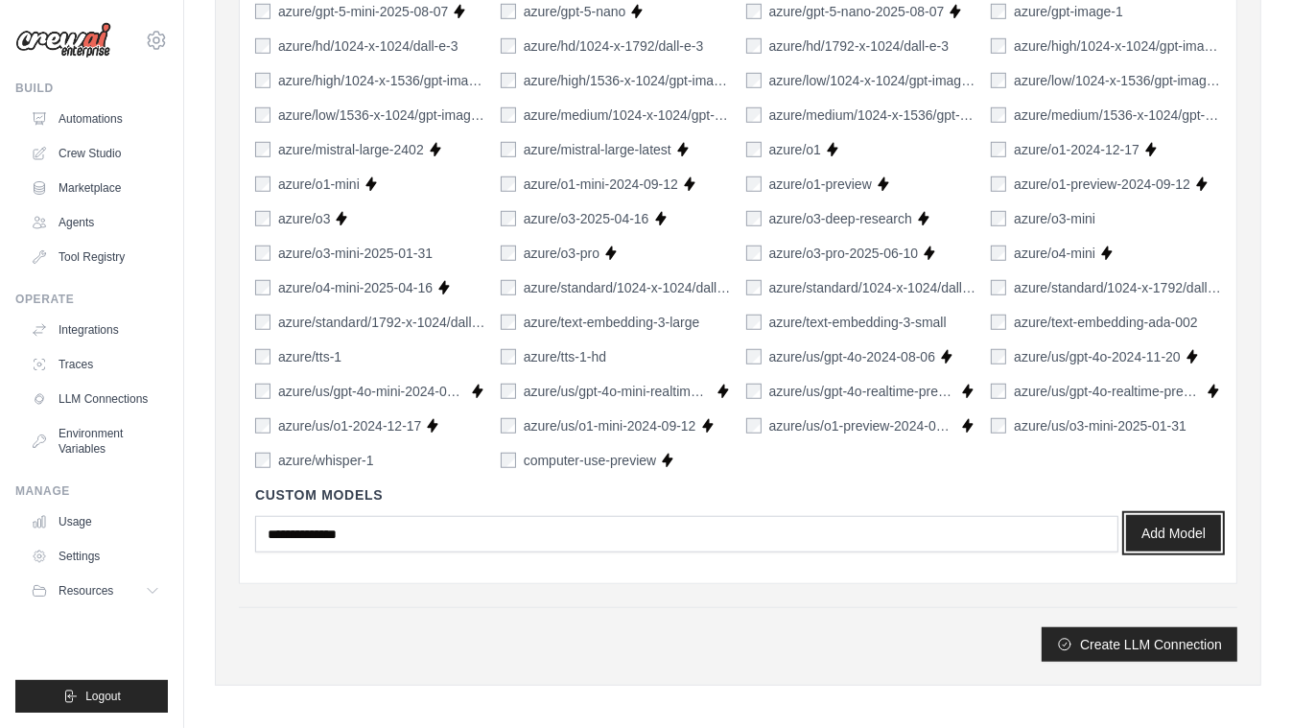
click at [1193, 530] on button "Add Model" at bounding box center [1173, 533] width 95 height 36
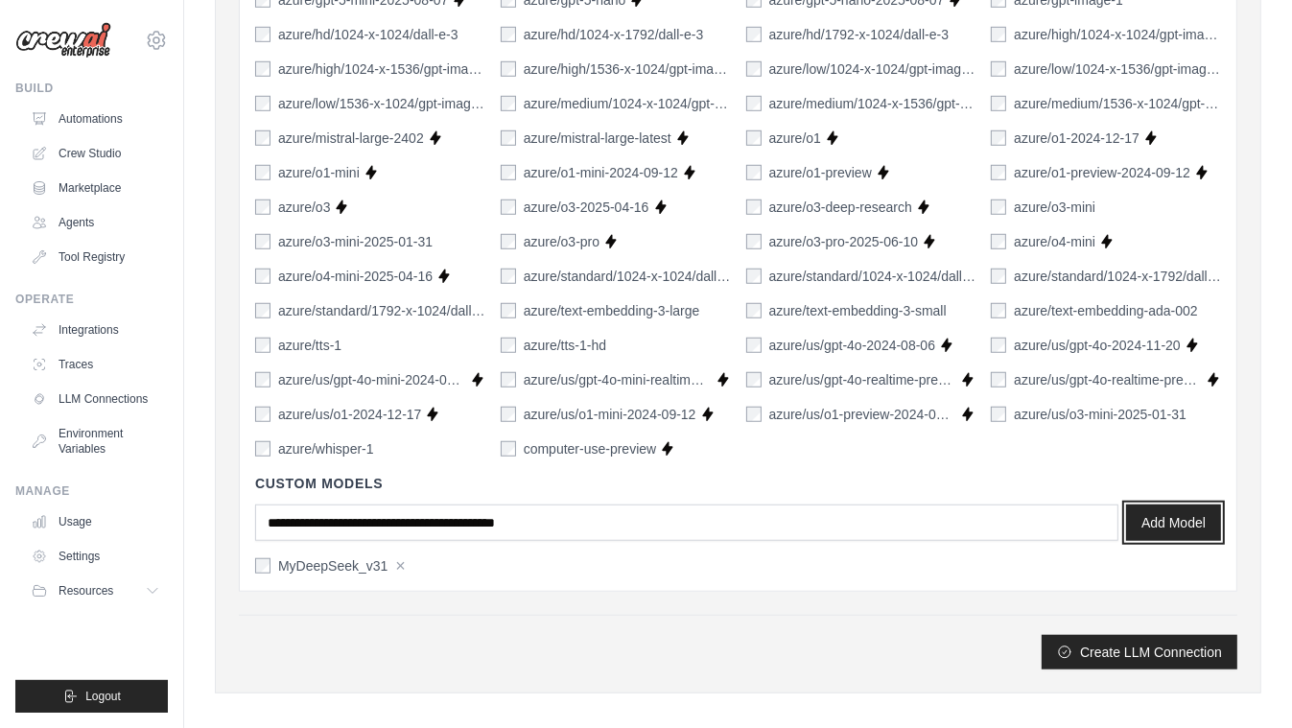
scroll to position [1285, 0]
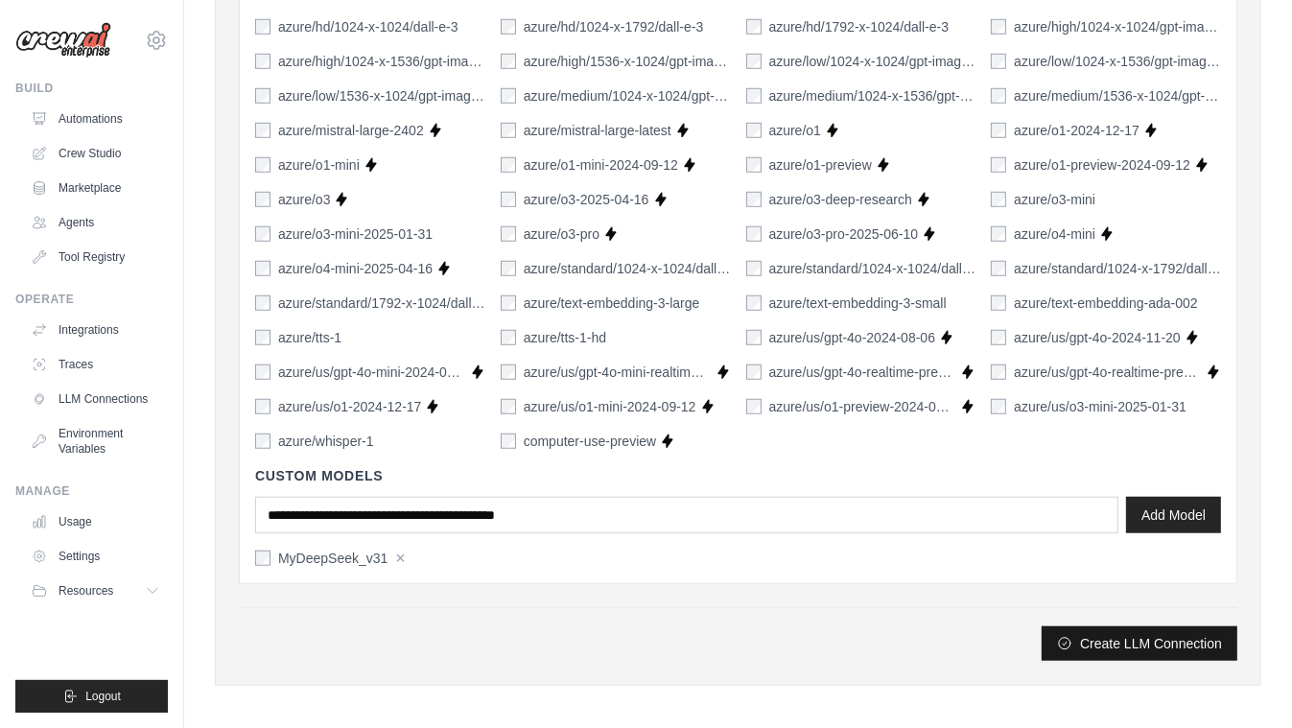
click at [1103, 637] on button "Create LLM Connection" at bounding box center [1140, 644] width 196 height 35
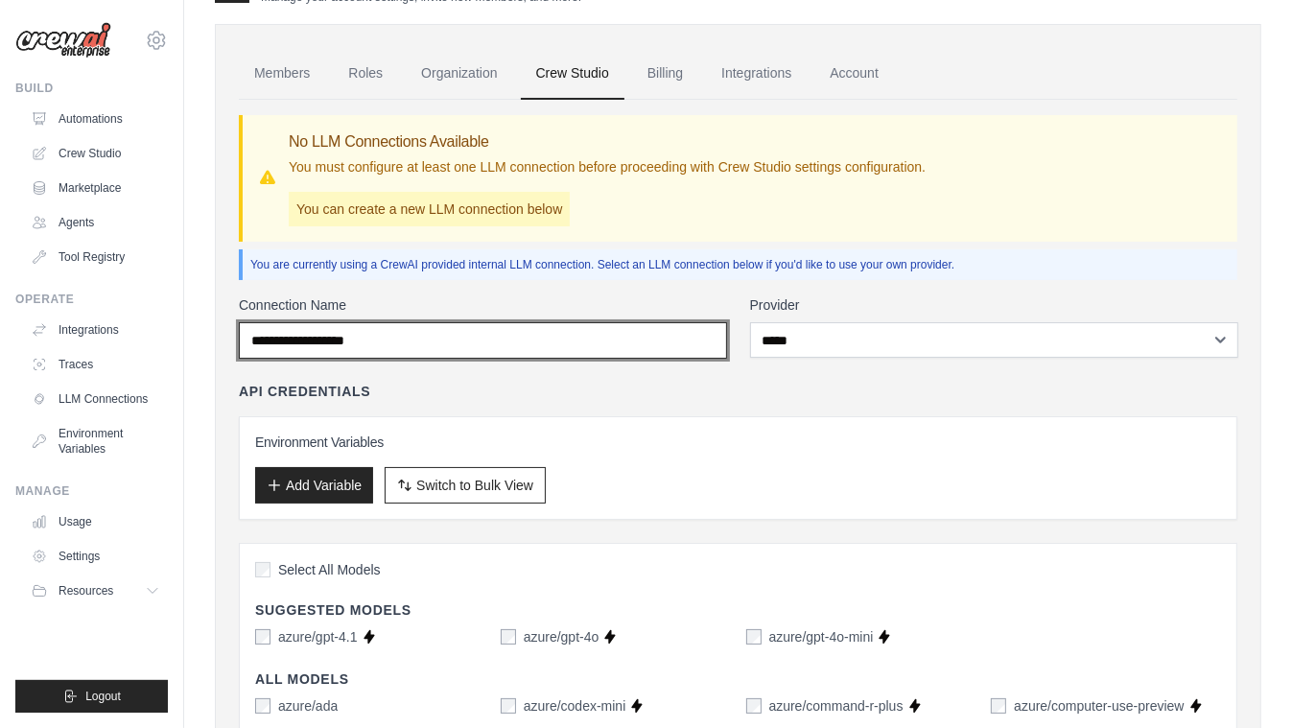
scroll to position [0, 0]
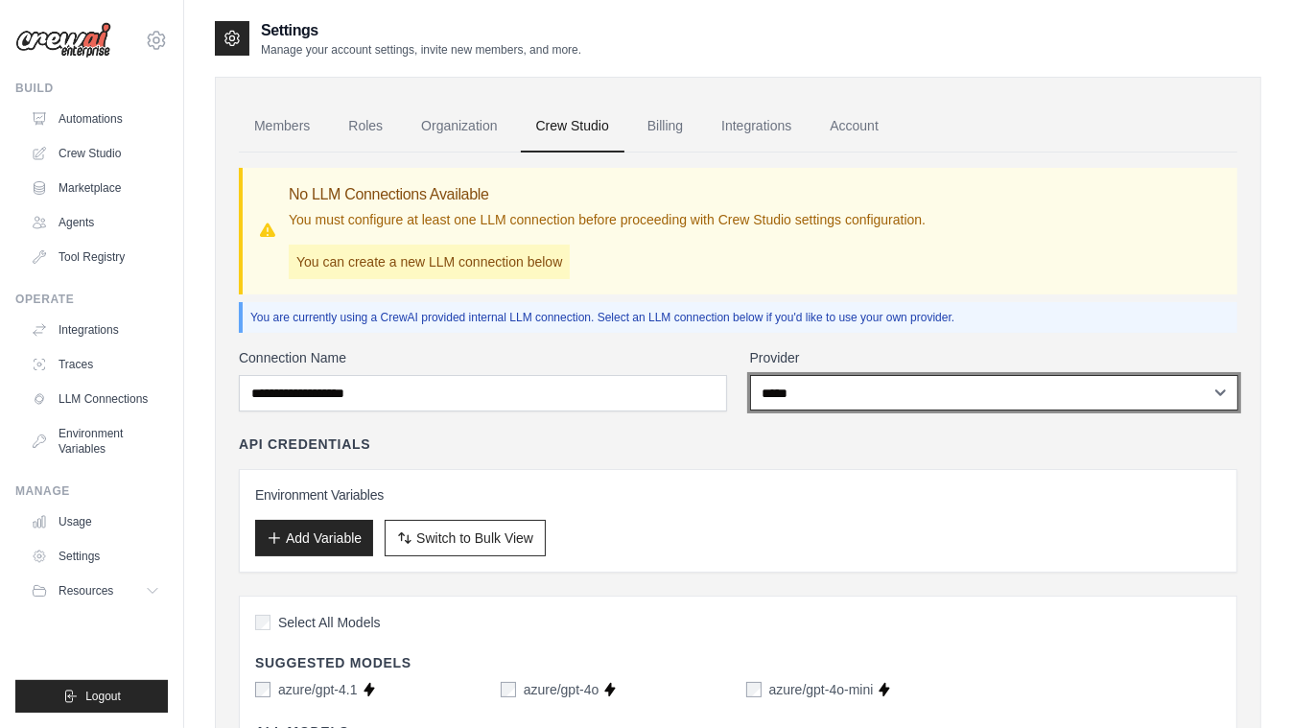
click at [817, 386] on select "**********" at bounding box center [994, 393] width 488 height 36
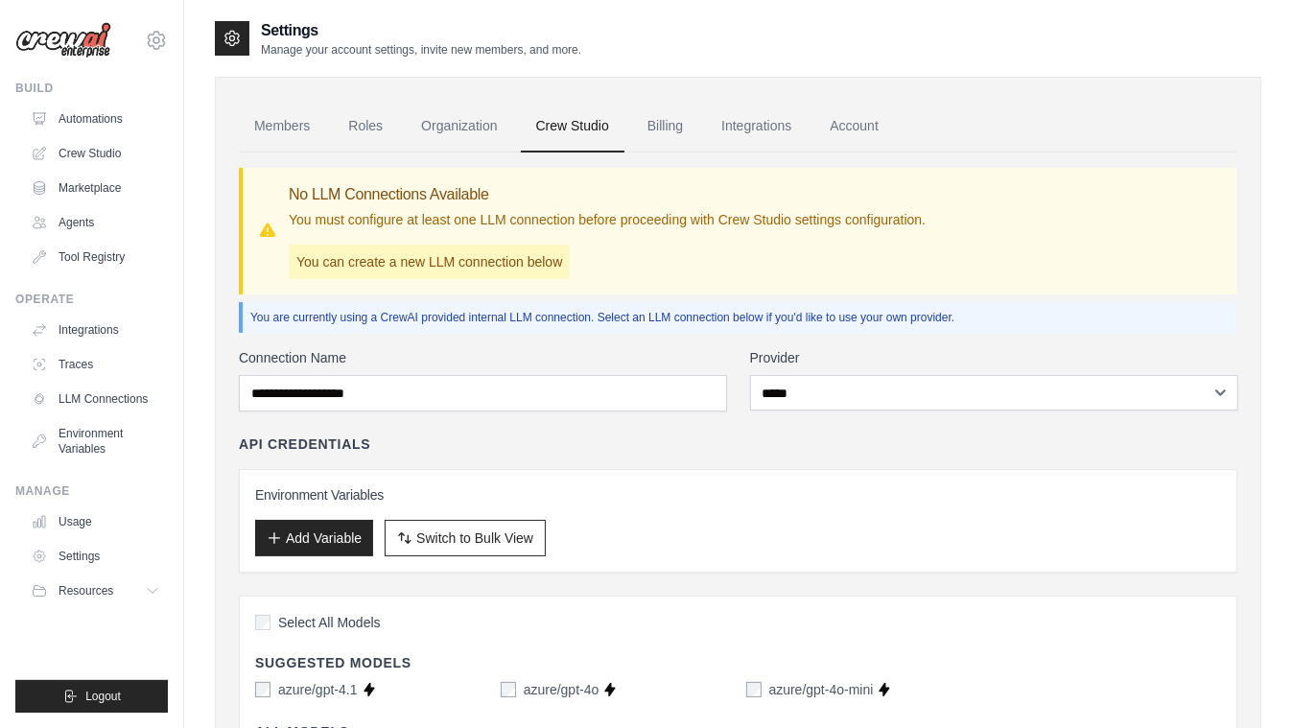
click at [639, 471] on div "Environment Variables Add Variable Switch to Bulk View Switch to Table View" at bounding box center [738, 521] width 999 height 104
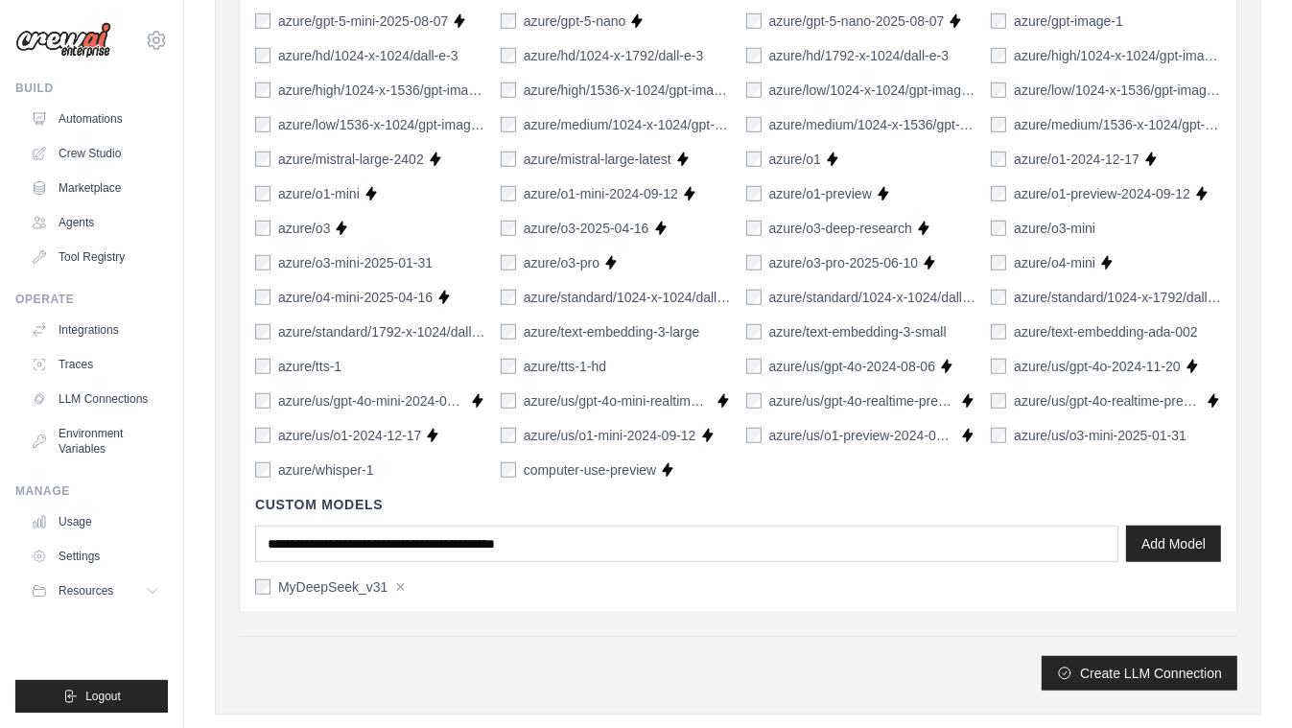
scroll to position [1285, 0]
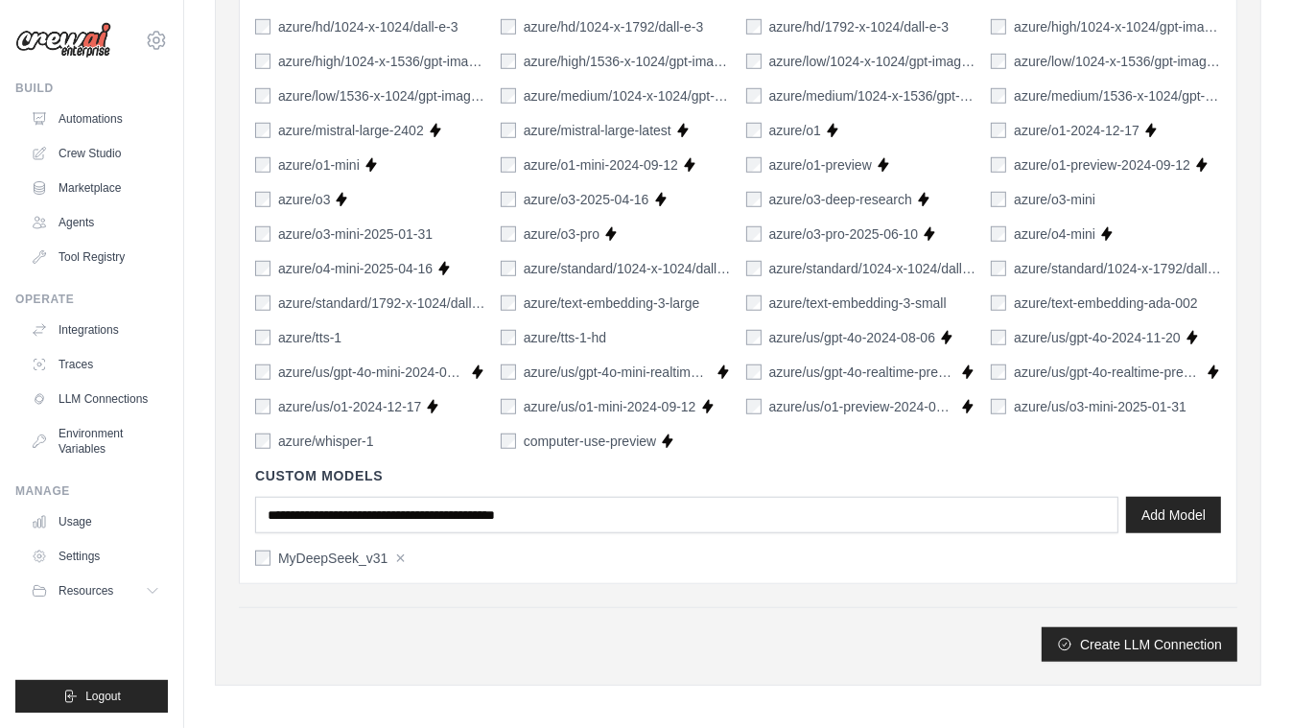
click at [801, 607] on div "Create LLM Connection" at bounding box center [738, 634] width 999 height 55
click at [331, 557] on label "MyDeepSeek_v31" at bounding box center [332, 558] width 109 height 19
click at [1149, 639] on button "Create LLM Connection" at bounding box center [1140, 644] width 196 height 35
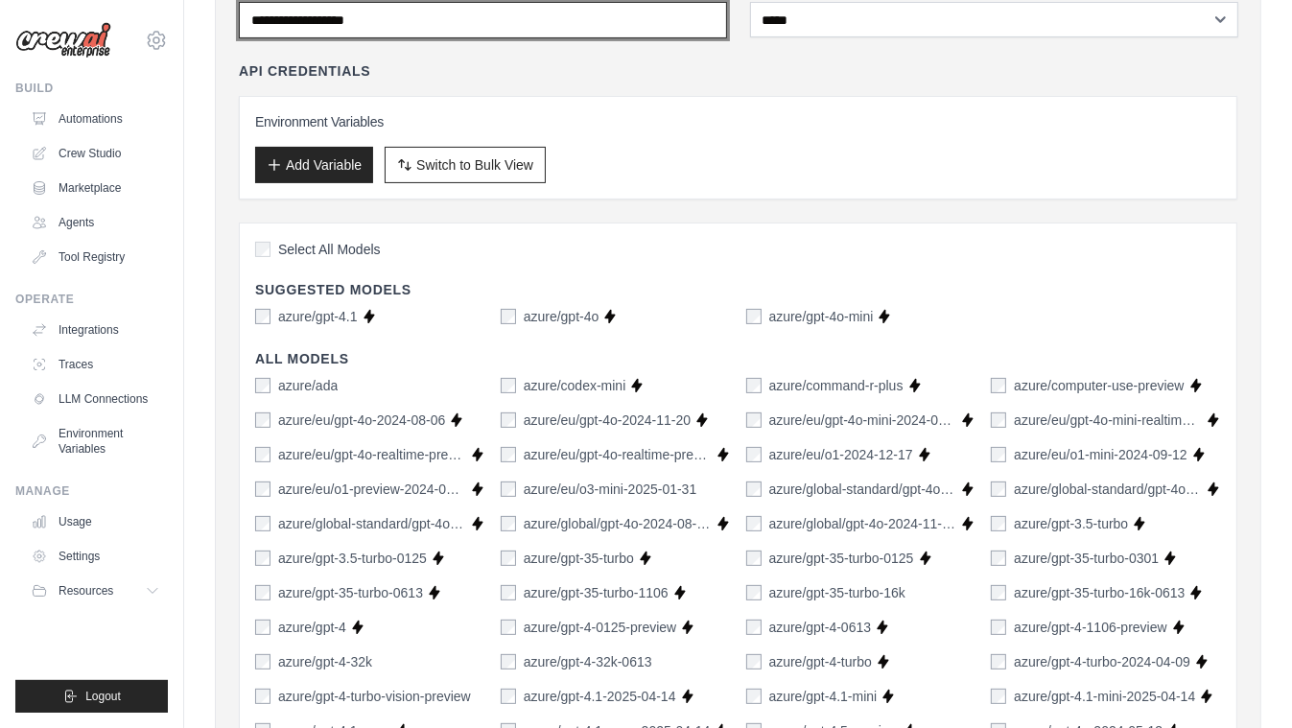
scroll to position [143, 0]
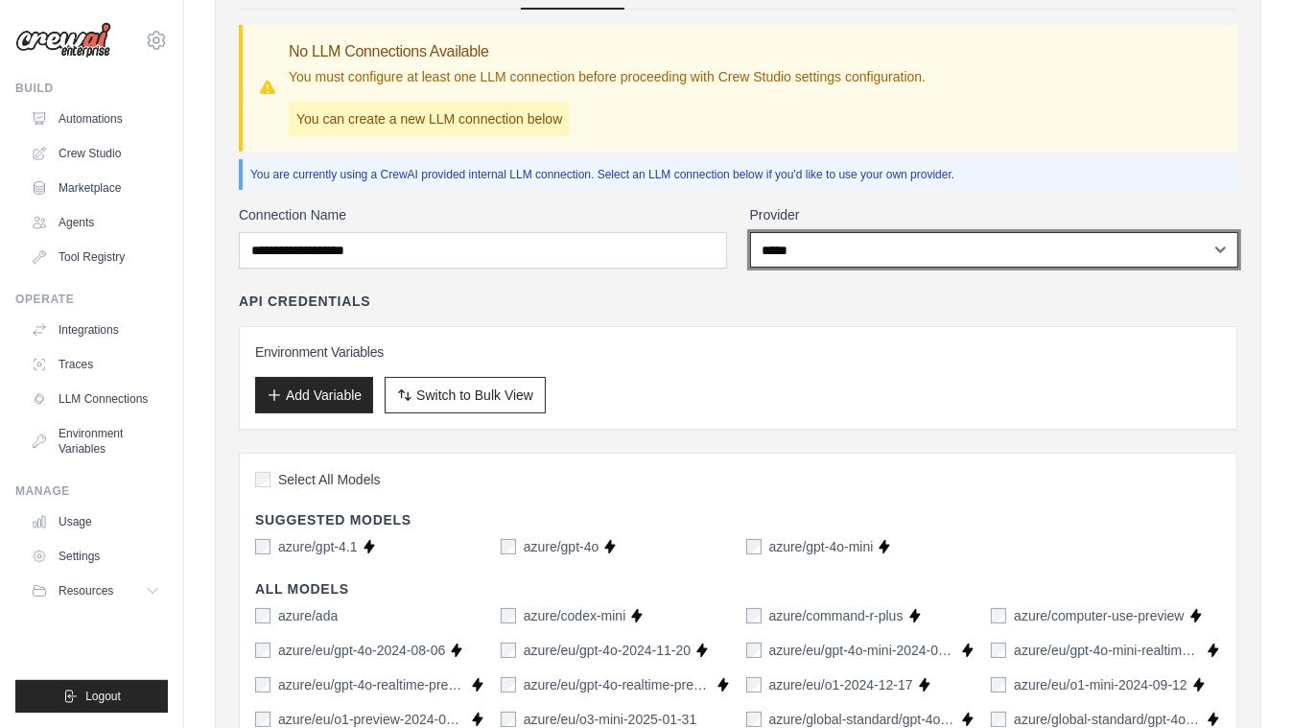
click at [869, 242] on select "**********" at bounding box center [994, 250] width 488 height 36
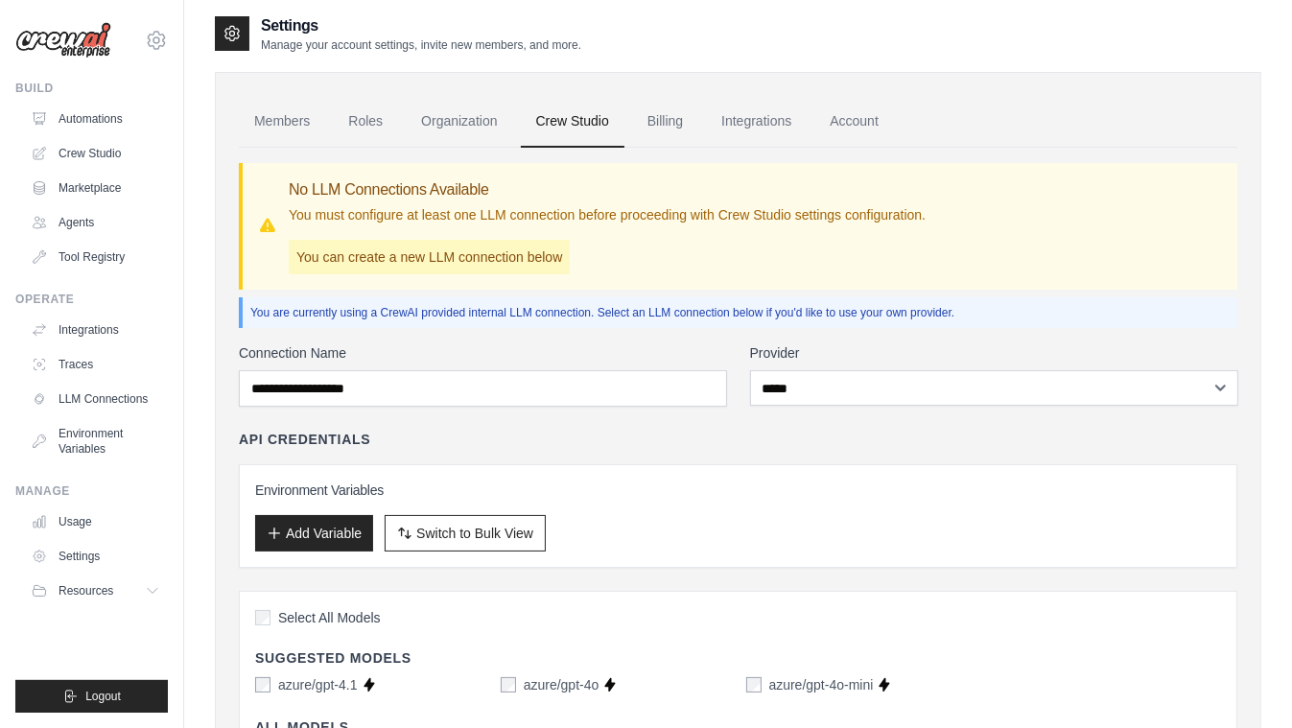
scroll to position [0, 0]
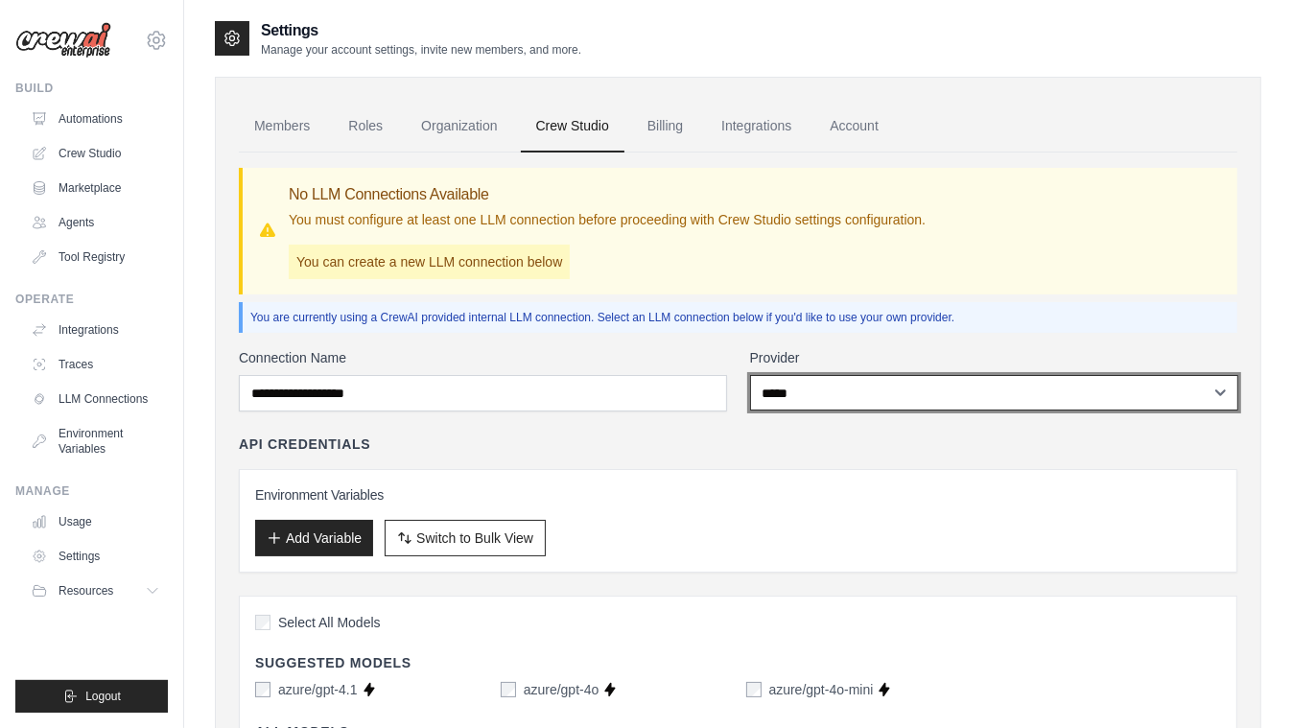
click at [788, 377] on select "**********" at bounding box center [994, 393] width 488 height 36
click at [750, 375] on select "**********" at bounding box center [994, 393] width 488 height 36
click at [816, 388] on select "**********" at bounding box center [994, 393] width 488 height 36
click at [818, 400] on select "**********" at bounding box center [994, 393] width 488 height 36
click at [750, 375] on select "**********" at bounding box center [994, 393] width 488 height 36
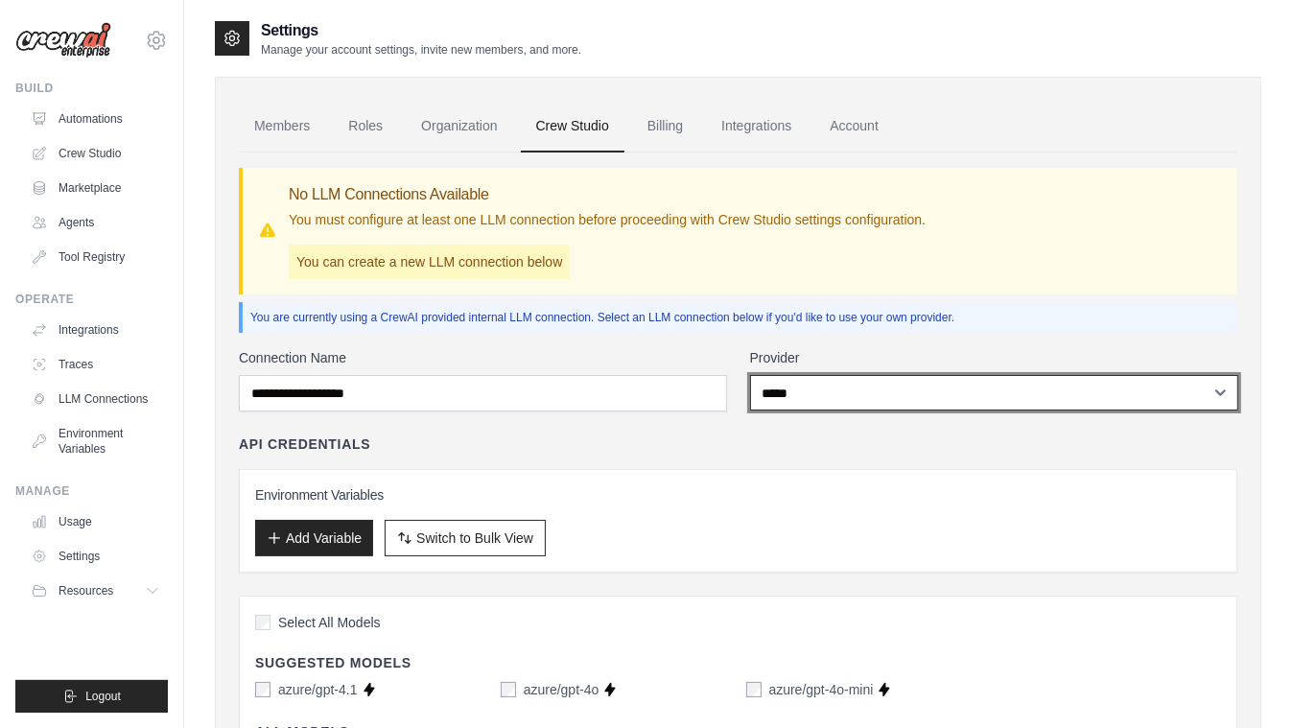
click at [826, 400] on select "**********" at bounding box center [994, 393] width 488 height 36
select select "*********"
click at [750, 375] on select "**********" at bounding box center [994, 393] width 488 height 36
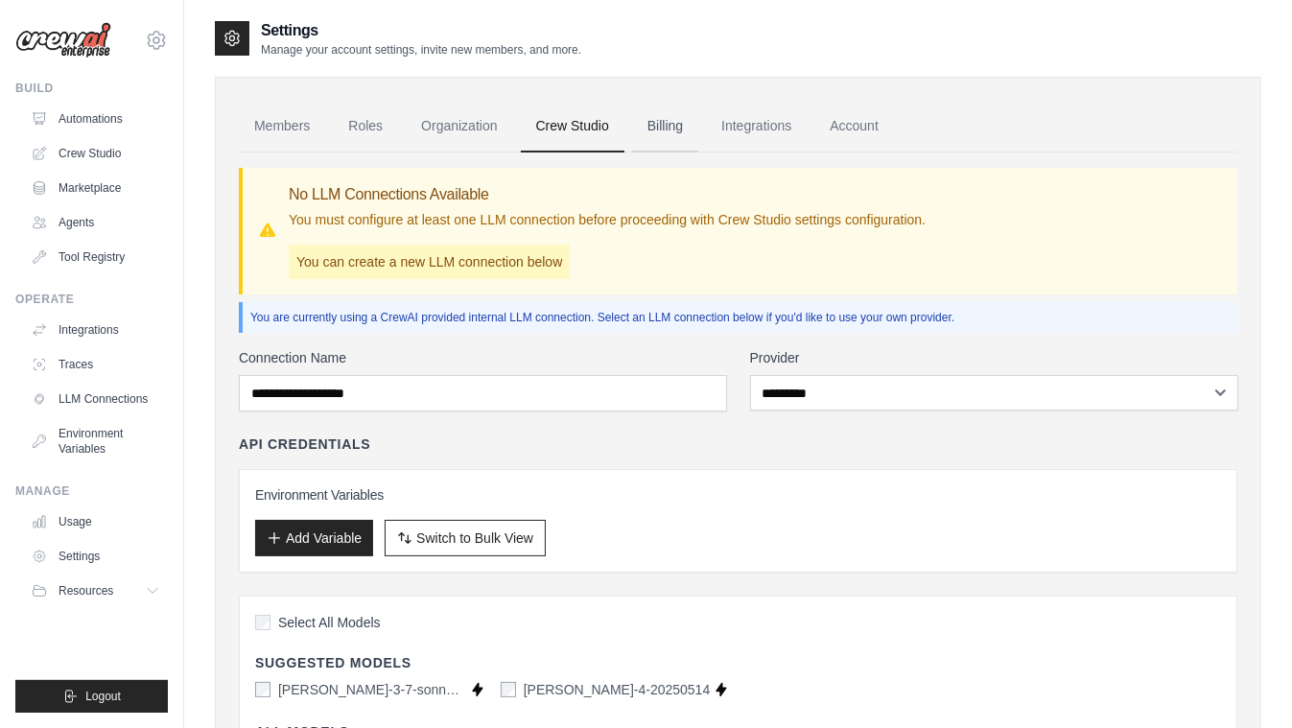
click at [667, 125] on link "Billing" at bounding box center [665, 127] width 66 height 52
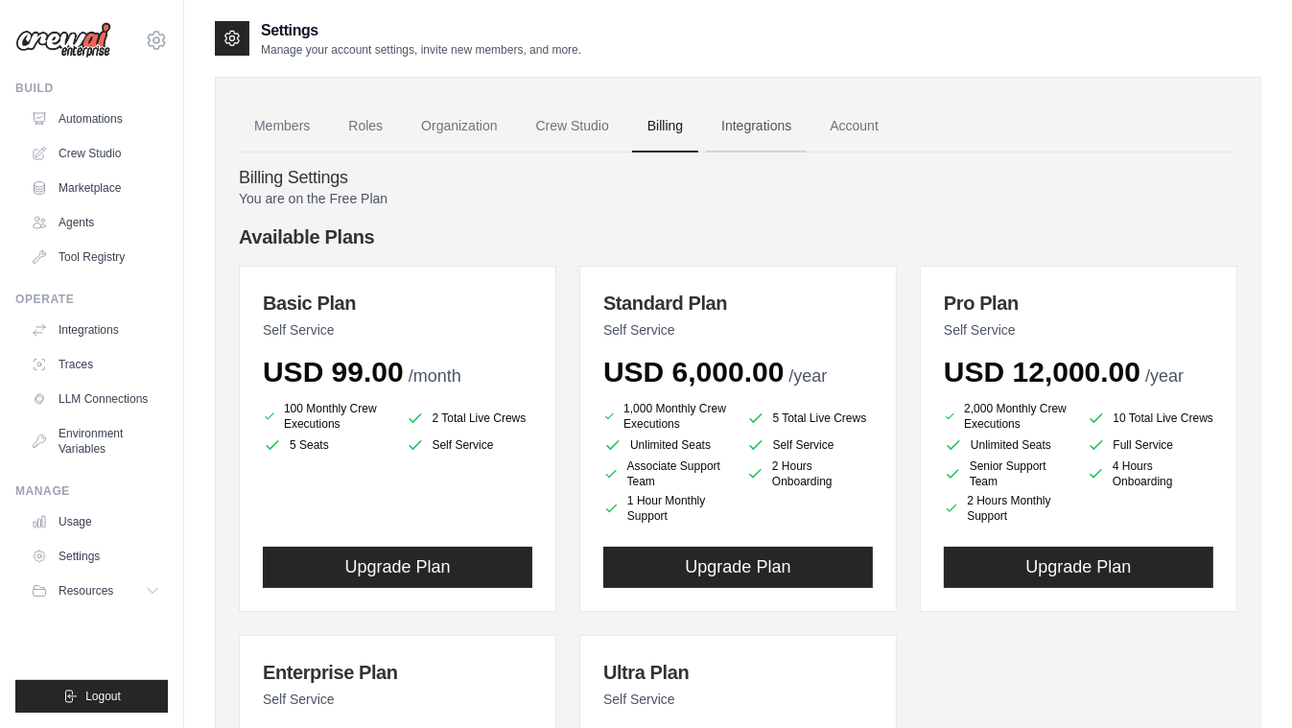
click at [782, 126] on link "Integrations" at bounding box center [756, 127] width 101 height 52
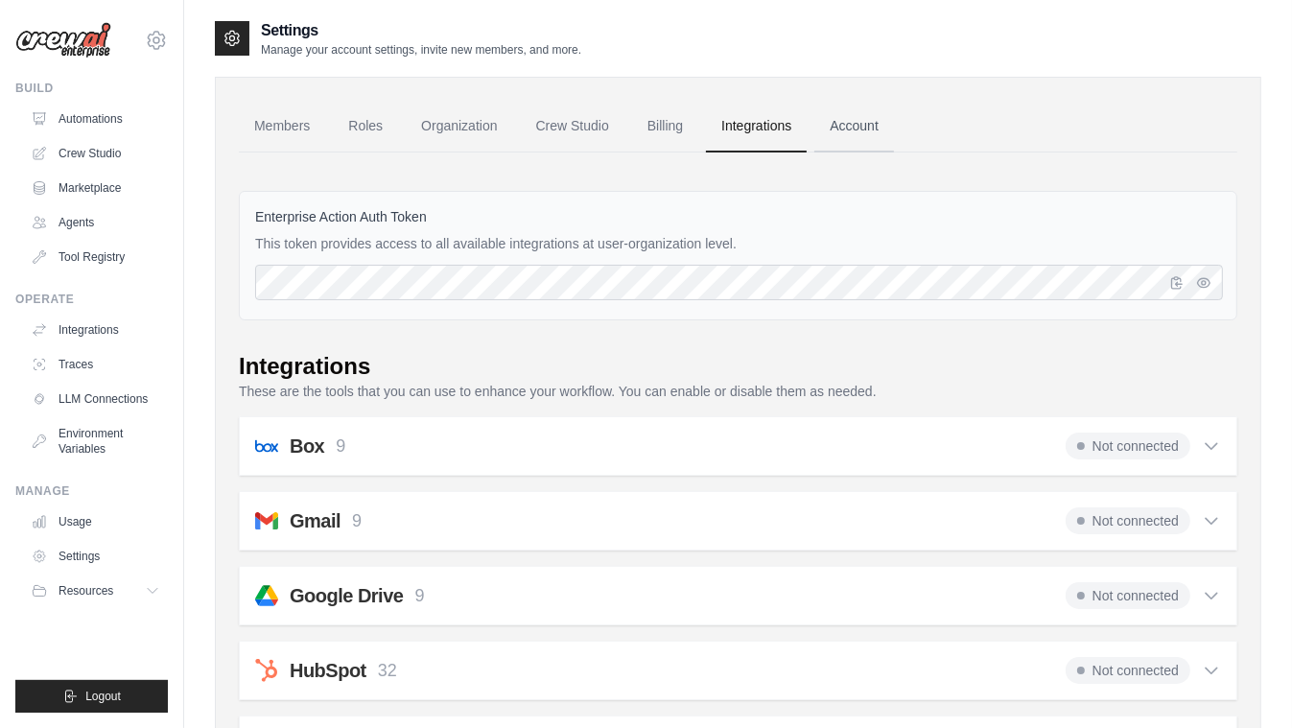
click at [894, 115] on link "Account" at bounding box center [855, 127] width 80 height 52
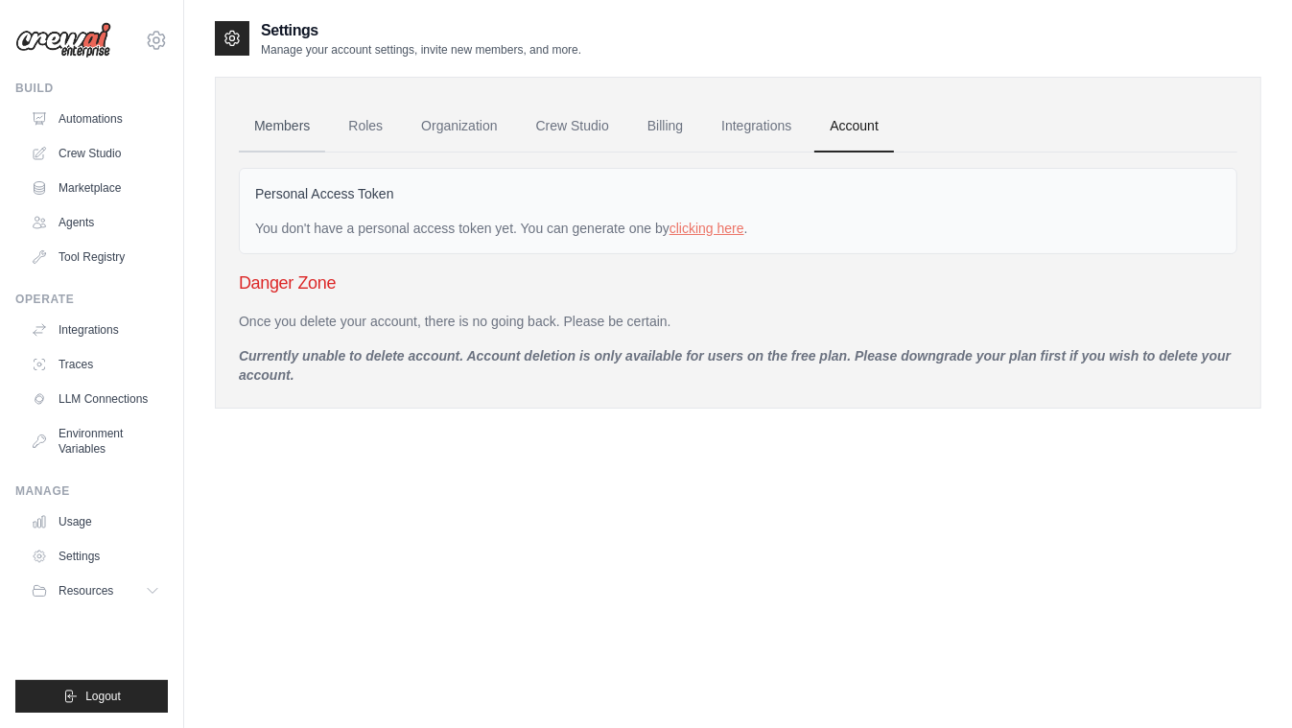
click at [286, 129] on link "Members" at bounding box center [282, 127] width 86 height 52
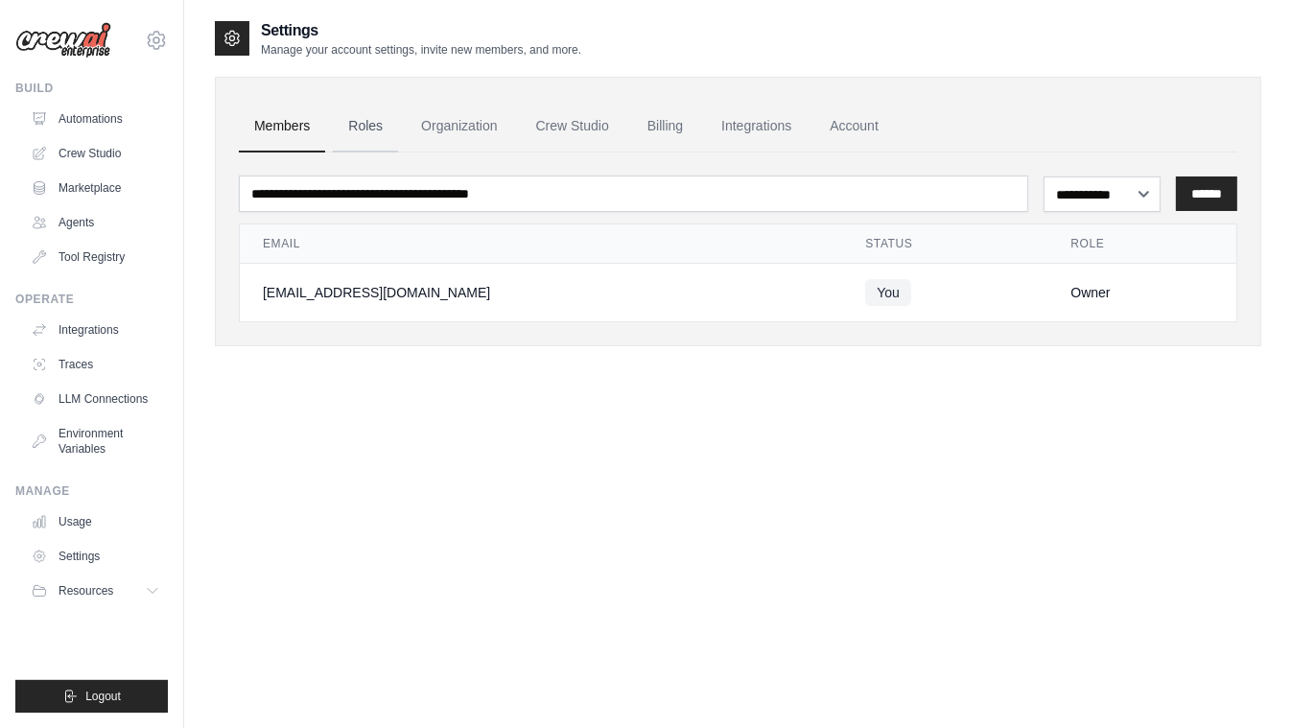
click at [336, 126] on link "Roles" at bounding box center [365, 127] width 65 height 52
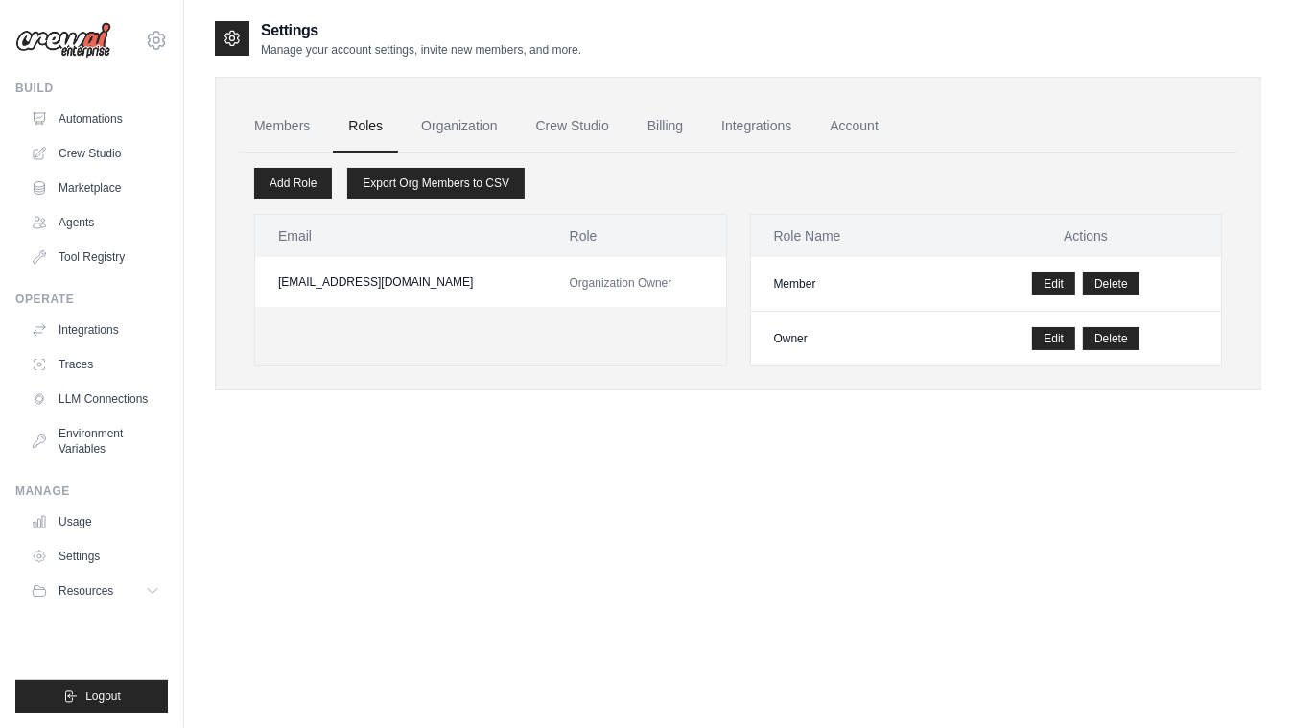
click at [44, 48] on img at bounding box center [63, 40] width 96 height 36
click at [62, 35] on img at bounding box center [63, 40] width 96 height 36
click at [155, 41] on icon at bounding box center [156, 40] width 23 height 23
click at [368, 536] on div "Settings Manage your account settings, invite new members, and more. Members Ro…" at bounding box center [738, 383] width 1047 height 728
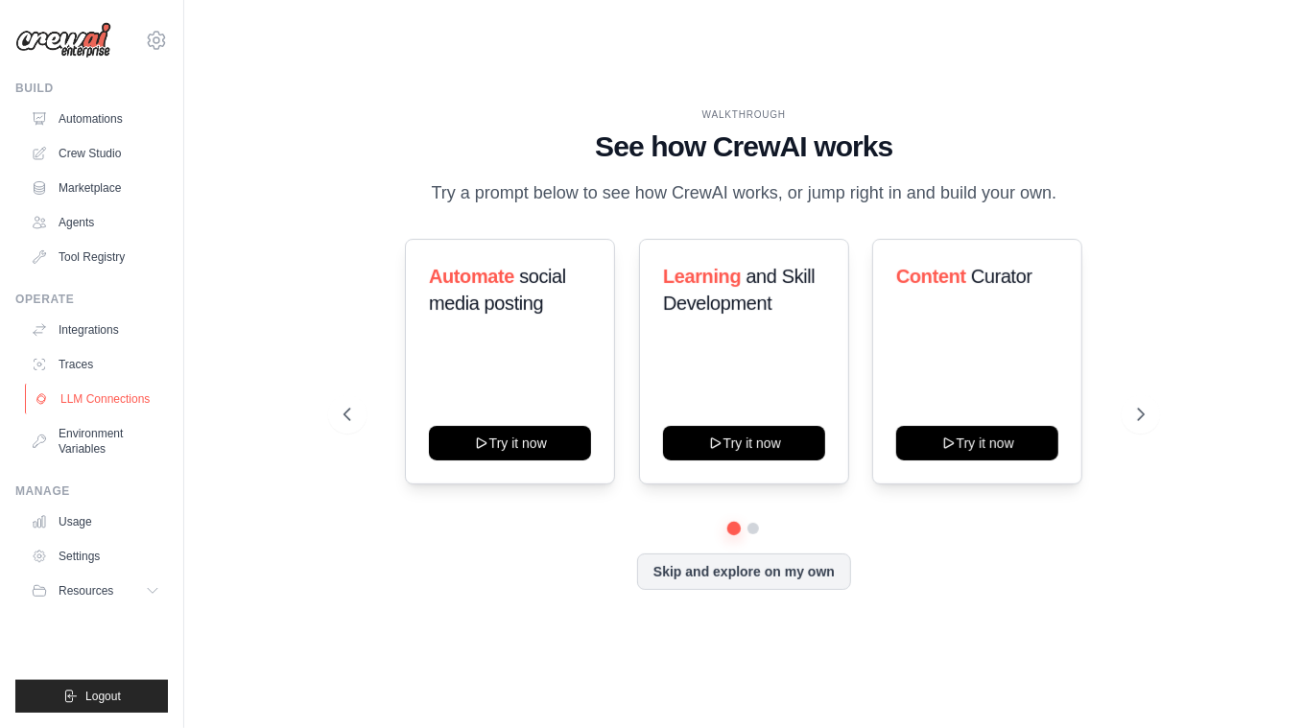
click at [116, 403] on link "LLM Connections" at bounding box center [97, 399] width 145 height 31
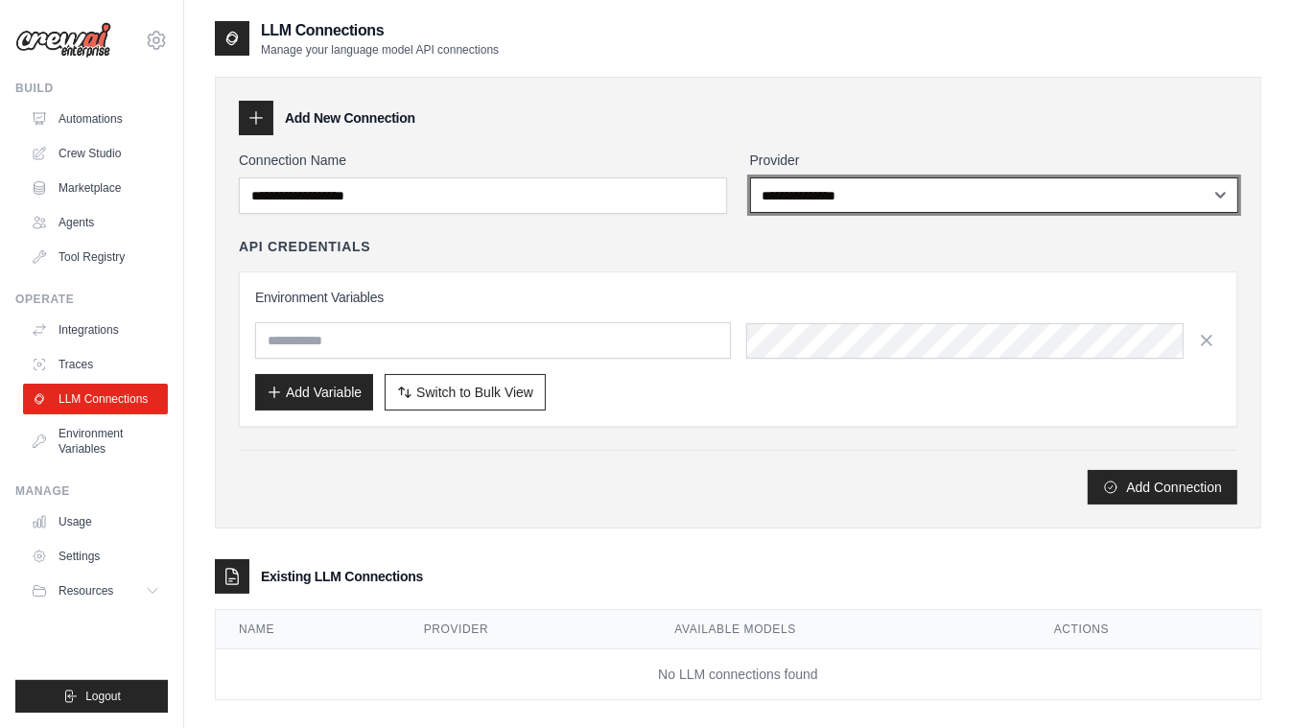
click at [838, 185] on select "**********" at bounding box center [994, 196] width 488 height 36
select select "**********"
click at [750, 178] on select "**********" at bounding box center [994, 196] width 488 height 36
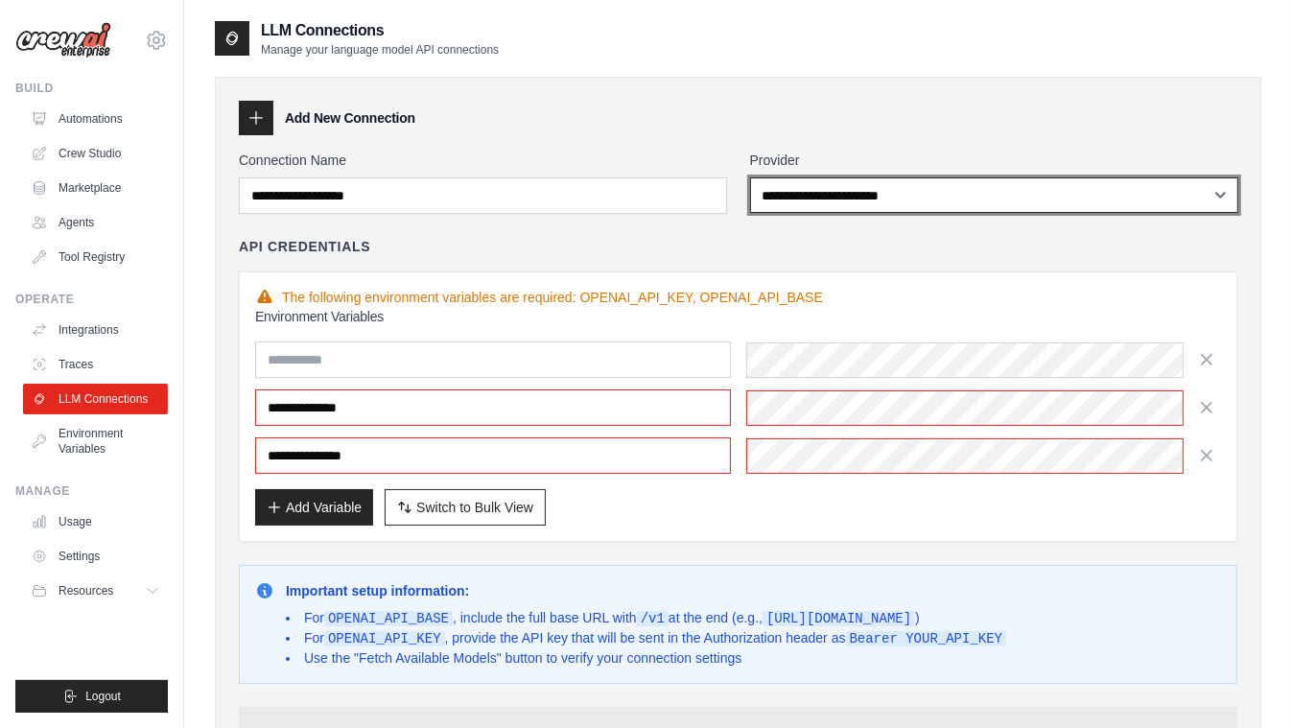
click at [898, 197] on select "**********" at bounding box center [994, 196] width 488 height 36
click at [750, 178] on select "**********" at bounding box center [994, 196] width 488 height 36
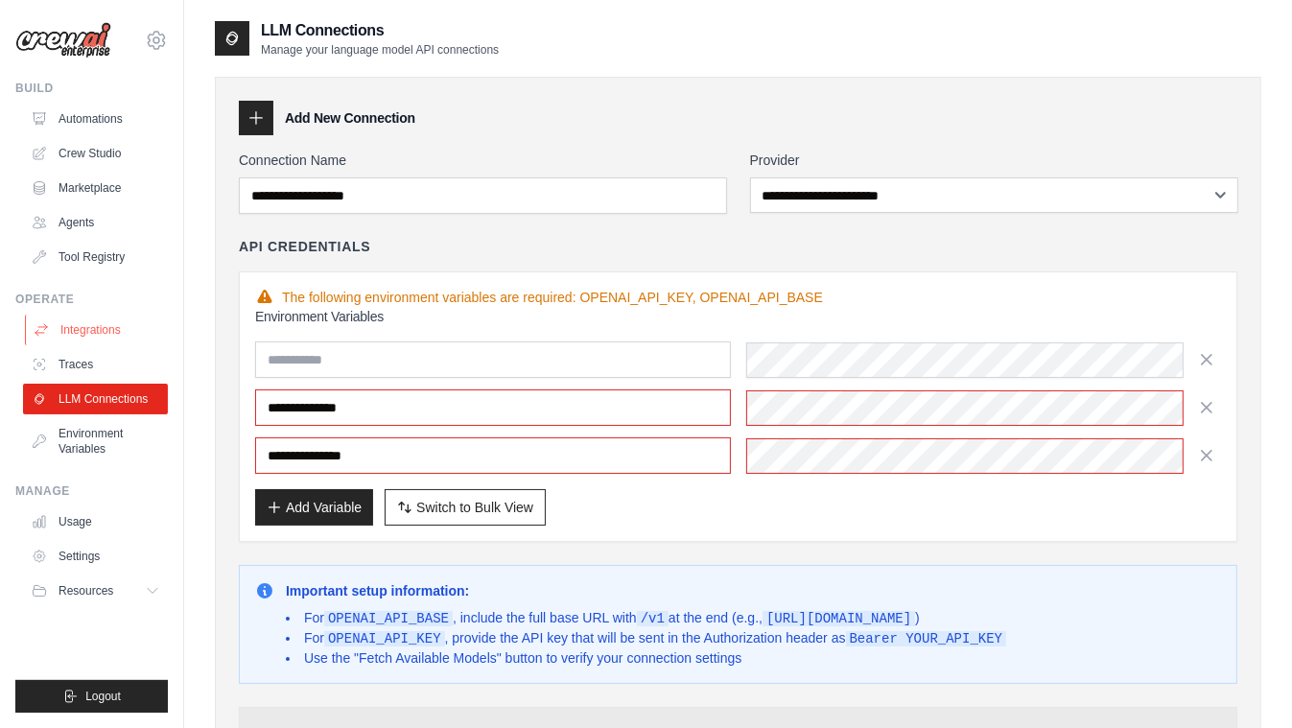
click at [127, 332] on link "Integrations" at bounding box center [97, 330] width 145 height 31
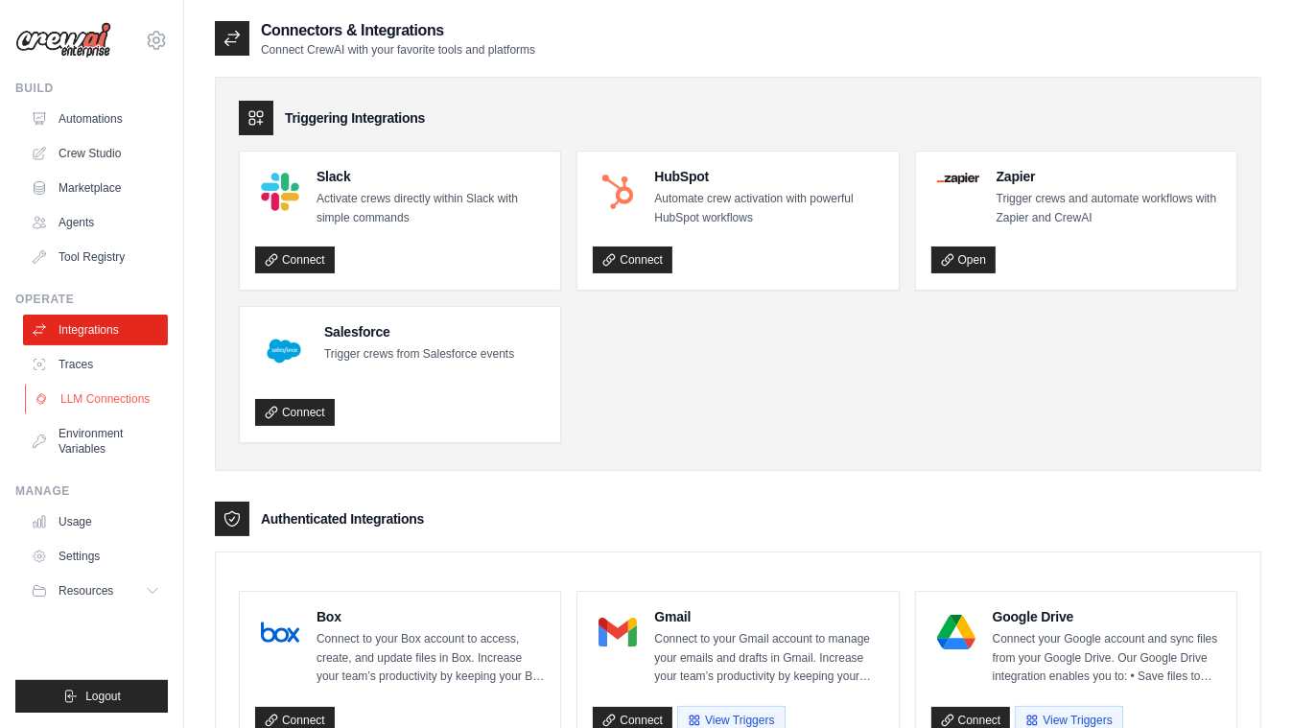
click at [123, 407] on link "LLM Connections" at bounding box center [97, 399] width 145 height 31
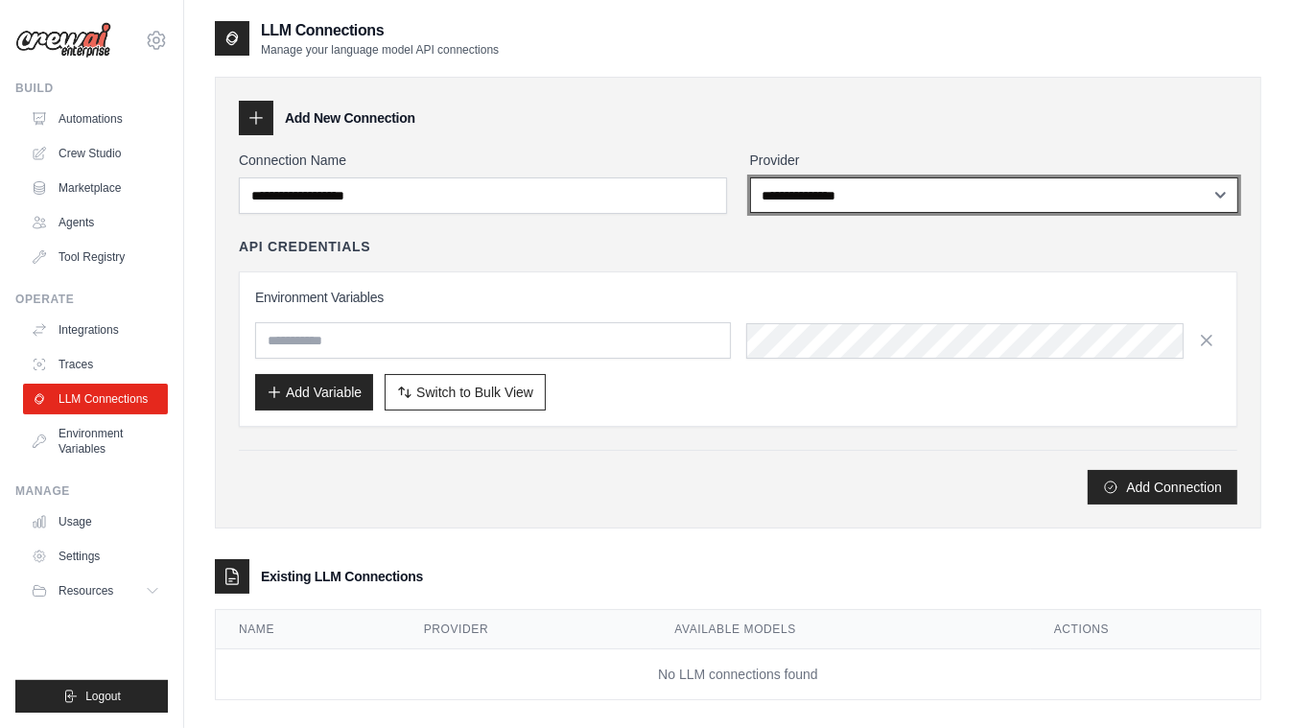
click at [817, 199] on select "**********" at bounding box center [994, 196] width 488 height 36
click at [750, 178] on select "**********" at bounding box center [994, 196] width 488 height 36
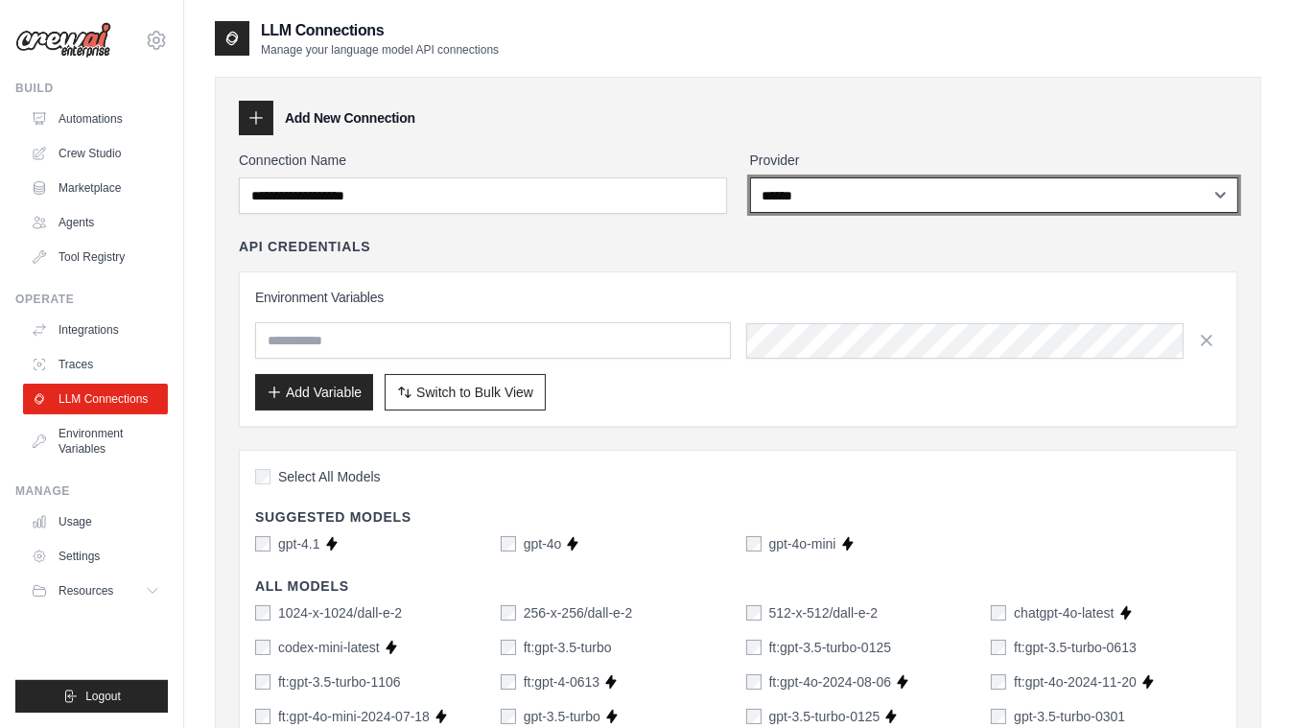
click at [783, 196] on select "**********" at bounding box center [994, 196] width 488 height 36
click at [1021, 201] on select "**********" at bounding box center [994, 196] width 488 height 36
select select "**********"
click at [750, 178] on select "**********" at bounding box center [994, 196] width 488 height 36
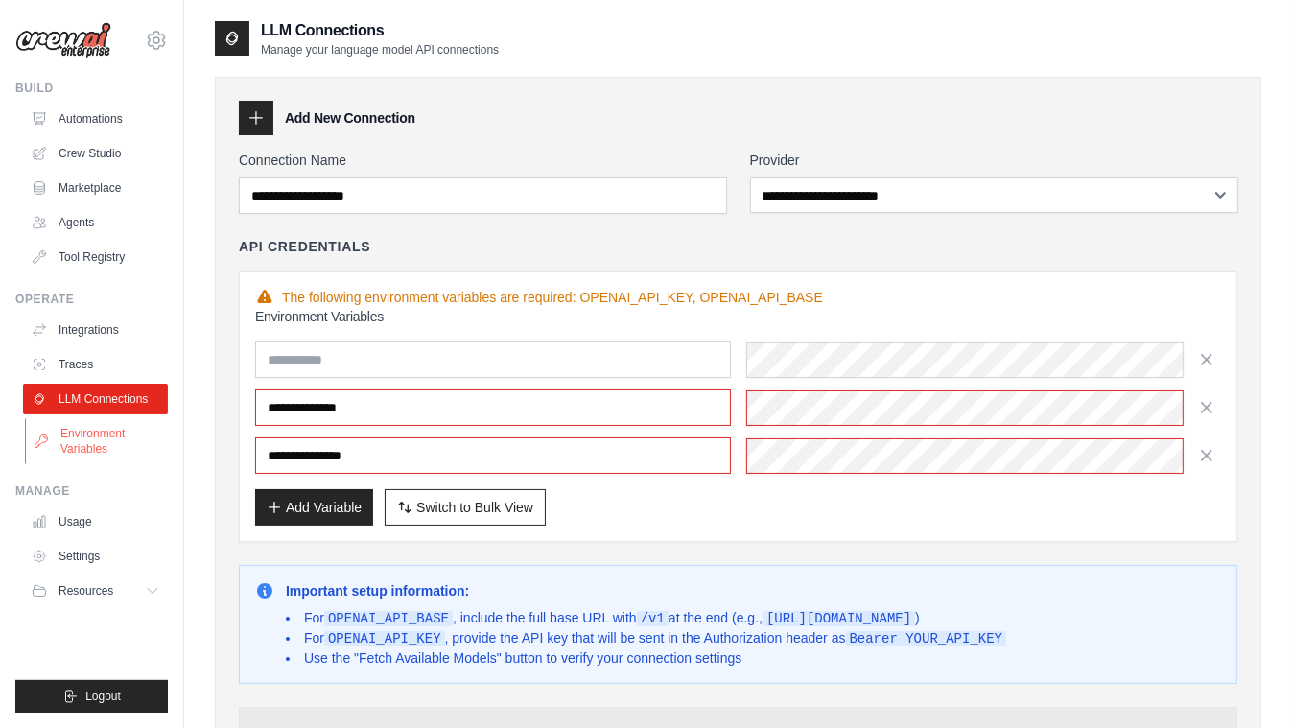
click at [111, 429] on link "Environment Variables" at bounding box center [97, 441] width 145 height 46
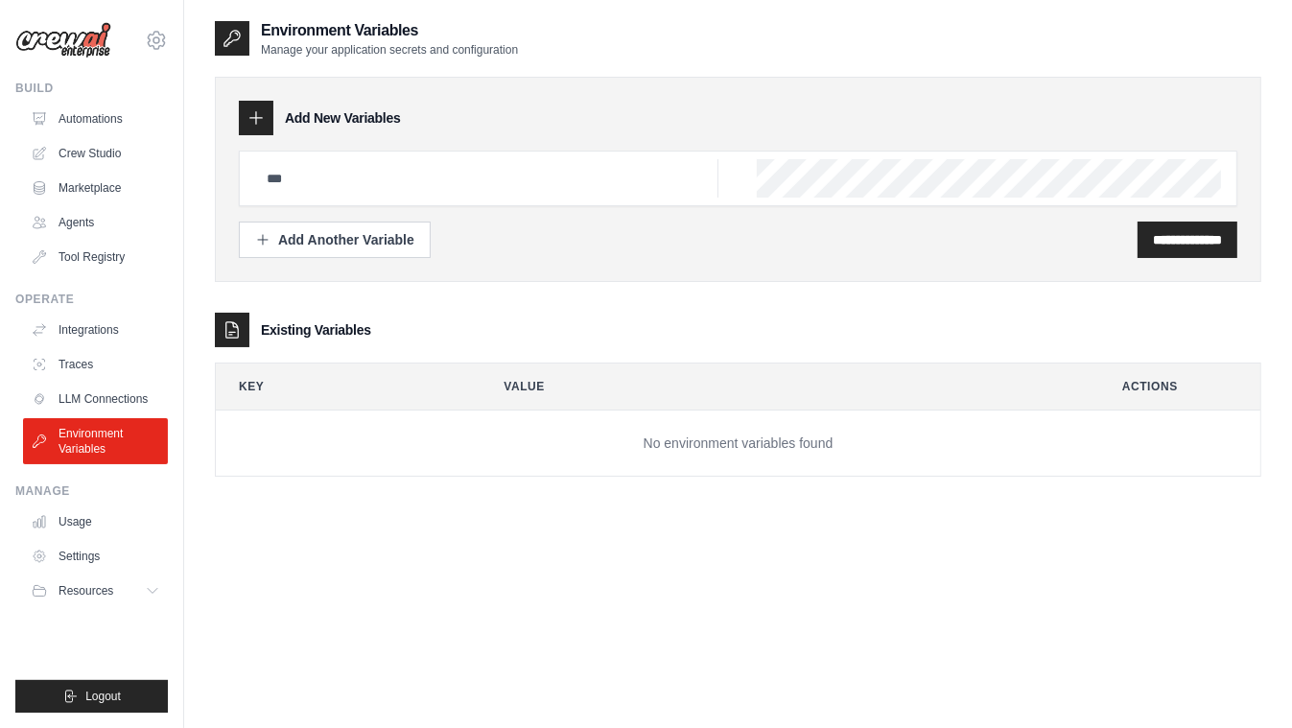
click at [94, 43] on img at bounding box center [63, 40] width 96 height 36
click at [117, 152] on link "Crew Studio" at bounding box center [97, 153] width 145 height 31
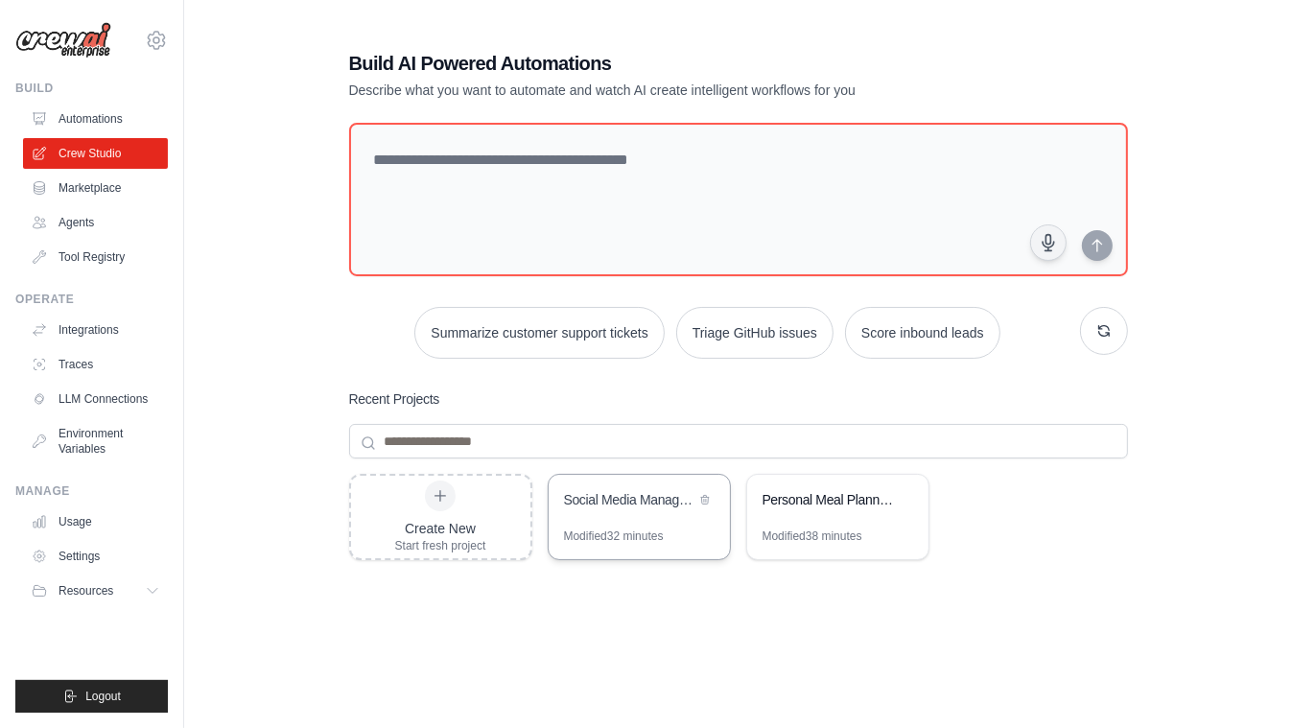
click at [685, 533] on div "Modified 32 minutes" at bounding box center [639, 544] width 181 height 31
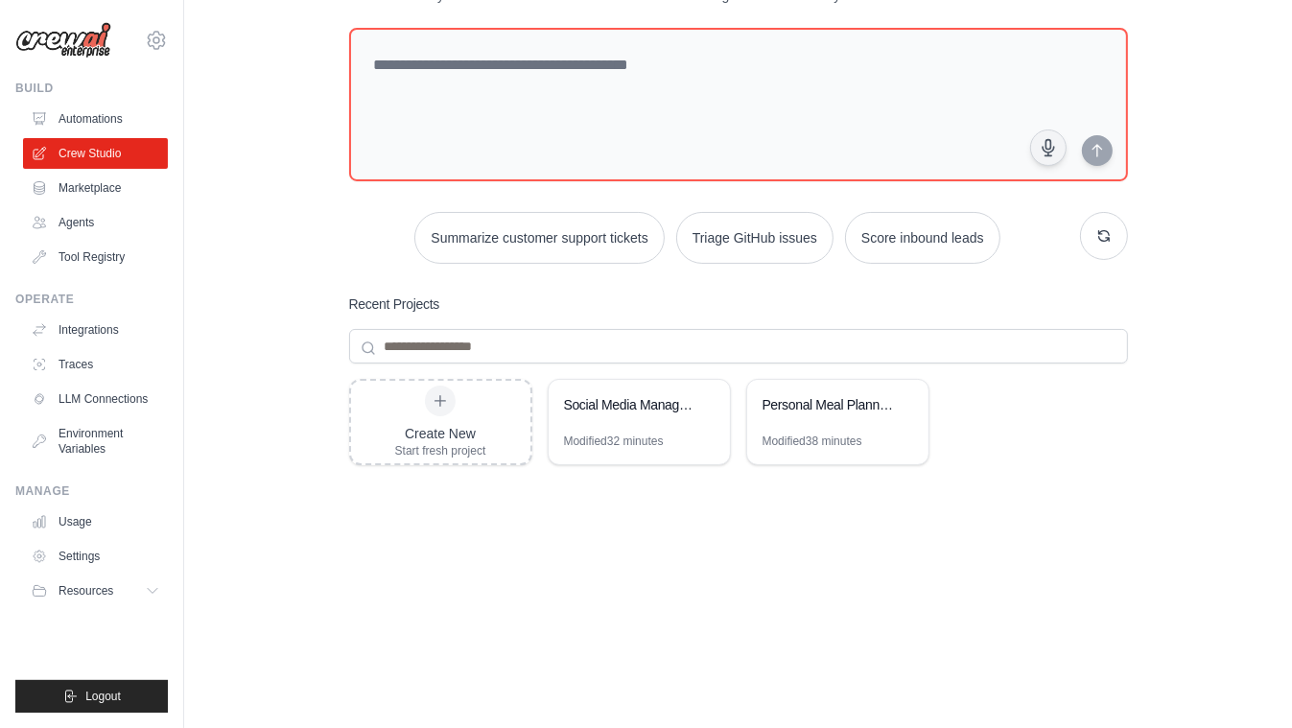
scroll to position [100, 0]
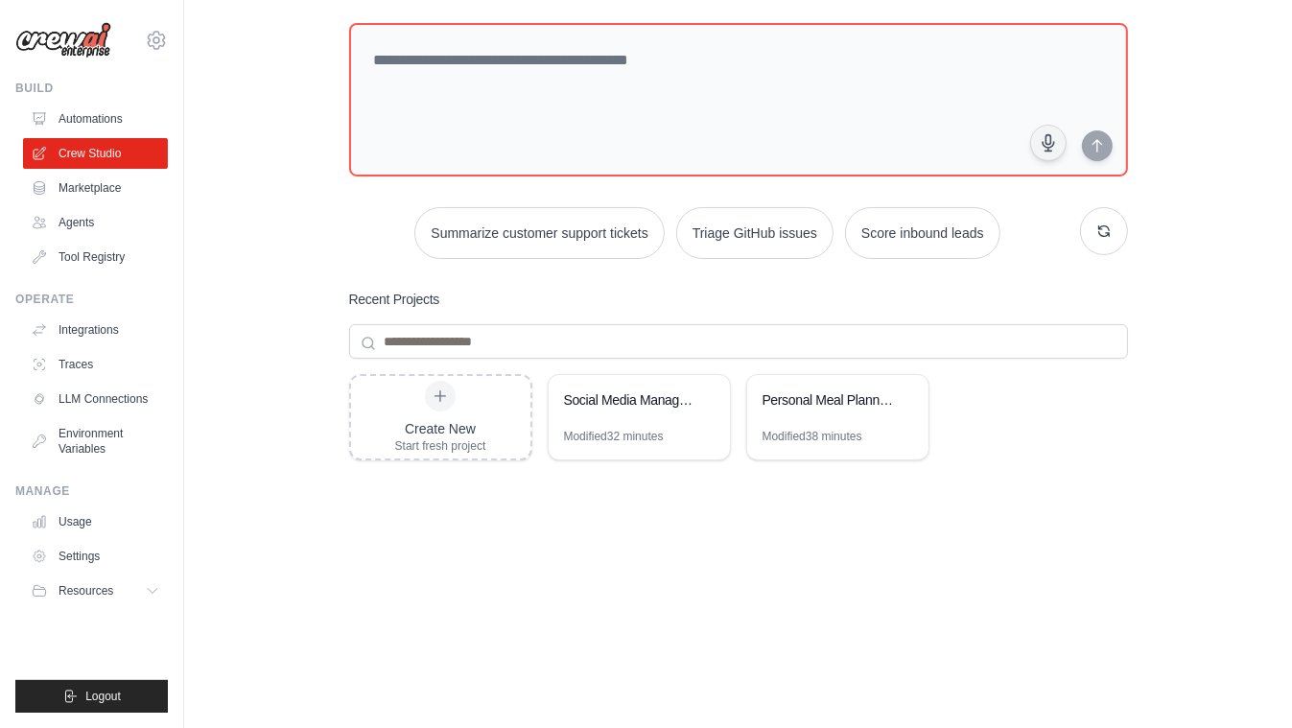
click at [283, 287] on div "Build AI Powered Automations Describe what you want to automate and watch AI cr…" at bounding box center [738, 315] width 1047 height 793
click at [264, 555] on div "Build AI Powered Automations Describe what you want to automate and watch AI cr…" at bounding box center [738, 315] width 1047 height 793
click at [83, 523] on link "Usage" at bounding box center [97, 522] width 145 height 31
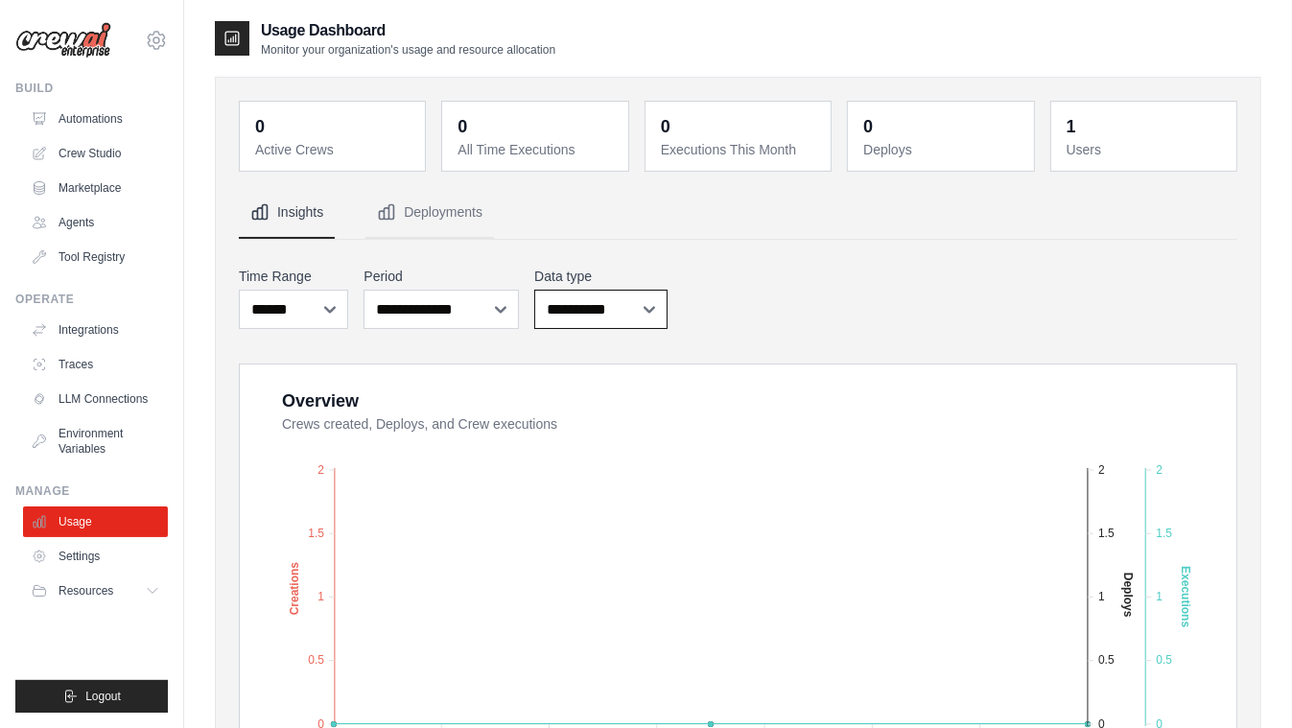
click at [603, 301] on select "**********" at bounding box center [600, 309] width 132 height 39
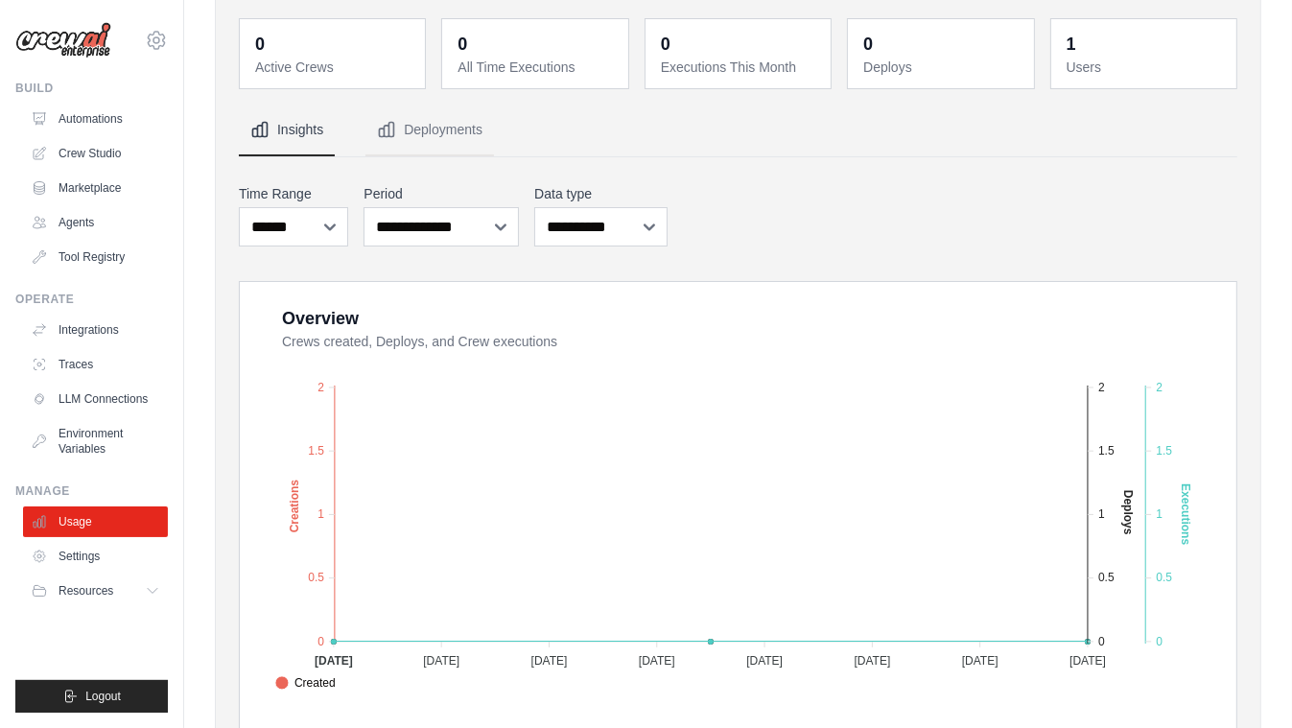
scroll to position [154, 0]
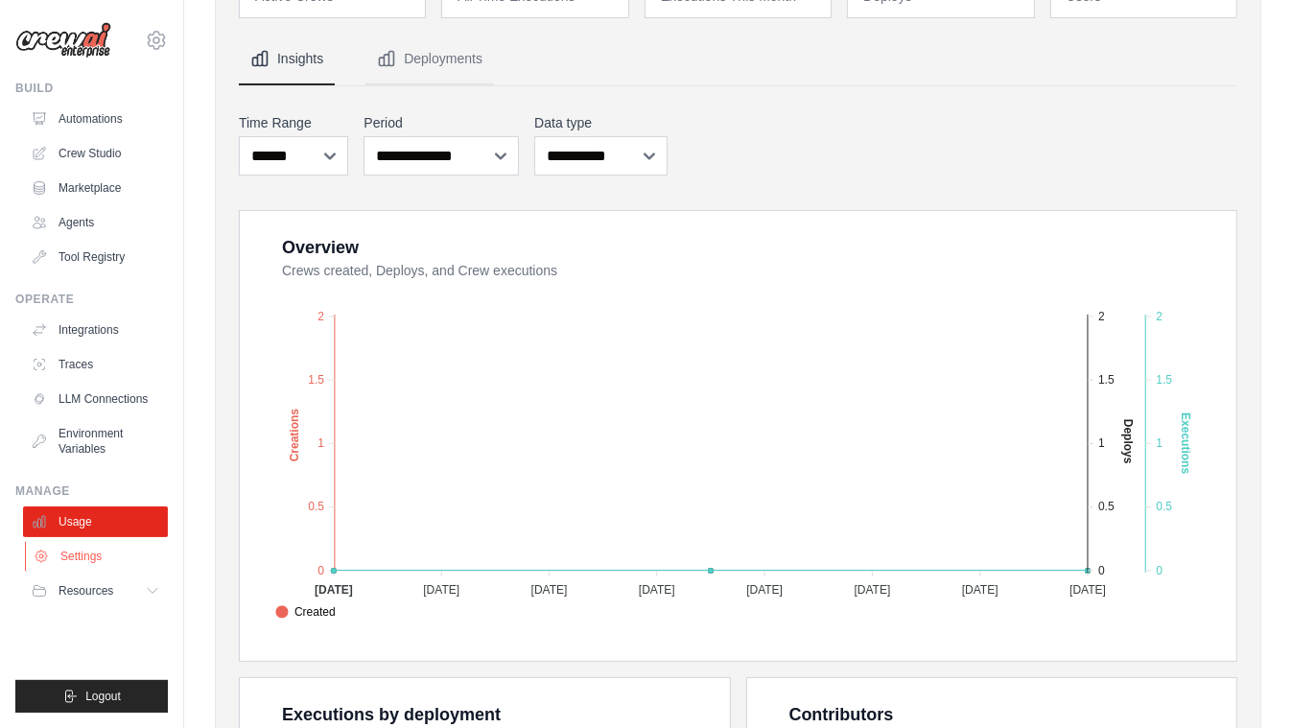
click at [82, 564] on link "Settings" at bounding box center [97, 556] width 145 height 31
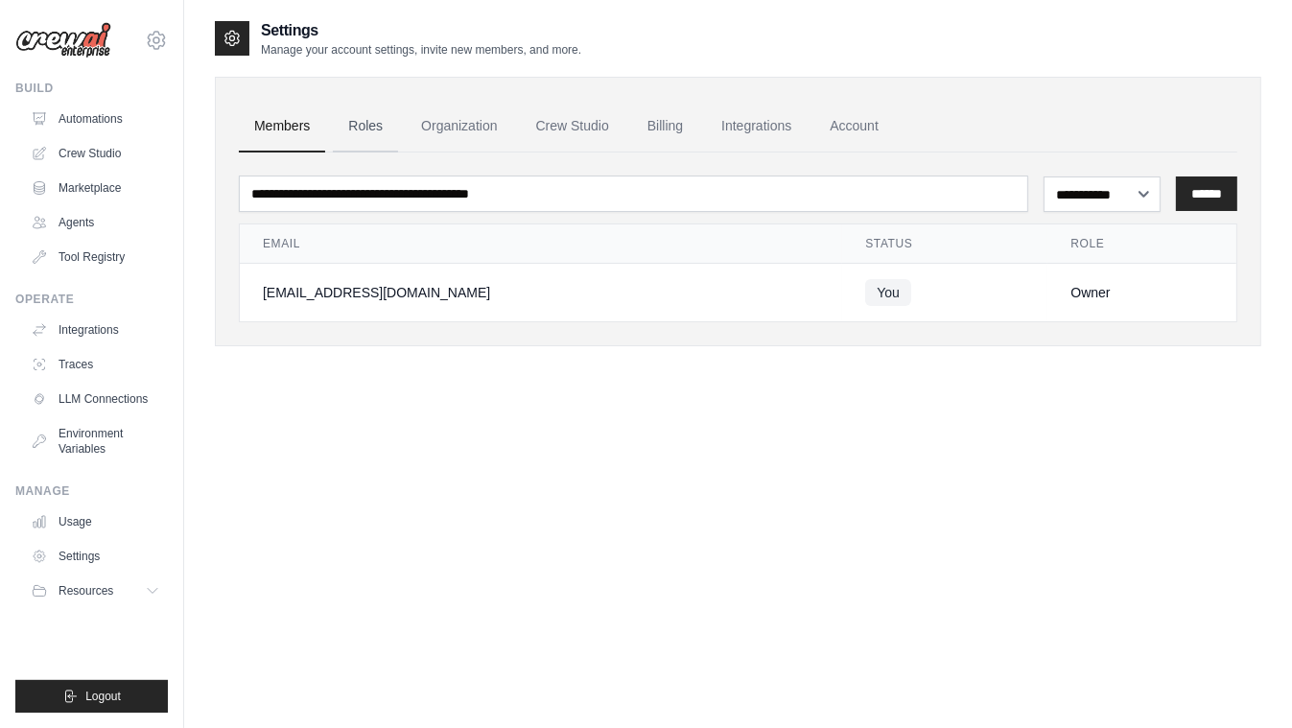
click at [360, 127] on link "Roles" at bounding box center [365, 127] width 65 height 52
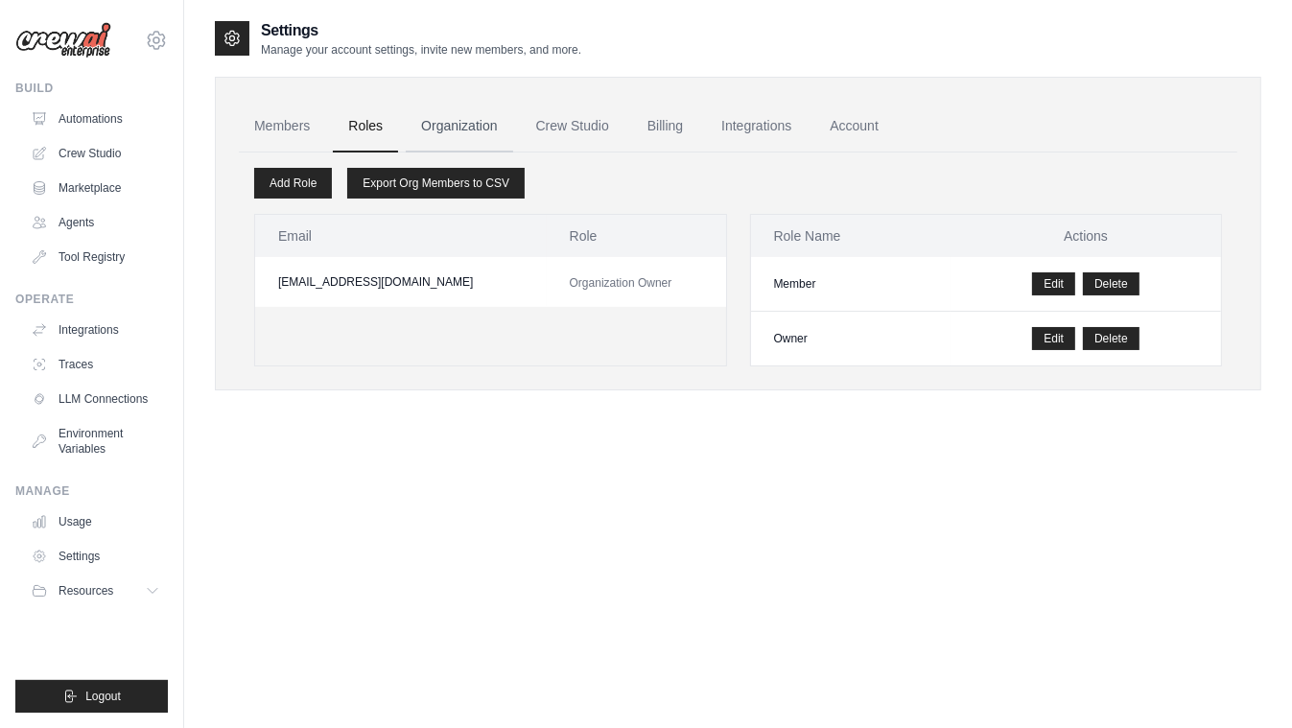
click at [489, 125] on link "Organization" at bounding box center [459, 127] width 107 height 52
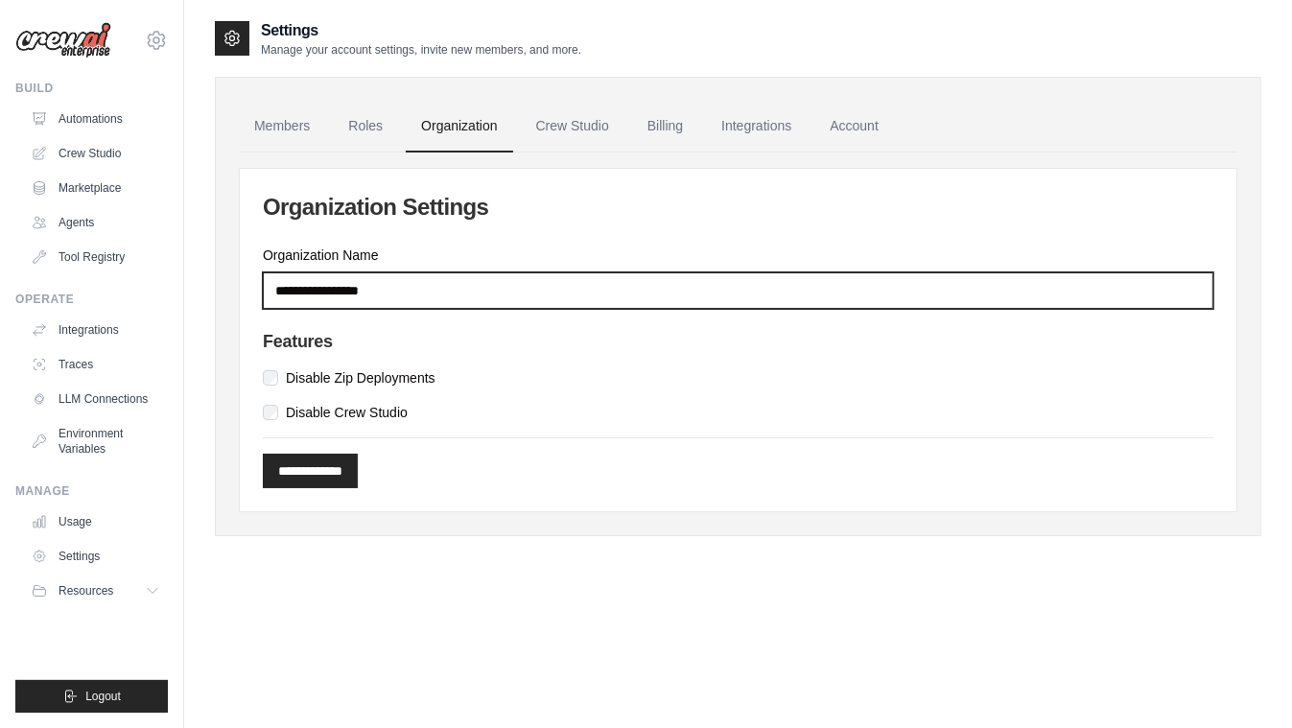
click at [381, 286] on input "Organization Name" at bounding box center [738, 290] width 951 height 36
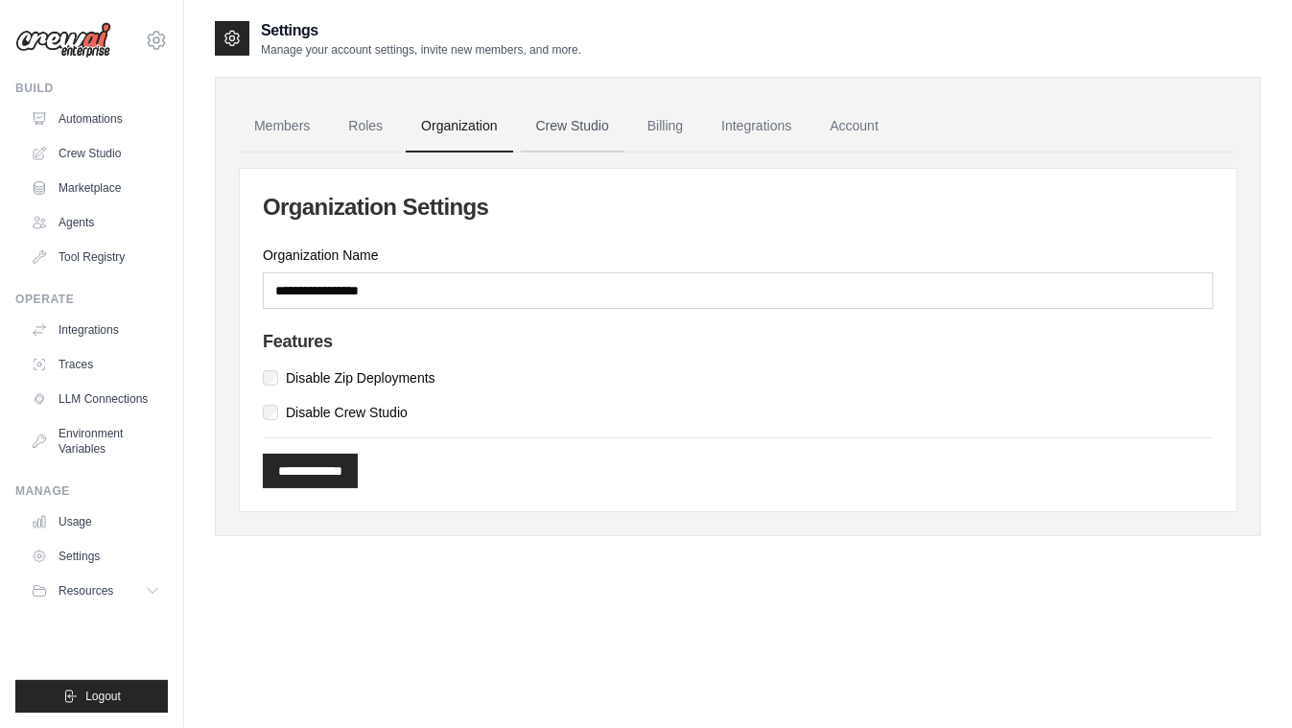
click at [567, 134] on link "Crew Studio" at bounding box center [573, 127] width 104 height 52
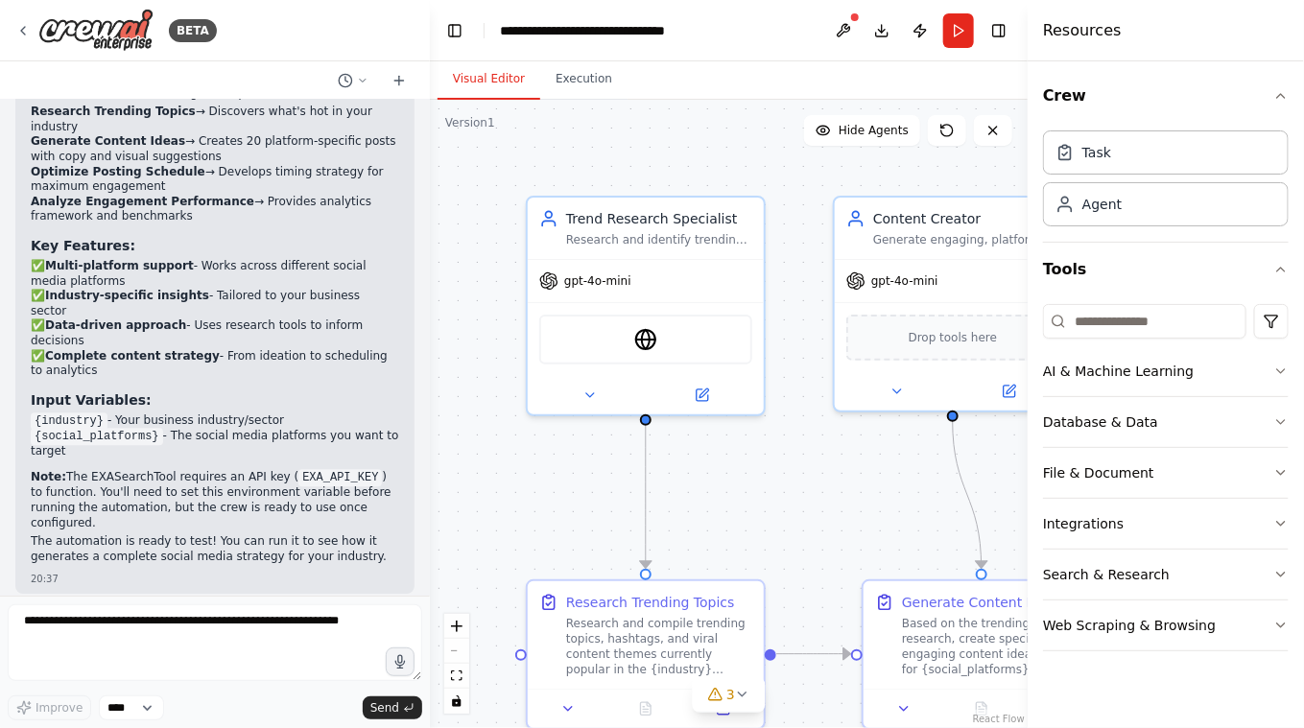
scroll to position [1995, 0]
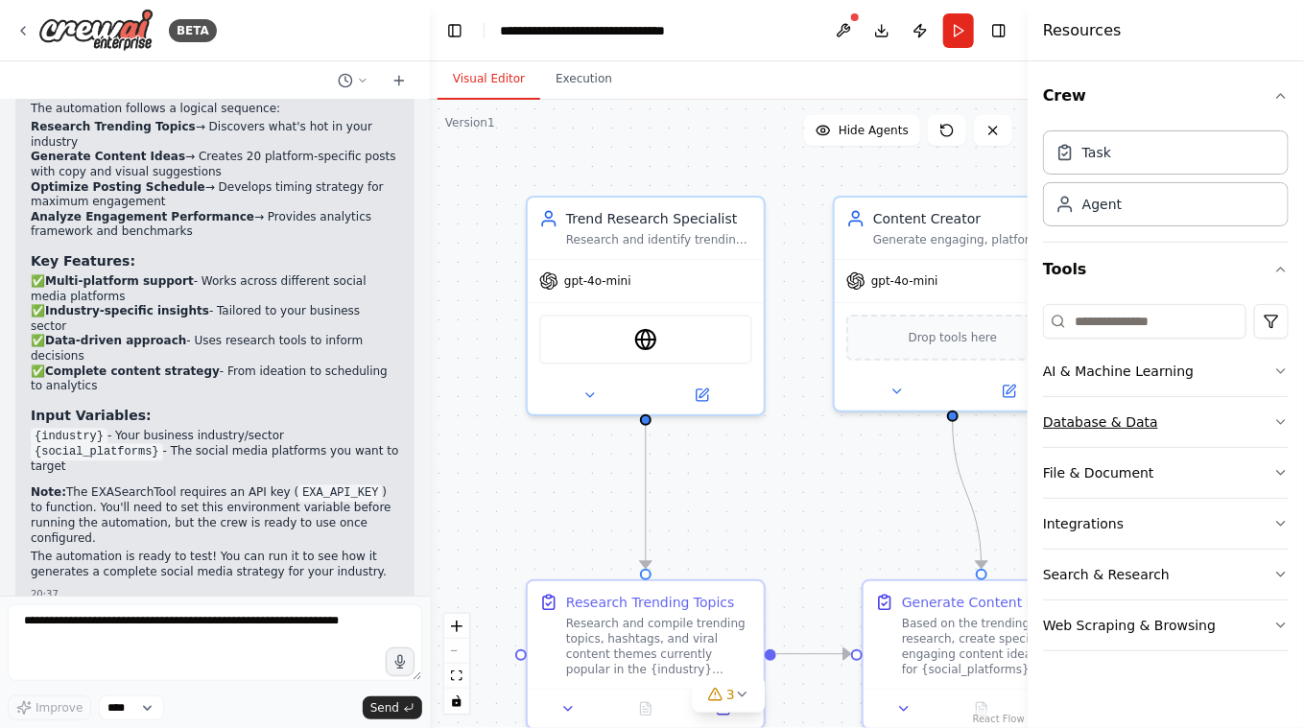
click at [1125, 417] on div "Database & Data" at bounding box center [1100, 422] width 115 height 19
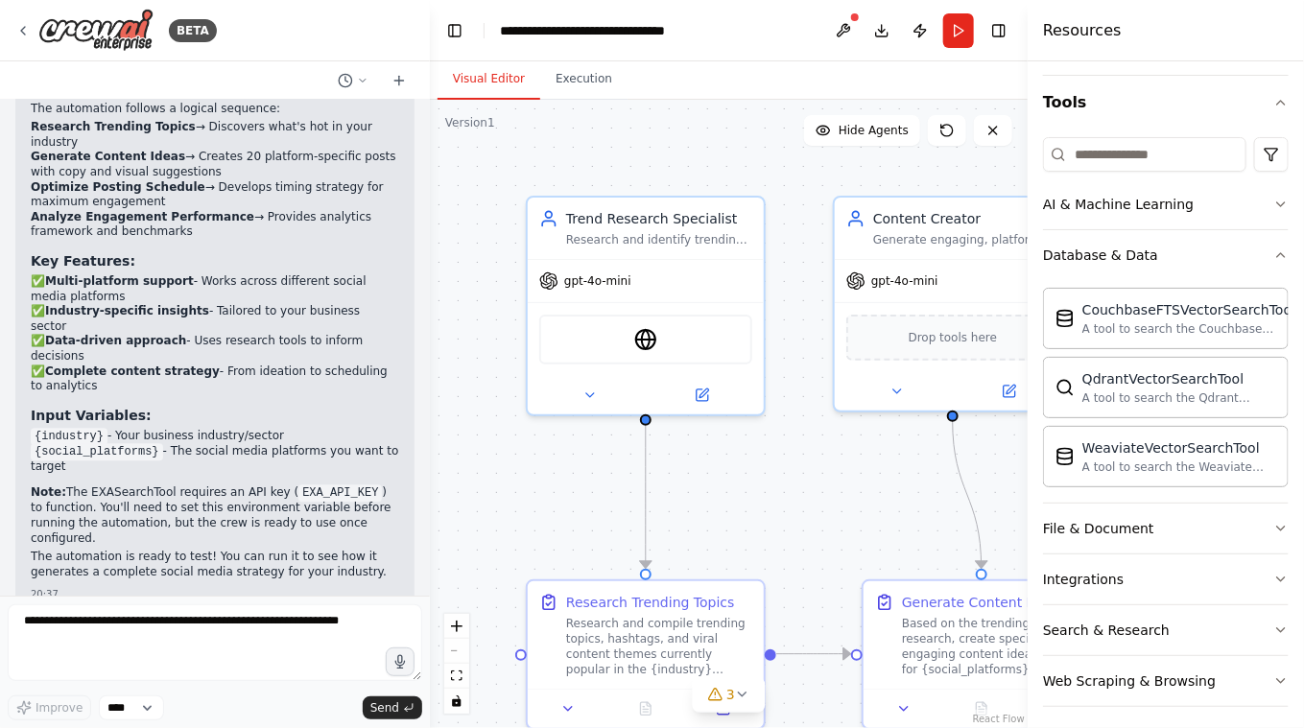
scroll to position [168, 0]
click at [1120, 573] on div "Integrations" at bounding box center [1083, 578] width 81 height 19
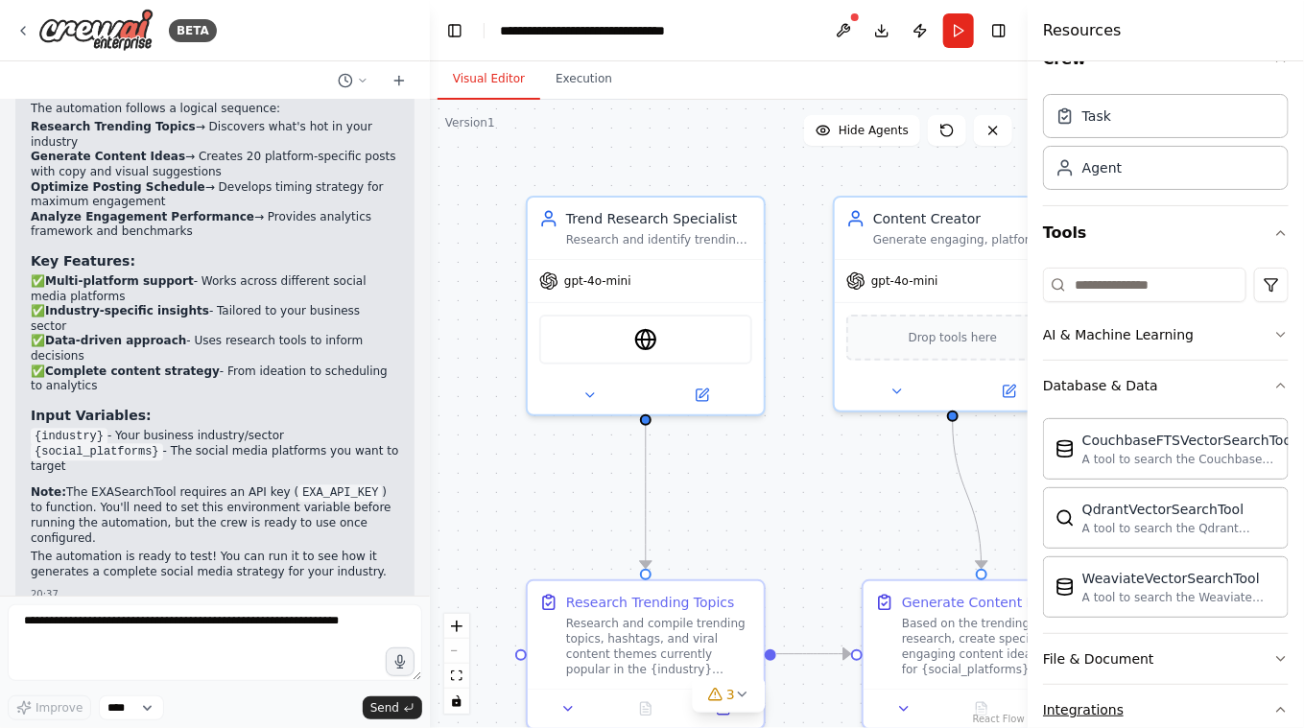
scroll to position [0, 0]
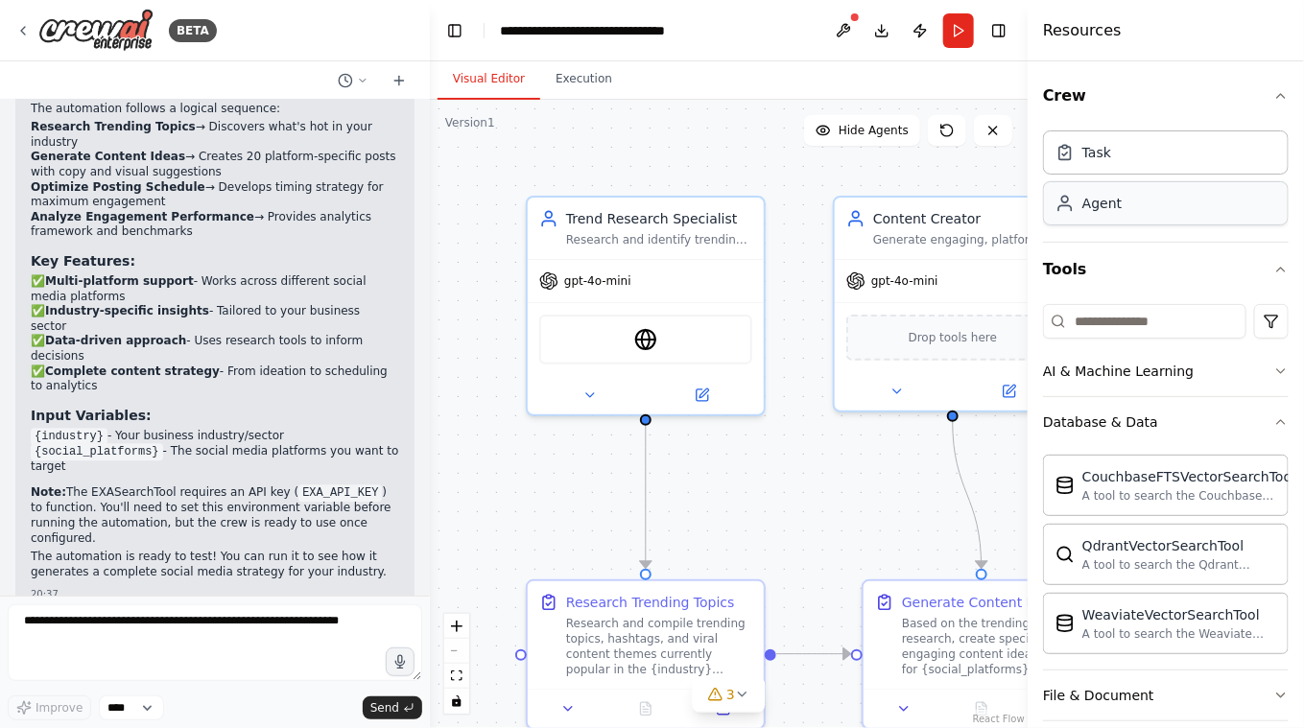
click at [1130, 207] on div "Agent" at bounding box center [1166, 203] width 246 height 44
click at [1098, 210] on div "Agent" at bounding box center [1101, 203] width 39 height 19
click at [1092, 156] on div "Task" at bounding box center [1096, 151] width 29 height 19
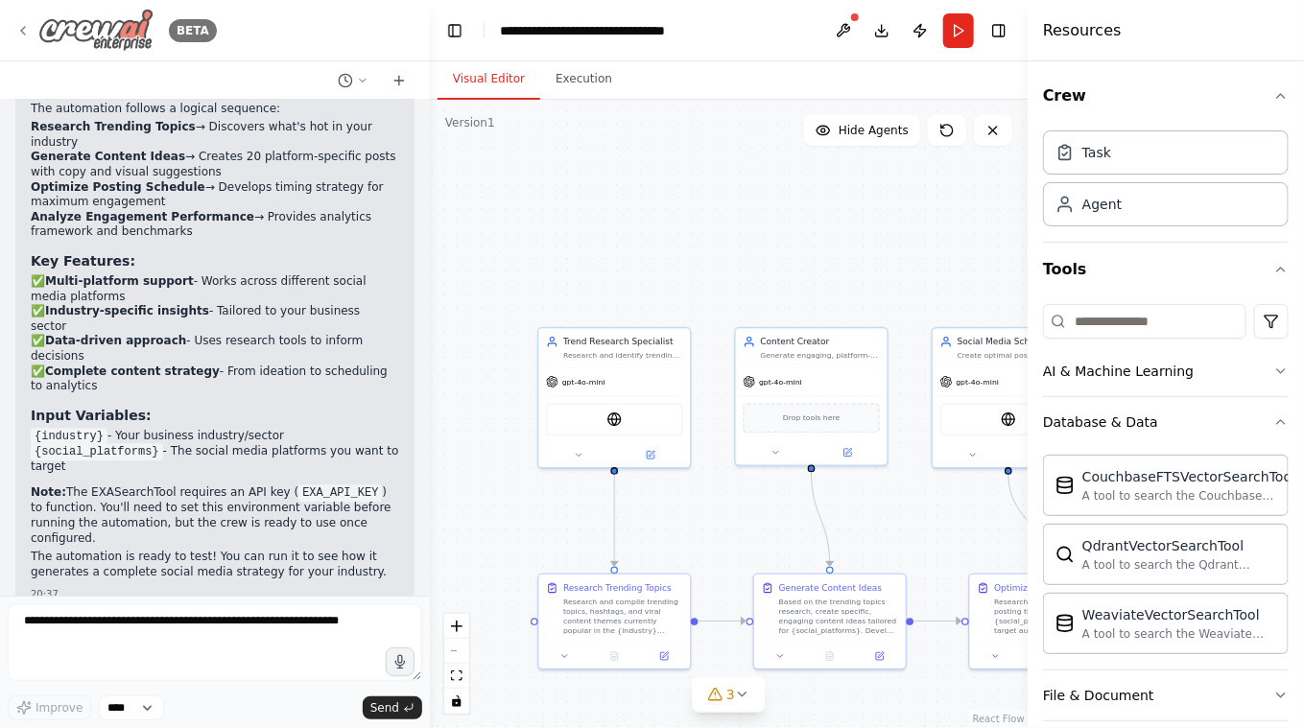
click at [27, 30] on icon at bounding box center [22, 30] width 15 height 15
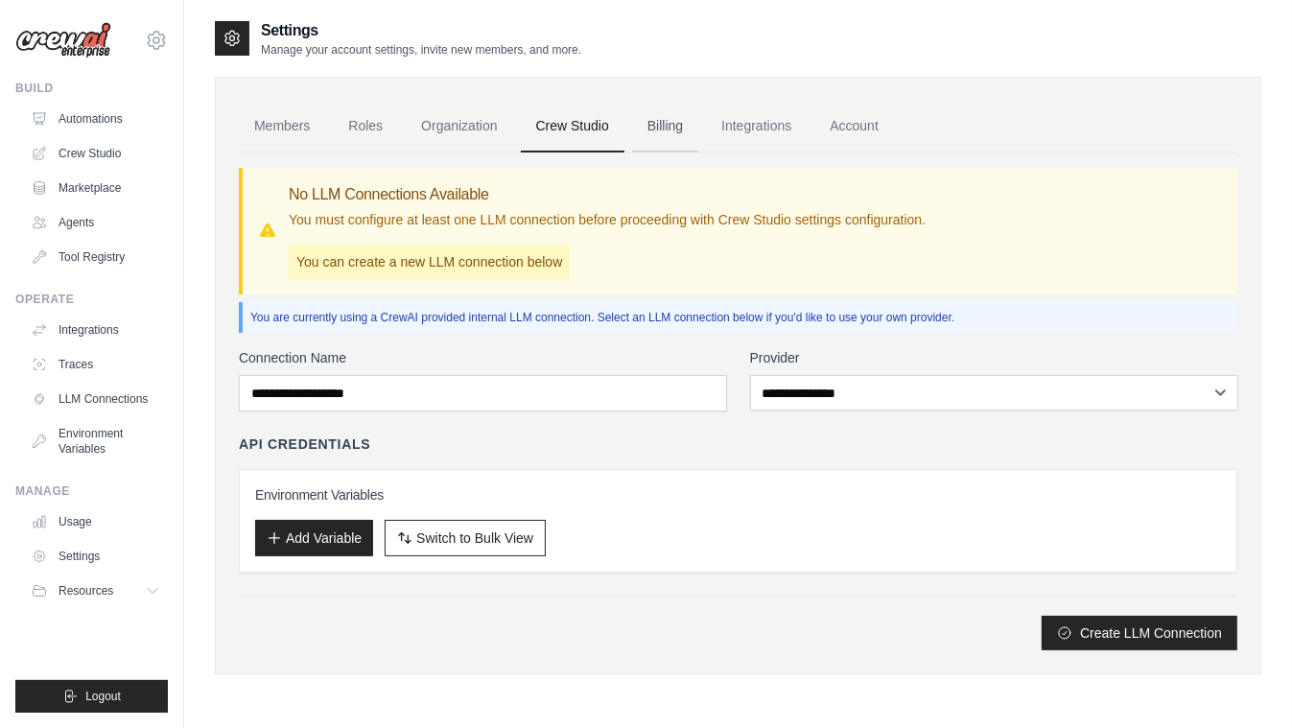
click at [686, 130] on link "Billing" at bounding box center [665, 127] width 66 height 52
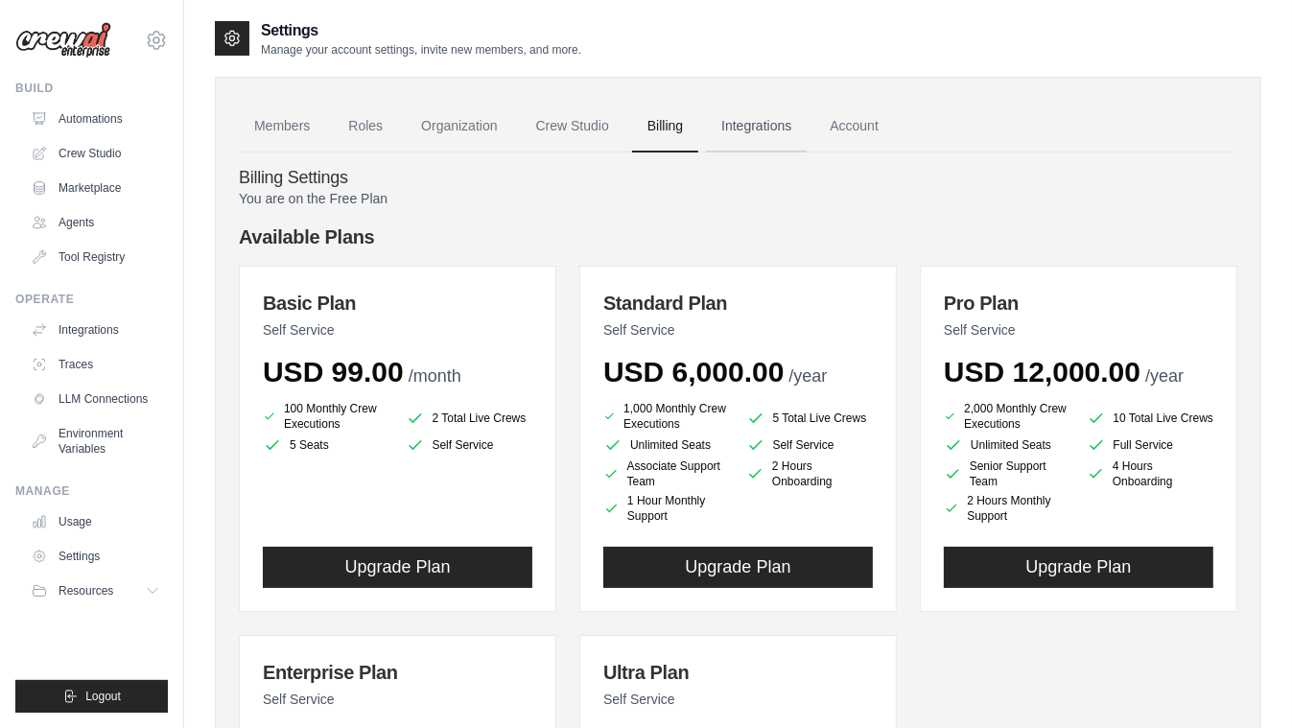
click at [793, 121] on link "Integrations" at bounding box center [756, 127] width 101 height 52
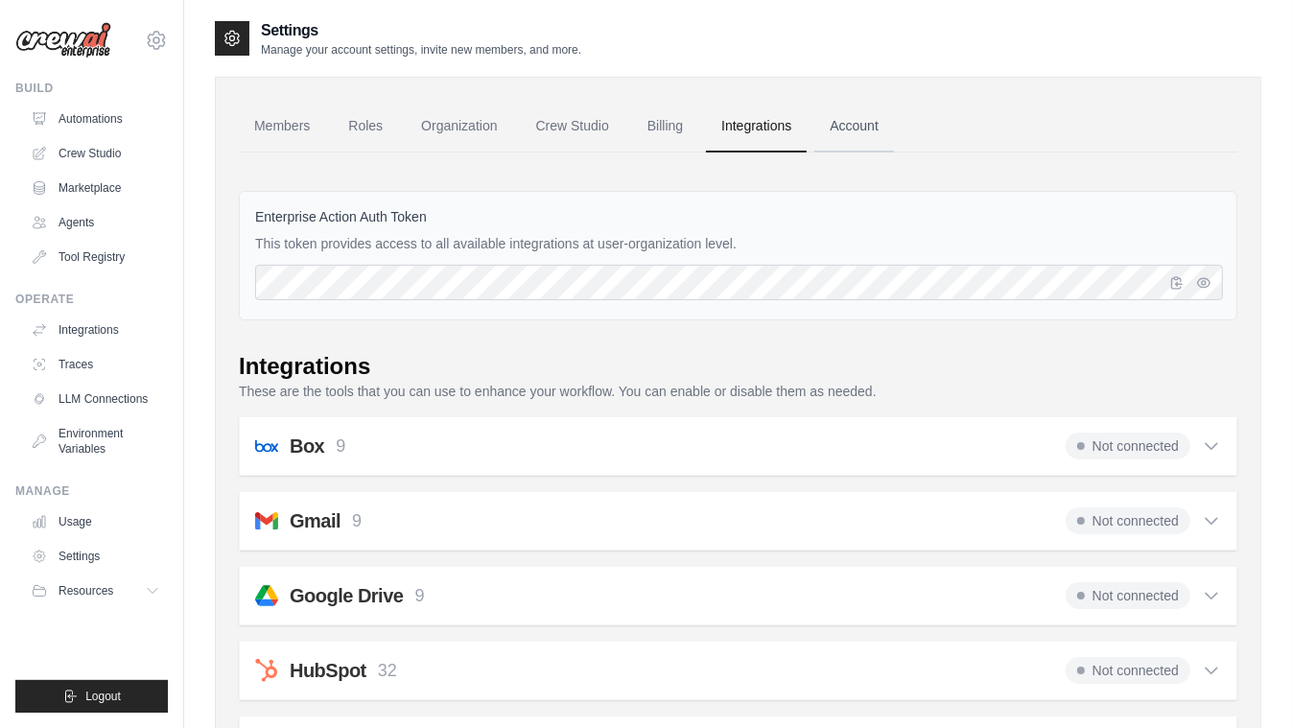
click at [894, 127] on link "Account" at bounding box center [855, 127] width 80 height 52
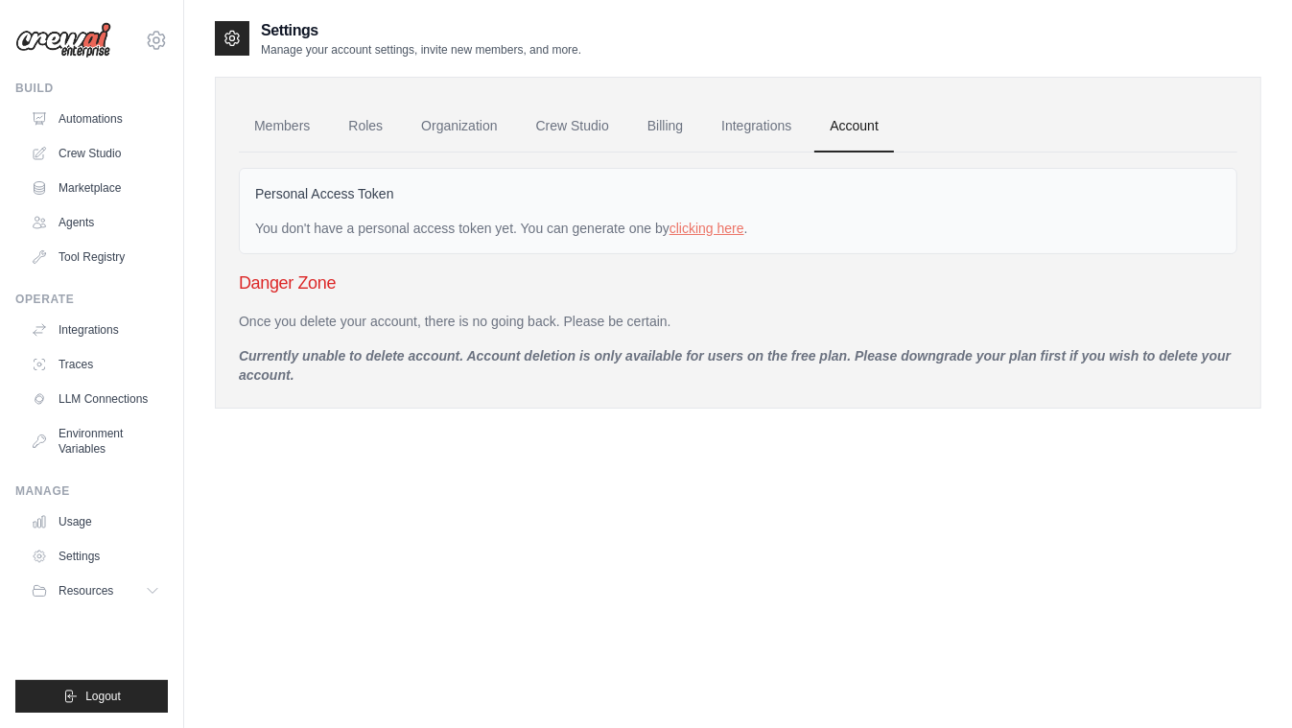
click at [88, 43] on img at bounding box center [63, 40] width 96 height 36
click at [156, 38] on icon at bounding box center [156, 40] width 23 height 23
click at [182, 211] on div "zdjiang@gmail.com Settings Build Automations Crew Studio Marketplace Resources" at bounding box center [92, 364] width 184 height 728
